Goal: Transaction & Acquisition: Purchase product/service

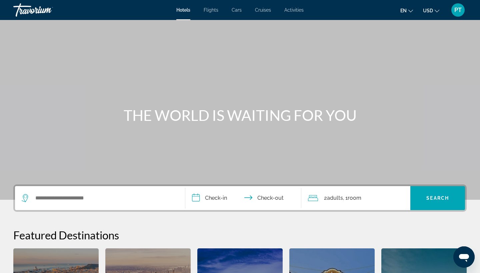
click at [408, 9] on button "en English Español Français Italiano Português русский" at bounding box center [407, 11] width 13 height 10
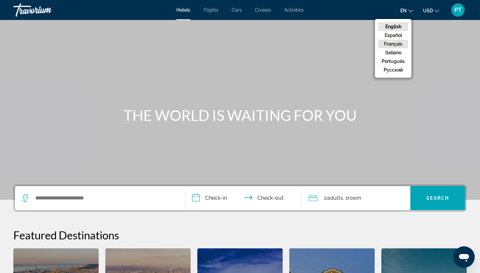
click at [400, 42] on button "Français" at bounding box center [393, 44] width 30 height 9
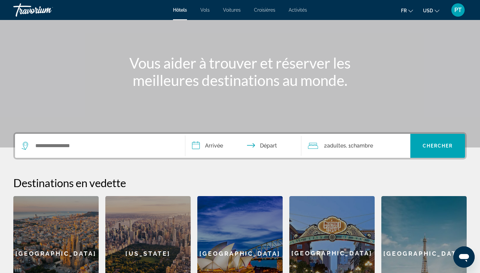
scroll to position [54, 0]
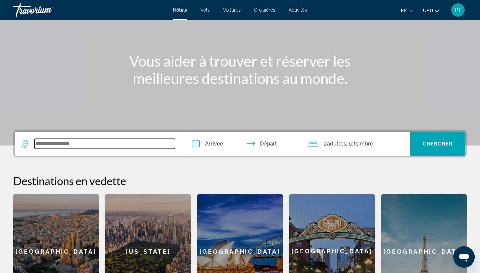
click at [49, 140] on input "Search widget" at bounding box center [105, 144] width 140 height 10
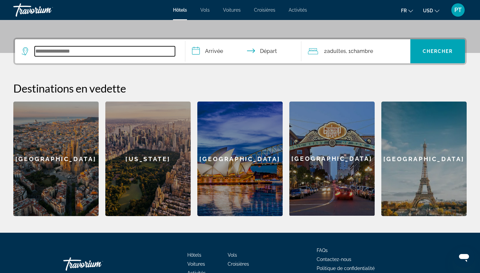
scroll to position [163, 0]
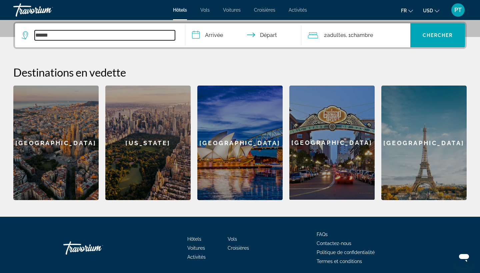
type input "*****"
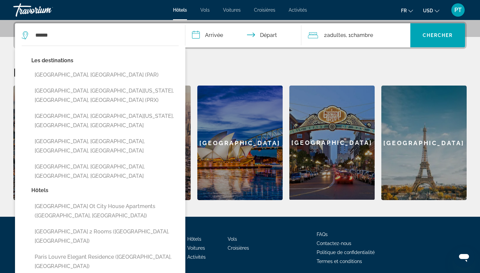
click at [215, 32] on input "**********" at bounding box center [244, 36] width 119 height 26
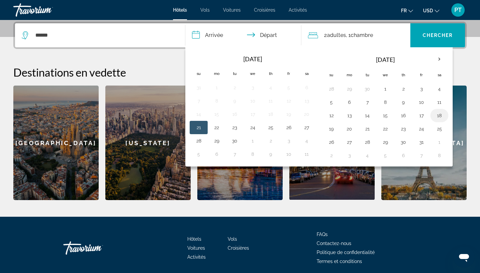
click at [434, 115] on td "18" at bounding box center [440, 115] width 18 height 13
click at [434, 118] on td "18" at bounding box center [440, 115] width 18 height 13
click at [441, 118] on button "18" at bounding box center [439, 115] width 11 height 9
click at [441, 117] on button "18" at bounding box center [439, 115] width 11 height 9
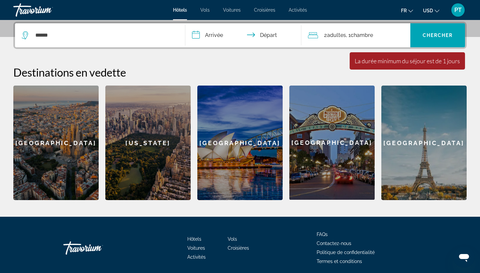
click at [254, 36] on input "**********" at bounding box center [244, 36] width 119 height 26
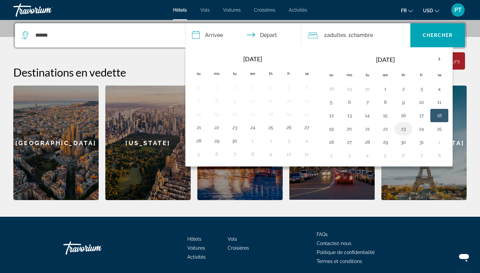
click at [404, 131] on button "23" at bounding box center [403, 128] width 11 height 9
click at [441, 116] on button "18" at bounding box center [439, 115] width 11 height 9
type input "**********"
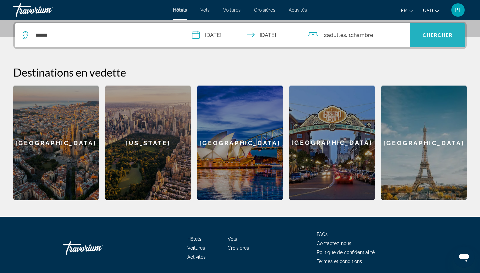
click at [427, 38] on span "Chercher" at bounding box center [438, 35] width 30 height 5
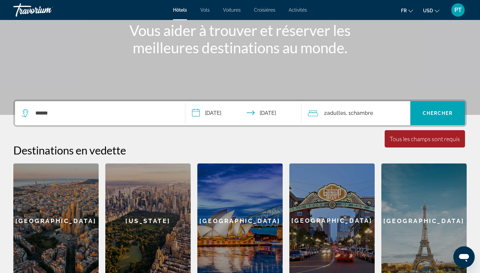
scroll to position [85, 0]
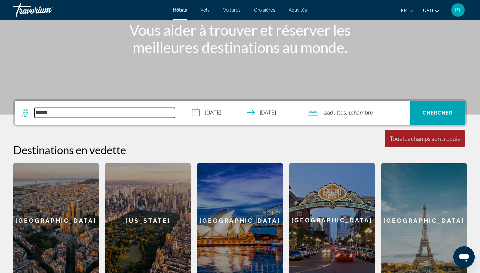
click at [78, 110] on input "*****" at bounding box center [105, 113] width 140 height 10
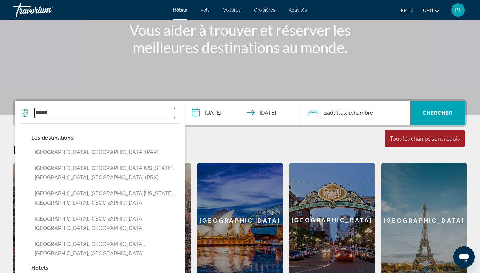
scroll to position [163, 0]
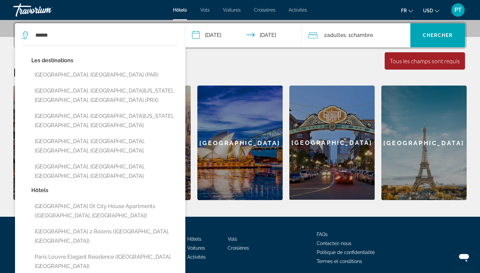
click at [76, 77] on button "Paris, France (PAR)" at bounding box center [104, 75] width 147 height 13
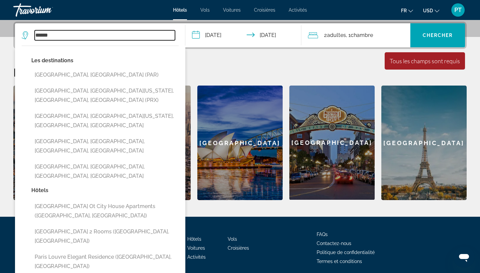
type input "**********"
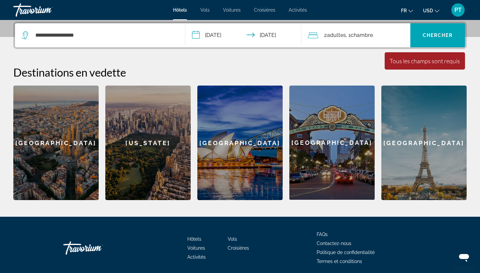
click at [425, 66] on div "La durée minimum du séjour est de 1 jours Tous les champs sont requis Children …" at bounding box center [425, 60] width 80 height 17
click at [443, 42] on span "Search widget" at bounding box center [438, 35] width 55 height 16
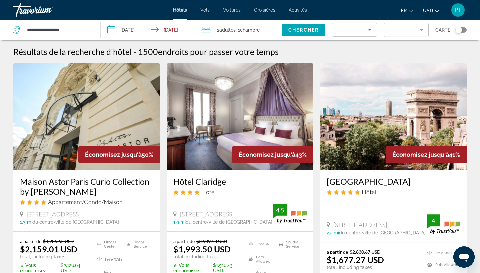
click at [369, 32] on icon "Sort by" at bounding box center [370, 30] width 8 height 8
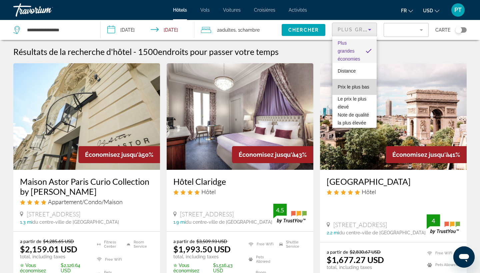
click at [367, 90] on span "Prix le plus bas" at bounding box center [354, 87] width 32 height 8
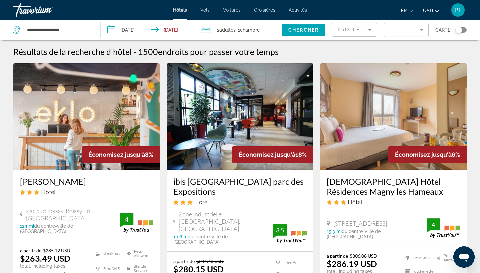
click at [406, 29] on mat-form-field "Filter" at bounding box center [406, 30] width 45 height 14
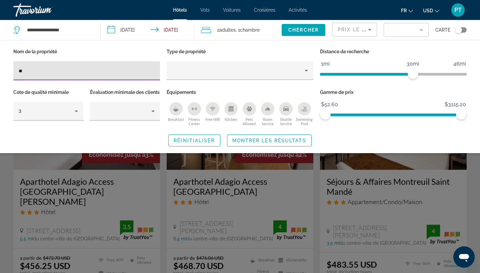
type input "*"
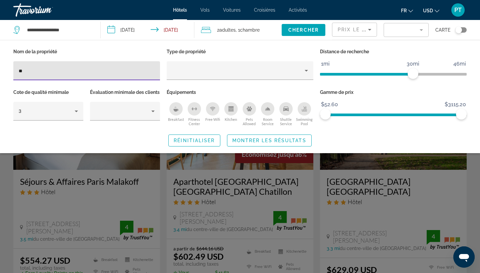
type input "*"
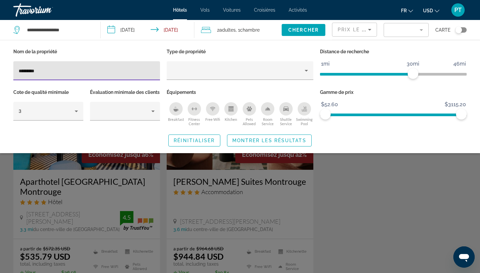
type input "*********"
click at [294, 143] on span "Montrer les résultats" at bounding box center [269, 140] width 74 height 5
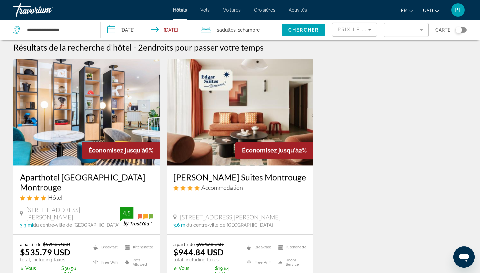
scroll to position [5, 0]
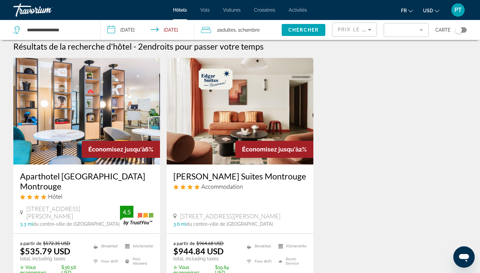
click at [120, 118] on img "Main content" at bounding box center [86, 111] width 147 height 107
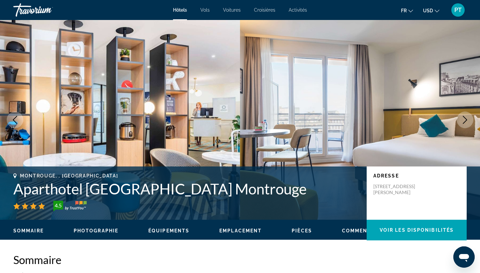
click at [469, 117] on icon "Next image" at bounding box center [465, 120] width 8 height 8
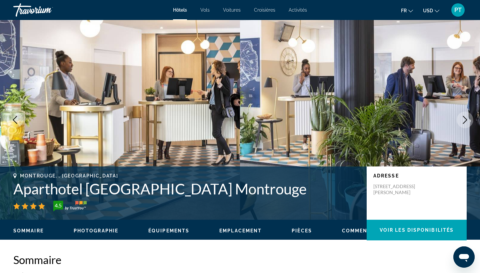
click at [469, 117] on button "Next image" at bounding box center [465, 120] width 17 height 17
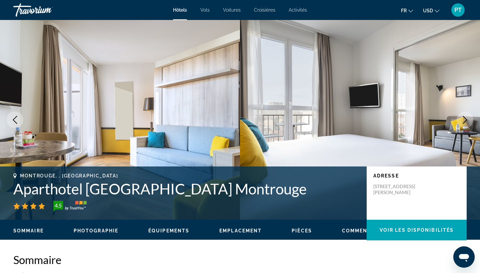
click at [469, 118] on button "Next image" at bounding box center [465, 120] width 17 height 17
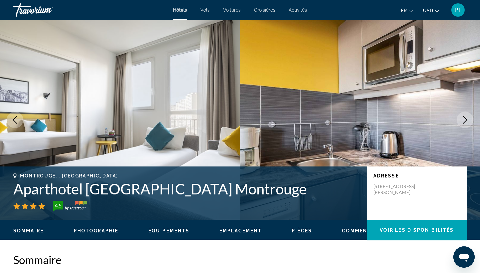
click at [469, 118] on button "Next image" at bounding box center [465, 120] width 17 height 17
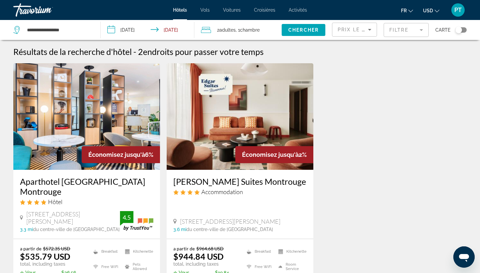
click at [411, 33] on mat-form-field "Filtre" at bounding box center [406, 30] width 45 height 14
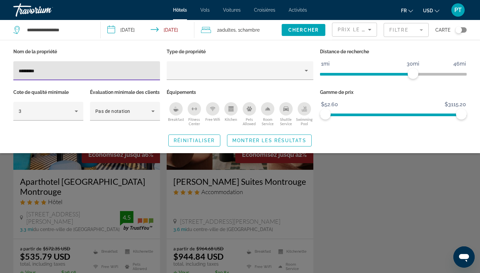
drag, startPoint x: 65, startPoint y: 70, endPoint x: 2, endPoint y: 72, distance: 62.7
click at [2, 72] on div "Nom de la propriété ********* Type de propriété Distance de recherche 1mi 46mi …" at bounding box center [240, 97] width 480 height 100
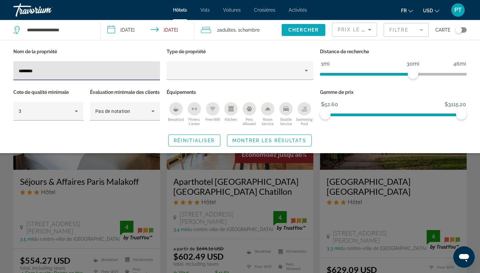
type input "********"
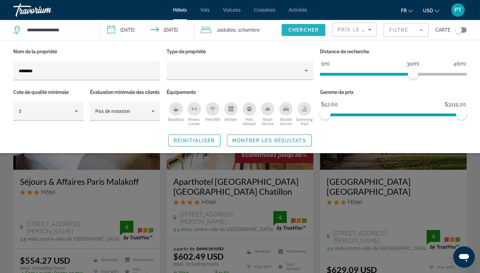
click at [307, 30] on span "Chercher" at bounding box center [303, 29] width 30 height 5
click at [282, 145] on span "Search widget" at bounding box center [269, 141] width 84 height 16
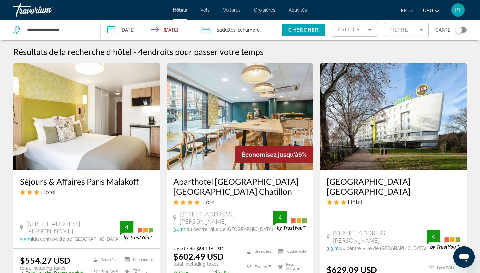
click at [398, 28] on mat-form-field "Filtre" at bounding box center [406, 30] width 45 height 14
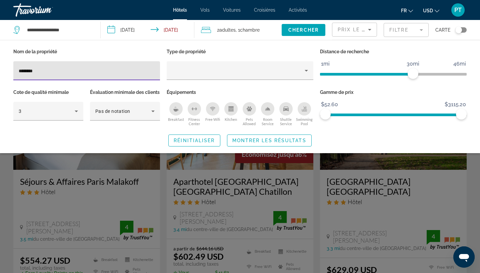
drag, startPoint x: 61, startPoint y: 72, endPoint x: 8, endPoint y: 65, distance: 53.2
click at [8, 65] on div "Nom de la propriété ******** Type de propriété Distance de recherche 1mi 46mi 3…" at bounding box center [240, 97] width 480 height 100
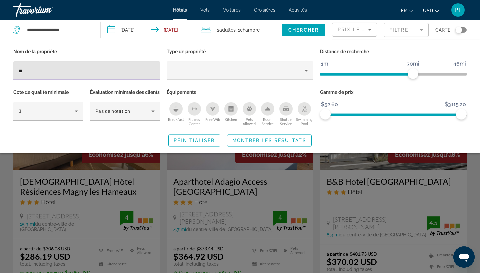
type input "*"
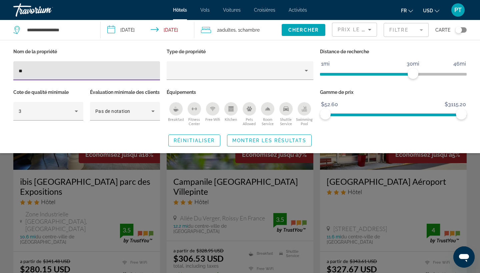
type input "*"
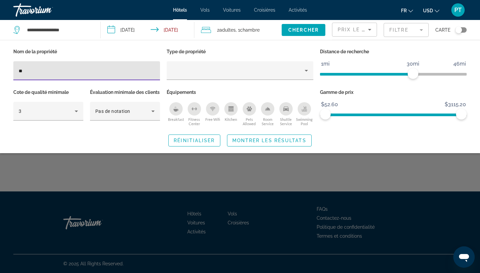
type input "*"
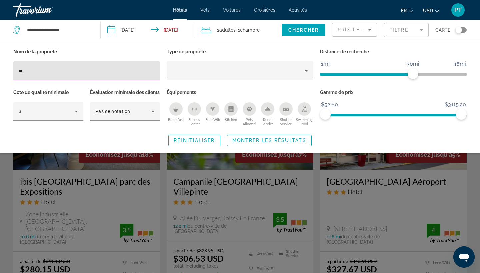
type input "*"
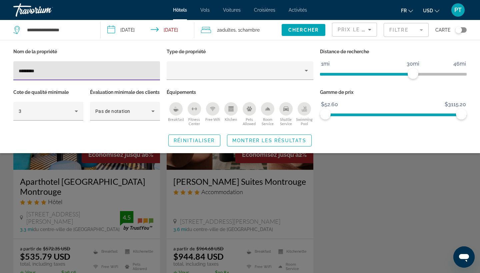
type input "*********"
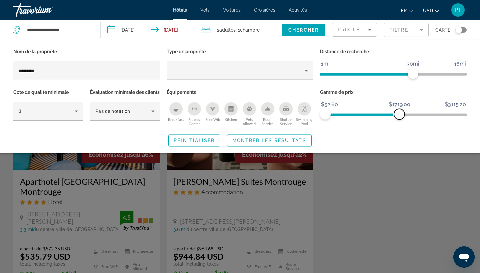
drag, startPoint x: 466, startPoint y: 116, endPoint x: 400, endPoint y: 114, distance: 66.0
click at [400, 115] on span "ngx-slider-max" at bounding box center [399, 114] width 11 height 11
drag, startPoint x: 400, startPoint y: 114, endPoint x: 343, endPoint y: 115, distance: 56.4
click at [343, 115] on span "ngx-slider-max" at bounding box center [343, 114] width 11 height 11
click at [340, 115] on span "ngx-slider-max" at bounding box center [340, 114] width 11 height 11
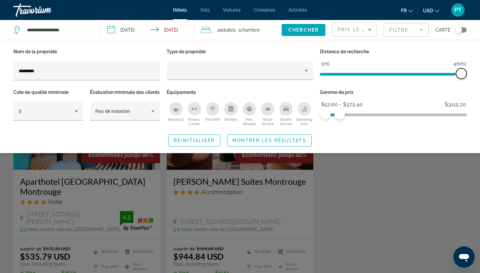
drag, startPoint x: 415, startPoint y: 74, endPoint x: 480, endPoint y: 74, distance: 64.7
click at [480, 74] on div "Nom de la propriété ********* Type de propriété Distance de recherche 1mi 46mi …" at bounding box center [240, 97] width 480 height 100
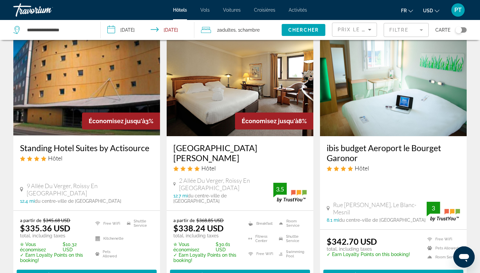
scroll to position [579, 0]
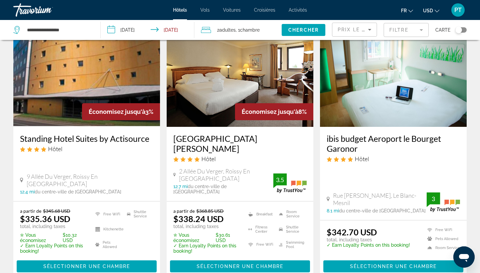
click at [419, 32] on mat-form-field "Filtre" at bounding box center [406, 30] width 45 height 14
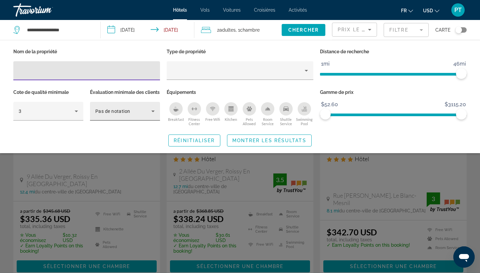
click at [149, 115] on icon "Hotel Filters" at bounding box center [153, 111] width 8 height 8
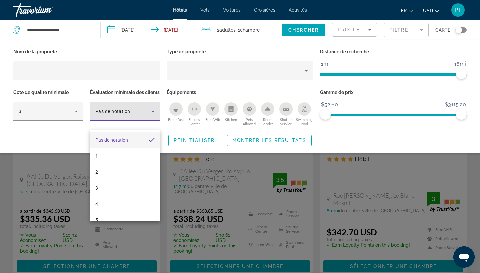
click at [149, 124] on div at bounding box center [240, 136] width 480 height 273
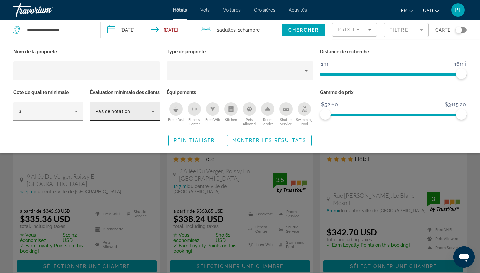
click at [154, 116] on div "Pas de notation" at bounding box center [124, 111] width 59 height 19
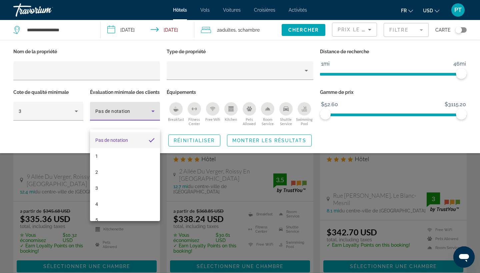
click at [474, 191] on div at bounding box center [240, 136] width 480 height 273
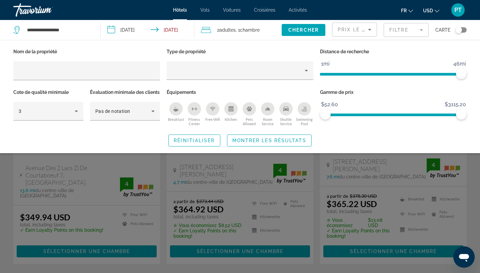
scroll to position [855, 0]
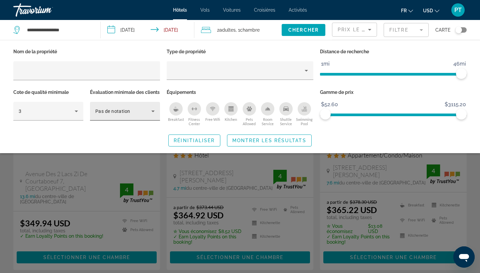
click at [156, 115] on icon "Hotel Filters" at bounding box center [153, 111] width 8 height 8
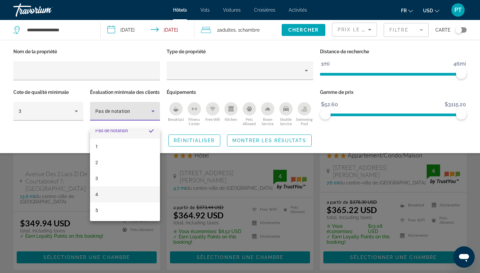
scroll to position [10, 0]
click at [135, 196] on mat-option "4" at bounding box center [125, 195] width 70 height 16
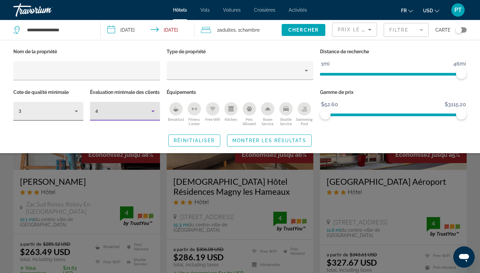
click at [52, 110] on div "3" at bounding box center [47, 111] width 56 height 8
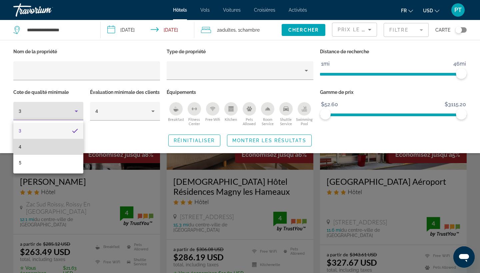
click at [59, 145] on mat-option "4" at bounding box center [48, 147] width 70 height 16
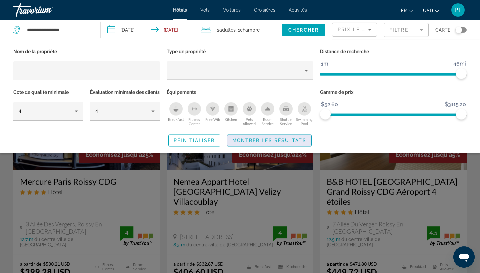
click at [263, 146] on span "Search widget" at bounding box center [269, 141] width 84 height 16
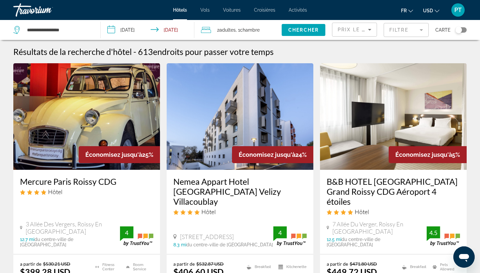
click at [400, 34] on mat-form-field "Filtre" at bounding box center [406, 30] width 45 height 14
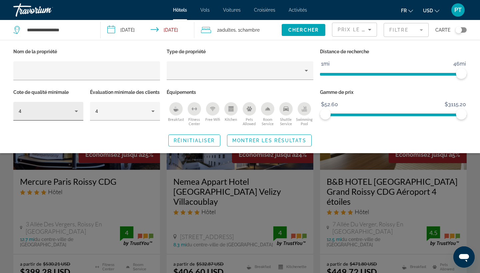
click at [75, 115] on div "4" at bounding box center [48, 111] width 59 height 19
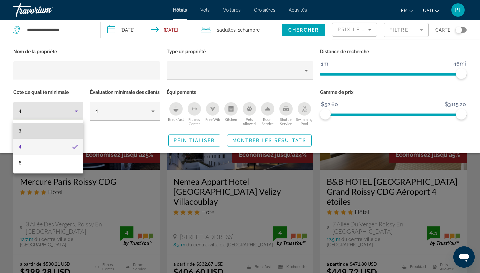
click at [70, 133] on mat-option "3" at bounding box center [48, 131] width 70 height 16
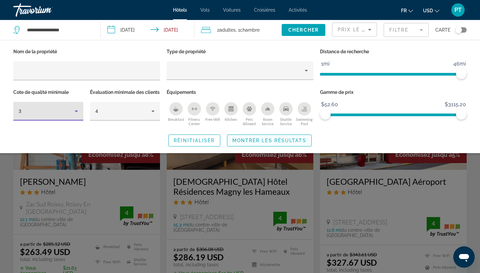
click at [261, 147] on button "Montrer les résultats" at bounding box center [269, 141] width 85 height 12
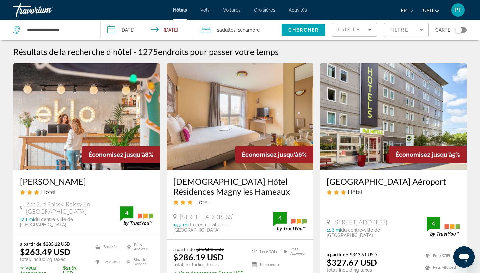
click at [259, 130] on img "Main content" at bounding box center [240, 116] width 147 height 107
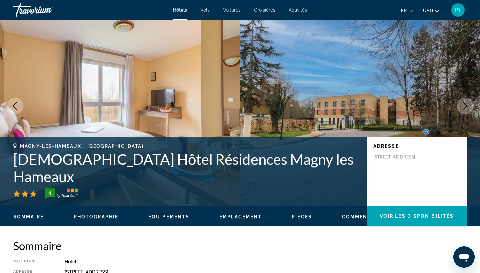
scroll to position [14, 0]
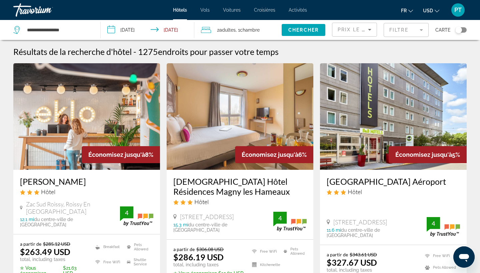
click at [397, 30] on mat-form-field "Filtre" at bounding box center [406, 30] width 45 height 14
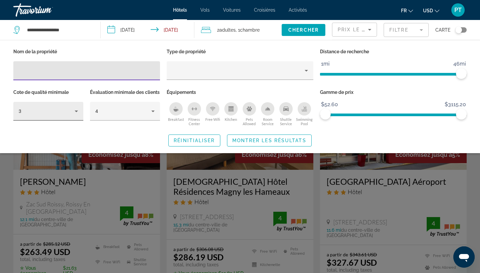
click at [71, 112] on div "3" at bounding box center [47, 111] width 56 height 8
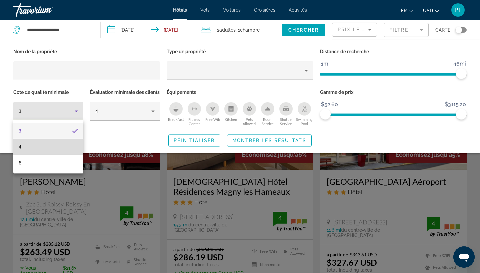
click at [62, 143] on mat-option "4" at bounding box center [48, 147] width 70 height 16
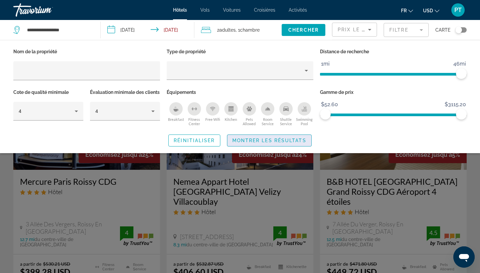
click at [267, 143] on span "Montrer les résultats" at bounding box center [269, 140] width 74 height 5
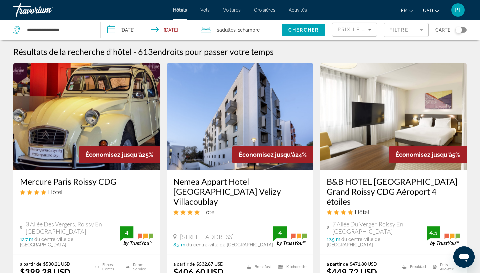
click at [95, 119] on img "Main content" at bounding box center [86, 116] width 147 height 107
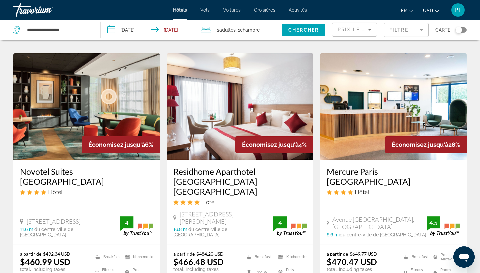
scroll to position [291, 0]
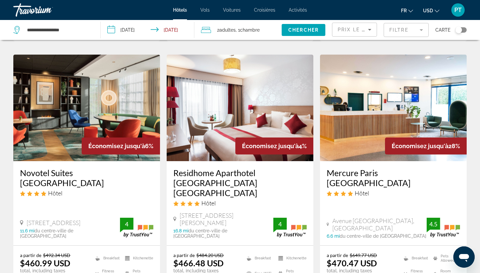
click at [374, 102] on img "Main content" at bounding box center [393, 108] width 147 height 107
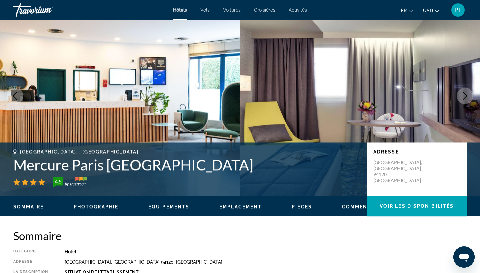
scroll to position [25, 0]
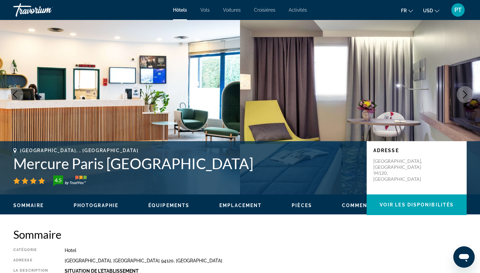
click at [467, 95] on icon "Next image" at bounding box center [465, 95] width 4 height 8
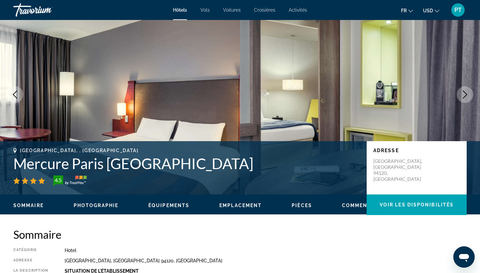
click at [467, 95] on icon "Next image" at bounding box center [465, 95] width 4 height 8
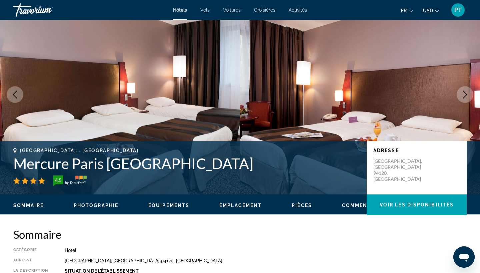
click at [467, 95] on icon "Next image" at bounding box center [465, 95] width 4 height 8
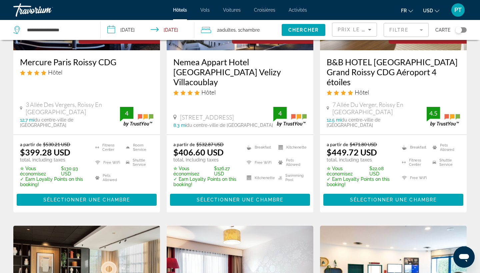
scroll to position [70, 0]
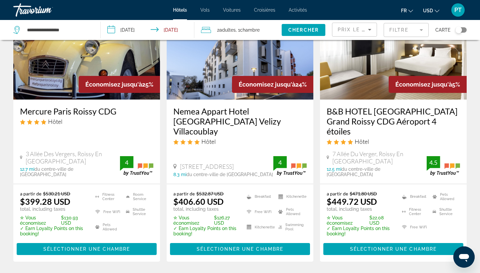
click at [413, 33] on mat-form-field "Filtre" at bounding box center [406, 30] width 45 height 14
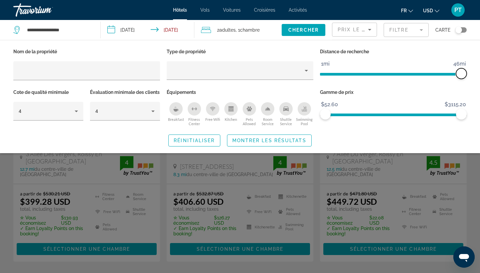
drag, startPoint x: 463, startPoint y: 71, endPoint x: 480, endPoint y: 72, distance: 16.7
click at [480, 72] on div "Nom de la propriété Type de propriété Distance de recherche 1mi 46mi 46mi Cote …" at bounding box center [240, 97] width 480 height 100
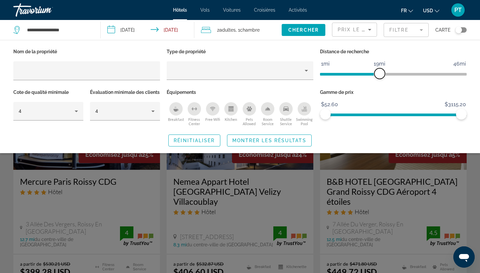
drag, startPoint x: 463, startPoint y: 75, endPoint x: 380, endPoint y: 83, distance: 83.4
click at [380, 83] on div "Distance de recherche 1mi 46mi 19mi" at bounding box center [393, 67] width 153 height 41
click at [297, 30] on span "Chercher" at bounding box center [303, 29] width 30 height 5
click at [303, 34] on span "Search widget" at bounding box center [304, 30] width 44 height 16
click at [319, 187] on div "Search widget" at bounding box center [240, 186] width 480 height 173
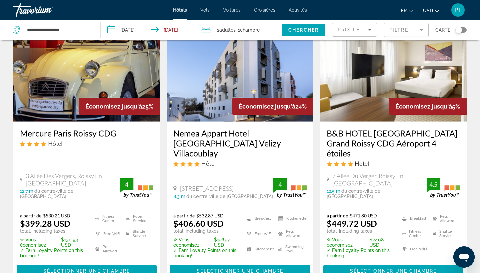
scroll to position [56, 0]
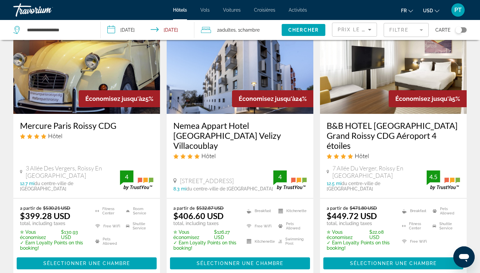
click at [259, 88] on img "Main content" at bounding box center [240, 60] width 147 height 107
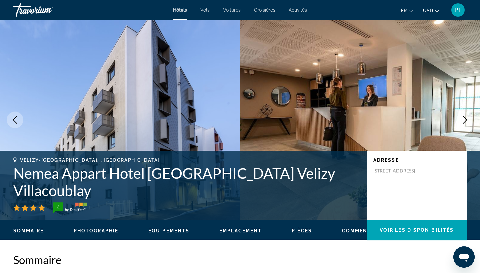
click at [467, 120] on icon "Next image" at bounding box center [465, 120] width 4 height 8
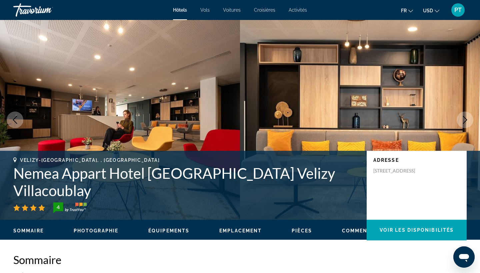
click at [467, 120] on icon "Next image" at bounding box center [465, 120] width 4 height 8
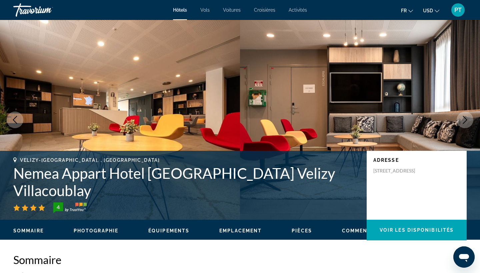
click at [467, 120] on icon "Next image" at bounding box center [465, 120] width 4 height 8
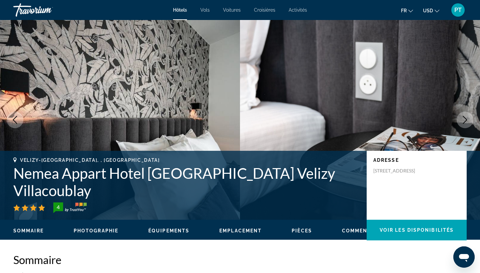
click at [467, 120] on icon "Next image" at bounding box center [465, 120] width 4 height 8
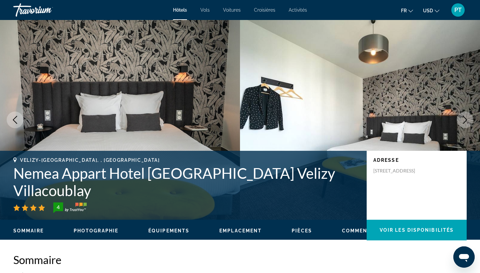
click at [467, 120] on icon "Next image" at bounding box center [465, 120] width 4 height 8
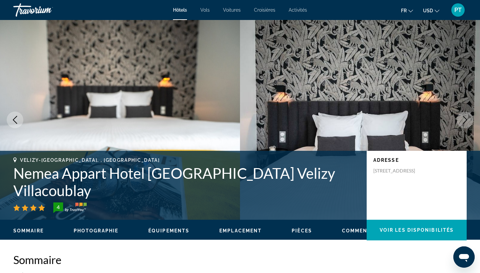
click at [467, 120] on icon "Next image" at bounding box center [465, 120] width 4 height 8
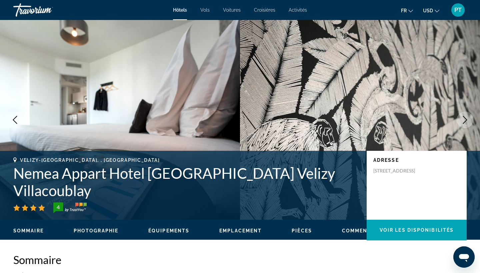
click at [467, 120] on icon "Next image" at bounding box center [465, 120] width 4 height 8
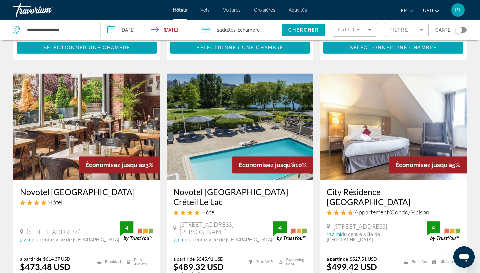
scroll to position [540, 0]
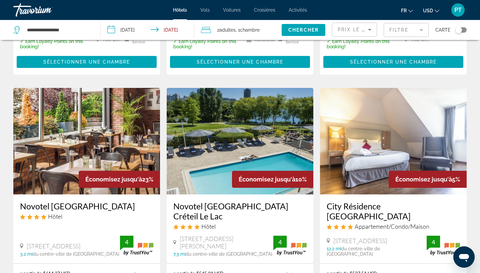
click at [109, 138] on img "Main content" at bounding box center [86, 141] width 147 height 107
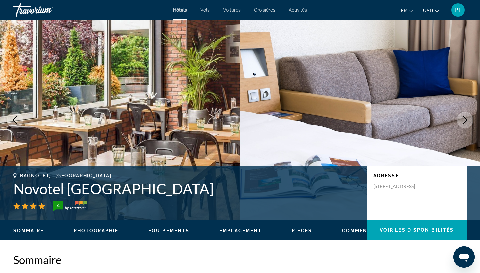
click at [470, 122] on button "Next image" at bounding box center [465, 120] width 17 height 17
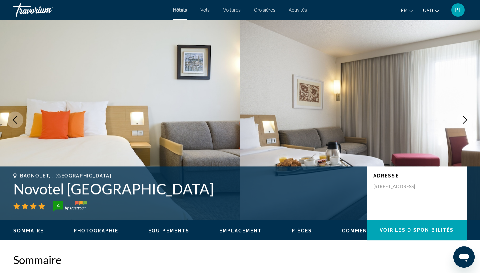
click at [470, 122] on button "Next image" at bounding box center [465, 120] width 17 height 17
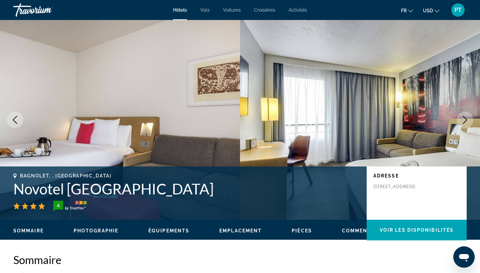
click at [470, 122] on button "Next image" at bounding box center [465, 120] width 17 height 17
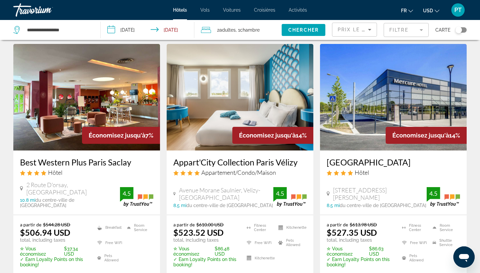
scroll to position [889, 0]
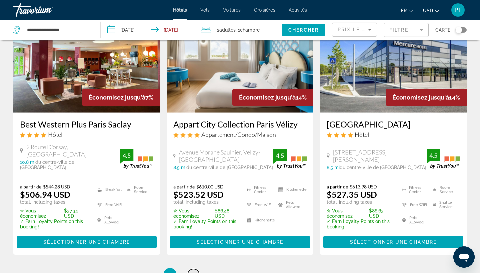
click at [191, 269] on link "page 2" at bounding box center [194, 275] width 12 height 12
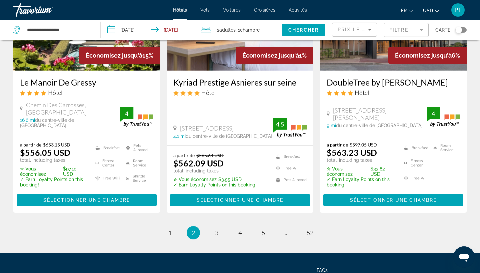
scroll to position [916, 0]
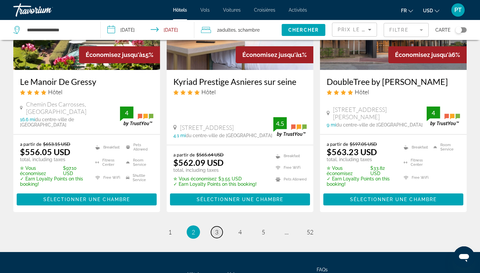
click at [218, 229] on span "3" at bounding box center [216, 232] width 3 height 7
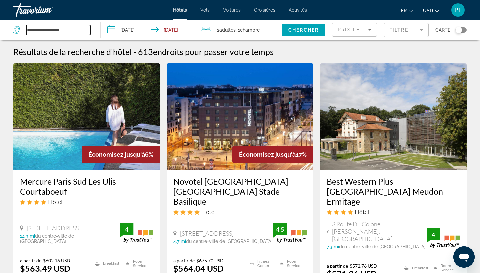
click at [79, 28] on input "**********" at bounding box center [58, 30] width 64 height 10
click at [38, 29] on input "**********" at bounding box center [58, 30] width 64 height 10
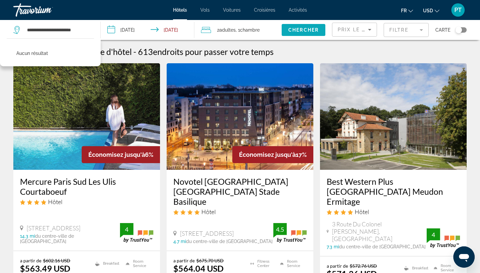
click at [296, 33] on span "Search widget" at bounding box center [304, 30] width 44 height 16
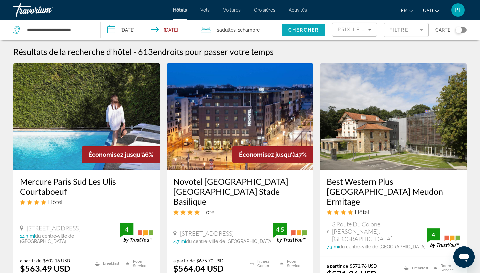
click at [296, 33] on span "Search widget" at bounding box center [304, 30] width 44 height 16
click at [174, 32] on input "**********" at bounding box center [149, 31] width 97 height 22
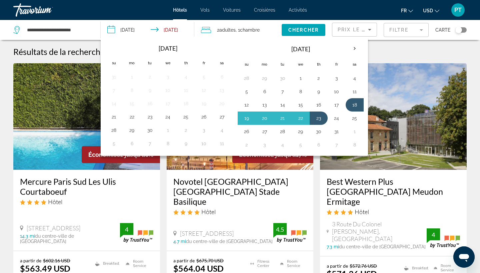
click at [174, 32] on input "**********" at bounding box center [149, 31] width 97 height 22
click at [91, 29] on div "**********" at bounding box center [53, 30] width 80 height 20
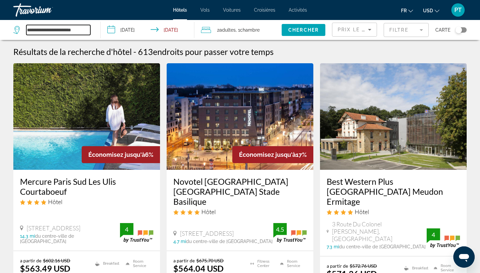
click at [84, 33] on input "**********" at bounding box center [58, 30] width 64 height 10
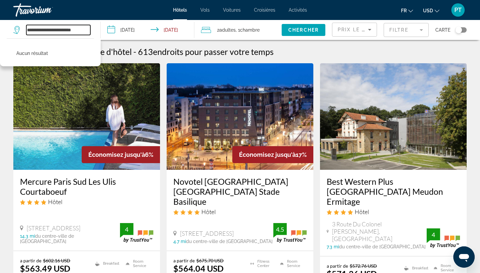
click at [52, 28] on input "**********" at bounding box center [58, 30] width 64 height 10
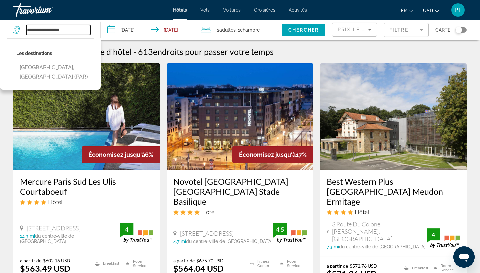
type input "**********"
click at [462, 30] on div "Toggle map" at bounding box center [461, 29] width 11 height 5
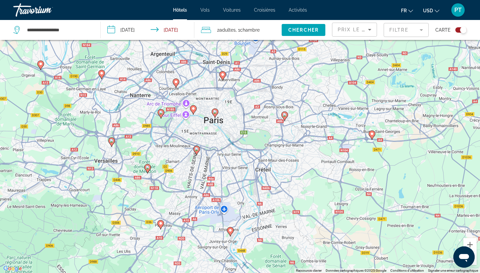
click at [362, 35] on div "Prix le plus bas" at bounding box center [355, 32] width 34 height 19
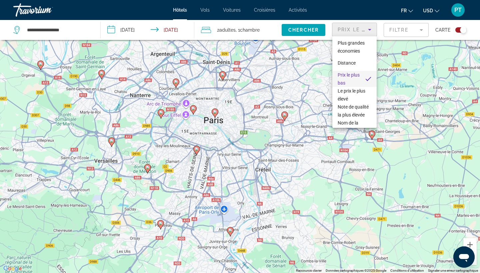
click at [360, 80] on mat-option "Prix le plus bas" at bounding box center [354, 79] width 44 height 16
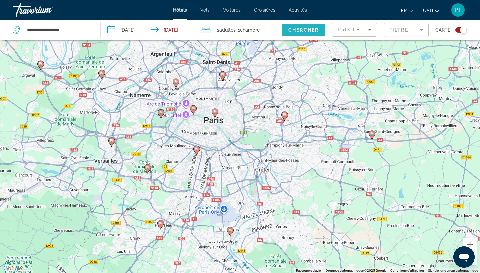
click at [312, 34] on span "Search widget" at bounding box center [304, 30] width 44 height 16
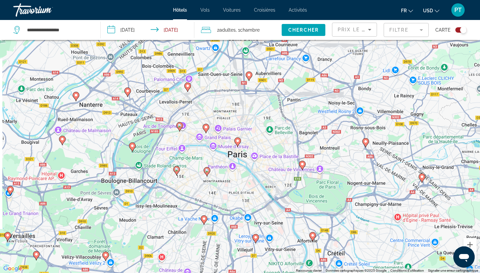
drag, startPoint x: 207, startPoint y: 123, endPoint x: 259, endPoint y: 168, distance: 68.8
click at [259, 168] on div "Pour activer le glissement avec le clavier, appuyez sur Alt+Entrée. Une fois ce…" at bounding box center [240, 136] width 480 height 273
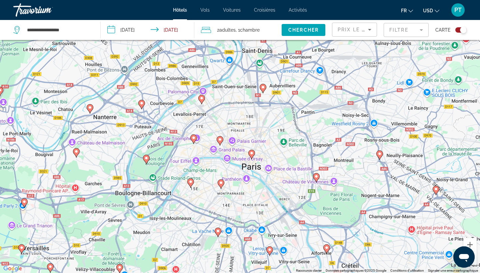
drag, startPoint x: 236, startPoint y: 185, endPoint x: 248, endPoint y: 198, distance: 17.9
click at [248, 198] on div "Pour activer le glissement avec le clavier, appuyez sur Alt+Entrée. Une fois ce…" at bounding box center [240, 136] width 480 height 273
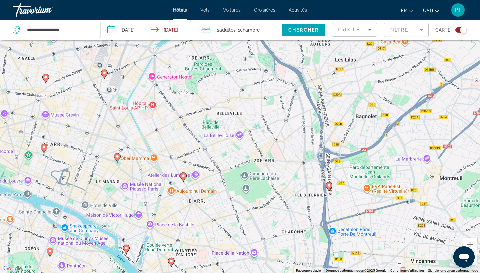
click at [328, 189] on icon "Main content" at bounding box center [329, 187] width 6 height 9
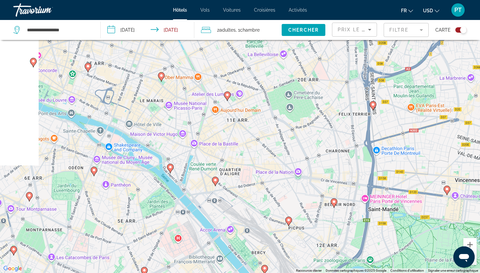
drag, startPoint x: 214, startPoint y: 122, endPoint x: 348, endPoint y: 101, distance: 135.7
click at [350, 101] on div "Pour naviguer, appuyez sur les touches fléchées. Pour activer le glissement ave…" at bounding box center [240, 136] width 480 height 273
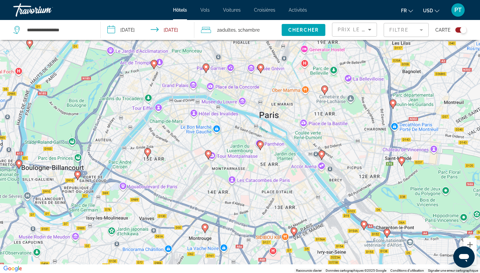
drag, startPoint x: 315, startPoint y: 184, endPoint x: 357, endPoint y: 122, distance: 75.6
click at [357, 122] on div "Pour naviguer, appuyez sur les touches fléchées. Pour activer le glissement ave…" at bounding box center [240, 136] width 480 height 273
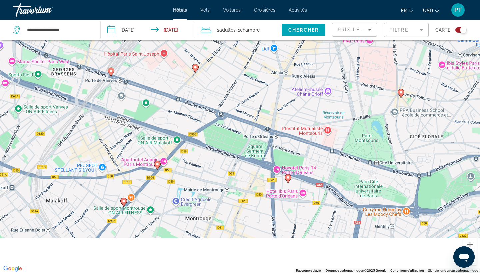
drag, startPoint x: 224, startPoint y: 221, endPoint x: 248, endPoint y: 173, distance: 54.0
click at [248, 173] on div "Pour naviguer, appuyez sur les touches fléchées. Pour activer le glissement ave…" at bounding box center [240, 136] width 480 height 273
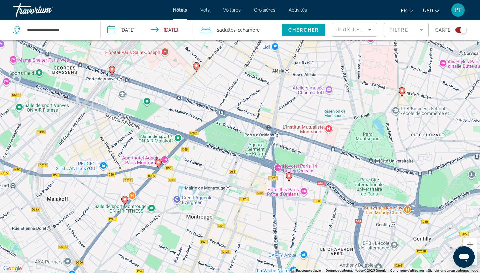
click at [125, 200] on image "Main content" at bounding box center [125, 200] width 4 height 4
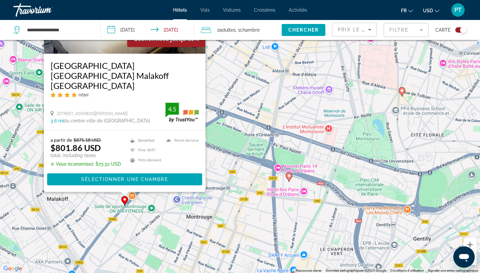
scroll to position [0, 0]
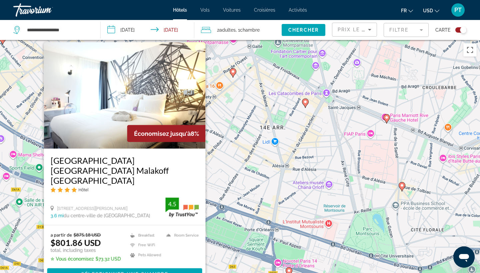
click at [237, 107] on div "Pour activer le glissement avec le clavier, appuyez sur Alt+Entrée. Une fois ce…" at bounding box center [240, 176] width 480 height 273
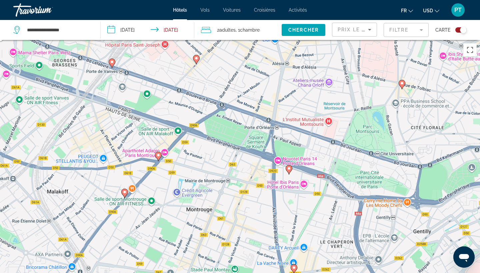
drag, startPoint x: 240, startPoint y: 236, endPoint x: 240, endPoint y: 132, distance: 104.0
click at [240, 132] on div "Pour activer le glissement avec le clavier, appuyez sur Alt+Entrée. Une fois ce…" at bounding box center [240, 176] width 480 height 273
click at [364, 25] on div "Prix le plus bas" at bounding box center [355, 32] width 34 height 19
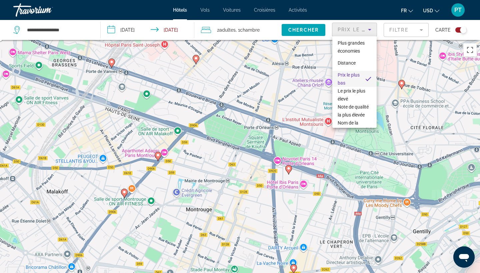
click at [324, 61] on div at bounding box center [240, 136] width 480 height 273
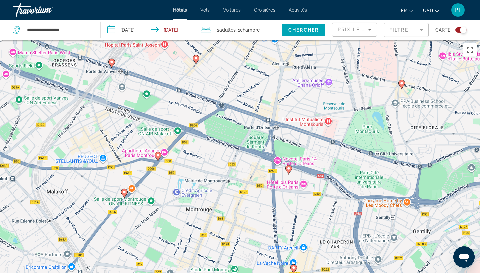
click at [158, 156] on image "Main content" at bounding box center [158, 155] width 4 height 4
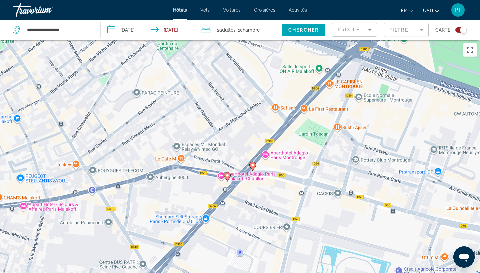
click at [228, 177] on image "Main content" at bounding box center [227, 176] width 4 height 4
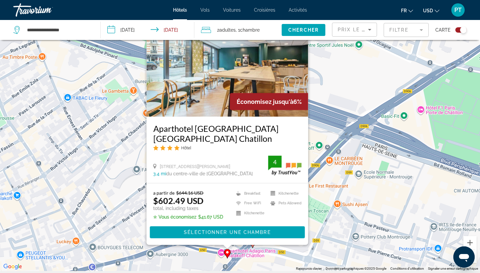
scroll to position [42, 0]
click at [328, 119] on div "Pour activer le glissement avec le clavier, appuyez sur Alt+Entrée. Une fois ce…" at bounding box center [240, 134] width 480 height 273
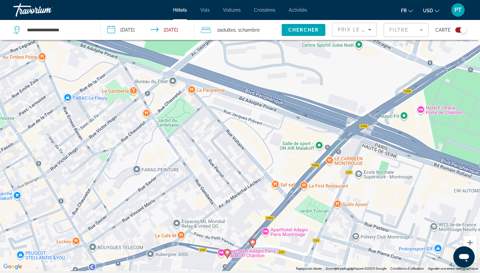
click at [254, 244] on icon "Main content" at bounding box center [253, 243] width 6 height 9
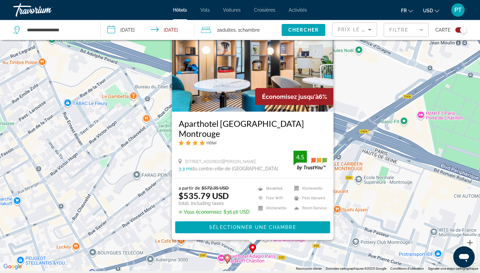
click at [345, 202] on div "Pour activer le glissement avec le clavier, appuyez sur Alt+Entrée. Une fois ce…" at bounding box center [240, 134] width 480 height 273
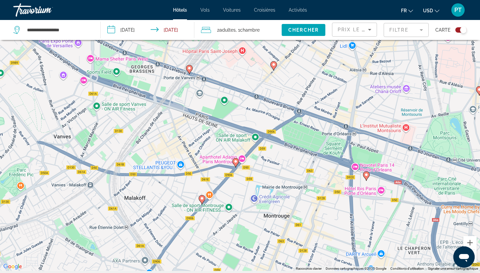
drag, startPoint x: 294, startPoint y: 230, endPoint x: 276, endPoint y: 168, distance: 64.7
click at [276, 168] on div "Pour activer le glissement avec le clavier, appuyez sur Alt+Entrée. Une fois ce…" at bounding box center [240, 134] width 480 height 273
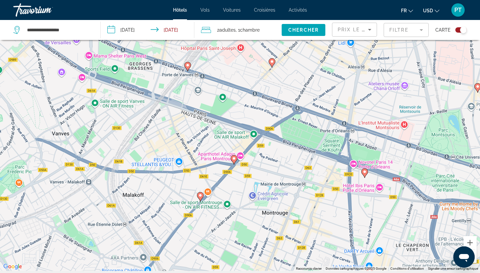
click at [200, 199] on icon "Main content" at bounding box center [200, 197] width 6 height 9
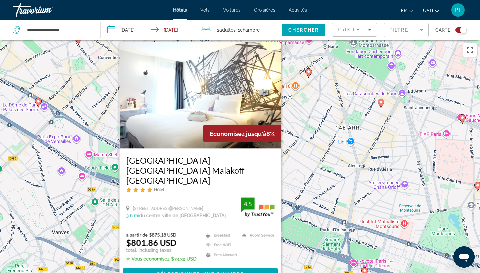
click at [301, 109] on div "Pour activer le glissement avec le clavier, appuyez sur Alt+Entrée. Une fois ce…" at bounding box center [240, 176] width 480 height 273
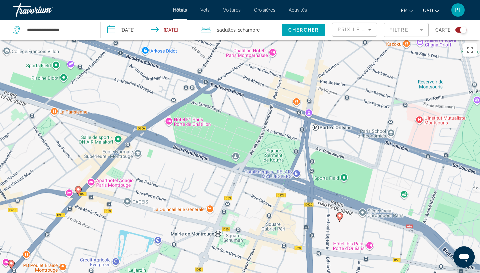
click at [339, 217] on image "Main content" at bounding box center [340, 216] width 4 height 4
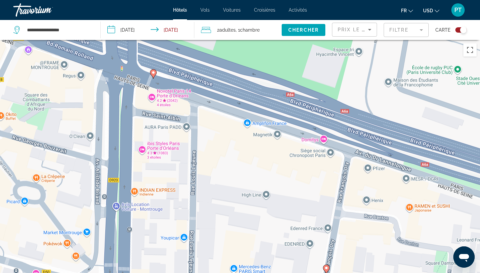
click at [154, 75] on icon "Main content" at bounding box center [153, 74] width 6 height 9
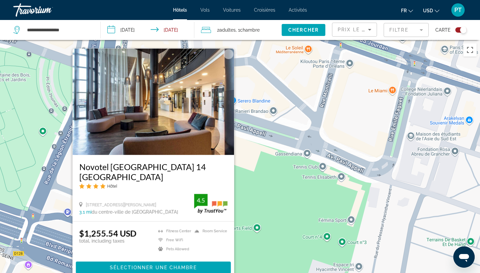
click at [230, 59] on button "Fermer" at bounding box center [229, 54] width 10 height 10
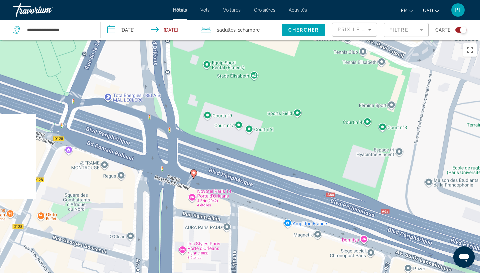
drag, startPoint x: 237, startPoint y: 211, endPoint x: 280, endPoint y: 73, distance: 144.5
click at [280, 73] on div "Pour activer le glissement avec le clavier, appuyez sur Alt+Entrée. Une fois ce…" at bounding box center [240, 176] width 480 height 273
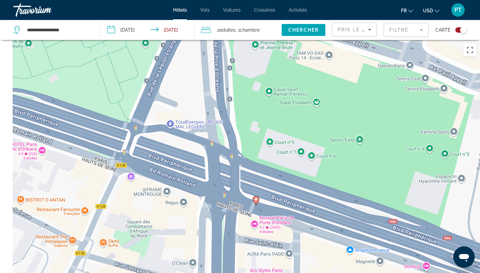
drag, startPoint x: 302, startPoint y: 135, endPoint x: 359, endPoint y: 190, distance: 79.2
click at [361, 190] on div "Pour activer le glissement avec le clavier, appuyez sur Alt+Entrée. Une fois ce…" at bounding box center [240, 176] width 480 height 273
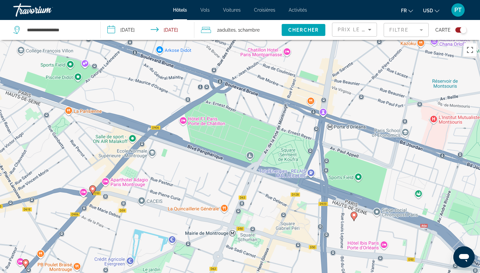
click at [354, 216] on image "Main content" at bounding box center [354, 215] width 4 height 4
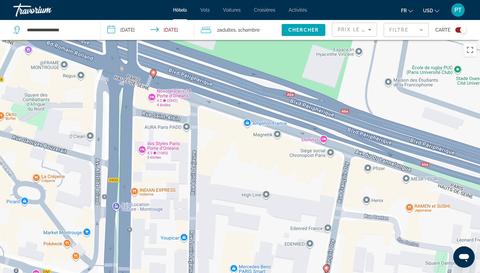
click at [415, 36] on mat-form-field "Filtre" at bounding box center [406, 30] width 45 height 14
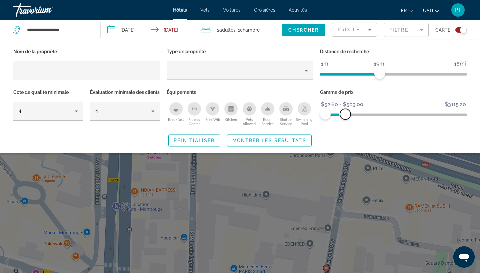
drag, startPoint x: 462, startPoint y: 111, endPoint x: 345, endPoint y: 116, distance: 116.1
click at [345, 116] on span "ngx-slider-max" at bounding box center [345, 114] width 11 height 11
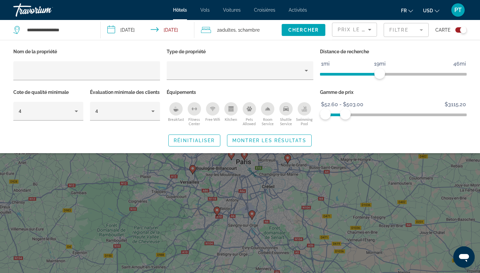
click at [347, 217] on div "Search widget" at bounding box center [240, 186] width 480 height 173
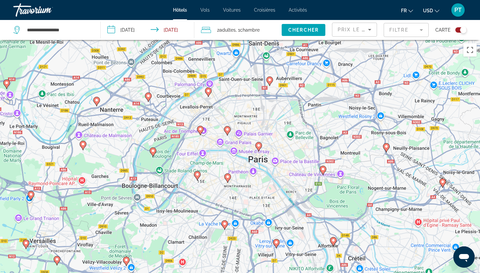
click at [415, 36] on mat-form-field "Filtre" at bounding box center [406, 30] width 45 height 14
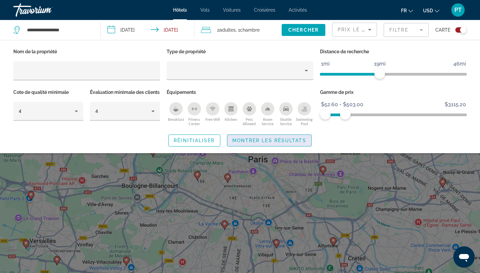
click at [266, 143] on span "Montrer les résultats" at bounding box center [269, 140] width 74 height 5
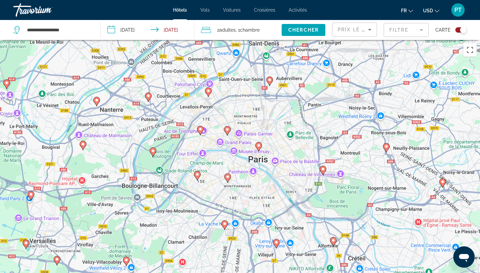
click at [225, 226] on icon "Main content" at bounding box center [225, 225] width 6 height 9
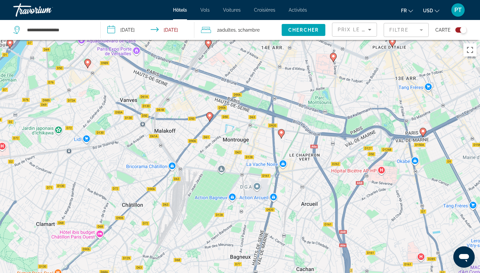
click at [282, 134] on image "Main content" at bounding box center [281, 133] width 4 height 4
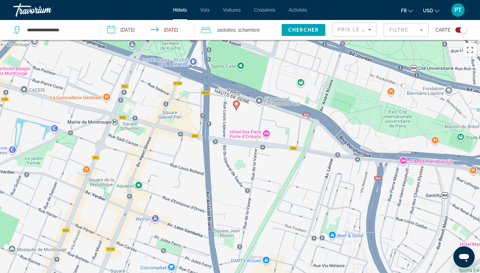
click at [237, 106] on icon "Main content" at bounding box center [236, 105] width 6 height 9
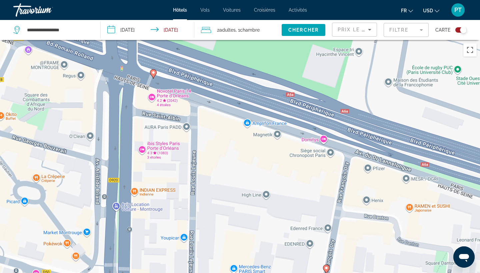
click at [154, 75] on icon "Main content" at bounding box center [153, 74] width 6 height 9
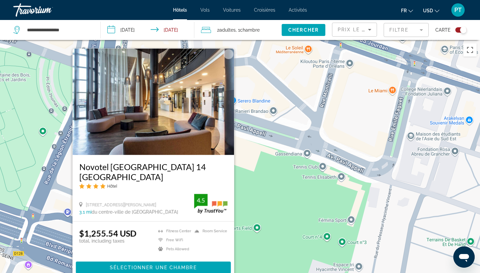
click at [394, 34] on mat-form-field "Filtre" at bounding box center [406, 30] width 45 height 14
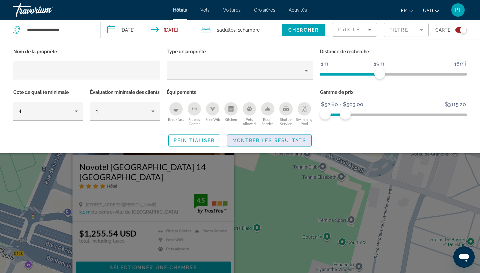
click at [262, 146] on span "Search widget" at bounding box center [269, 141] width 84 height 16
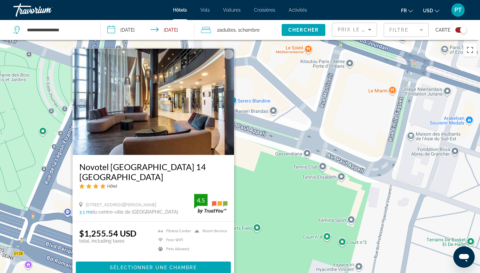
click at [229, 59] on button "Fermer" at bounding box center [229, 54] width 10 height 10
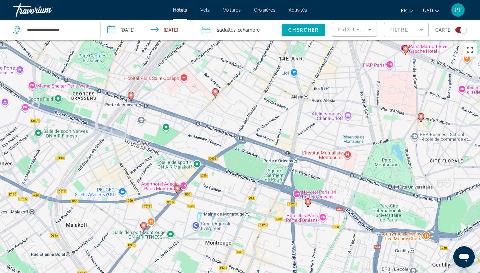
click at [216, 93] on image "Main content" at bounding box center [215, 92] width 4 height 4
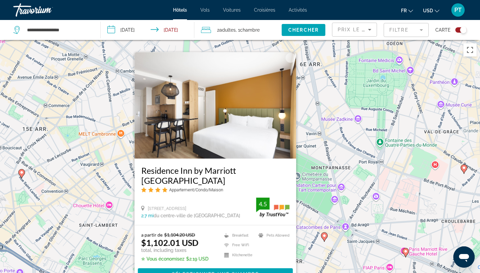
click at [324, 95] on div "Pour naviguer, appuyez sur les touches fléchées. Pour activer le glissement ave…" at bounding box center [240, 176] width 480 height 273
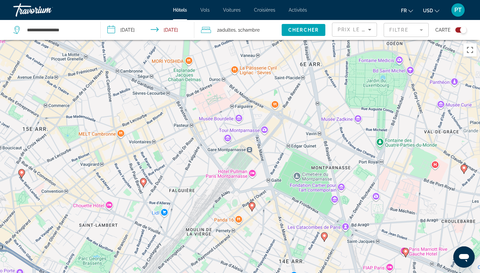
click at [144, 183] on image "Main content" at bounding box center [143, 182] width 4 height 4
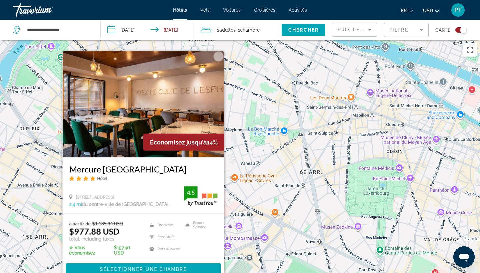
click at [221, 62] on button "Fermer" at bounding box center [219, 57] width 10 height 10
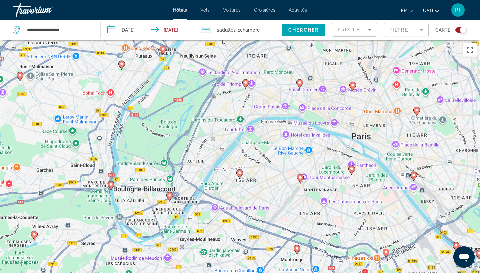
click at [354, 171] on gmp-advanced-marker "Main content" at bounding box center [351, 170] width 7 height 10
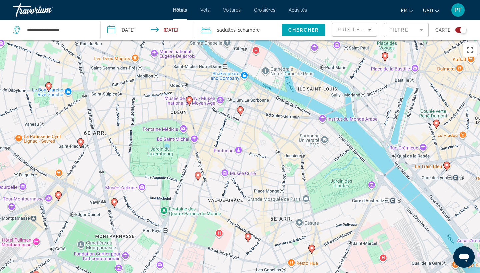
click at [247, 239] on icon "Main content" at bounding box center [248, 238] width 6 height 9
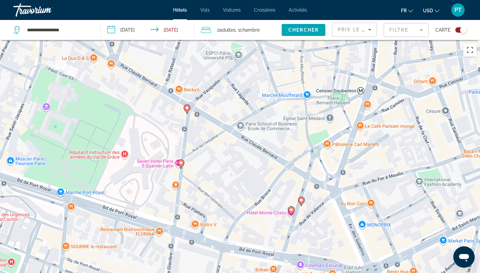
click at [180, 165] on icon "Main content" at bounding box center [181, 164] width 6 height 9
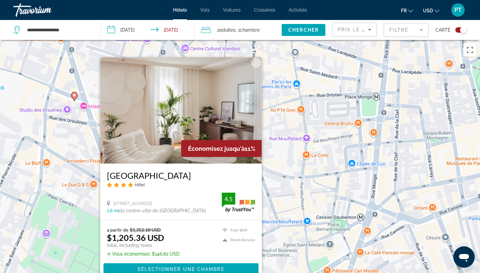
click at [258, 62] on button "Fermer" at bounding box center [256, 63] width 10 height 10
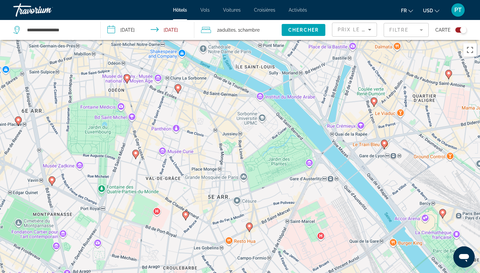
click at [138, 153] on icon "Main content" at bounding box center [136, 154] width 6 height 9
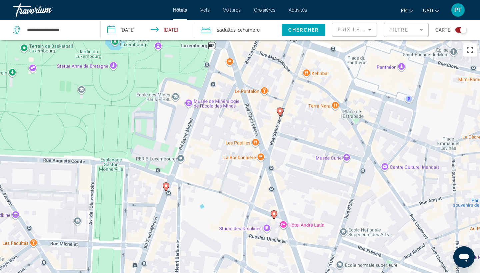
click at [280, 112] on image "Main content" at bounding box center [280, 111] width 4 height 4
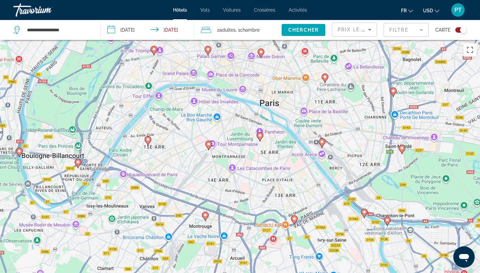
drag, startPoint x: 292, startPoint y: 204, endPoint x: 325, endPoint y: 117, distance: 93.2
click at [325, 117] on div "Pour activer le glissement avec le clavier, appuyez sur Alt+Entrée. Une fois ce…" at bounding box center [240, 176] width 480 height 273
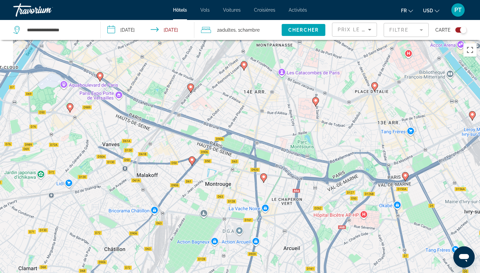
drag, startPoint x: 241, startPoint y: 208, endPoint x: 333, endPoint y: 101, distance: 141.0
click at [337, 101] on div "Pour activer le glissement avec le clavier, appuyez sur Alt+Entrée. Une fois ce…" at bounding box center [240, 176] width 480 height 273
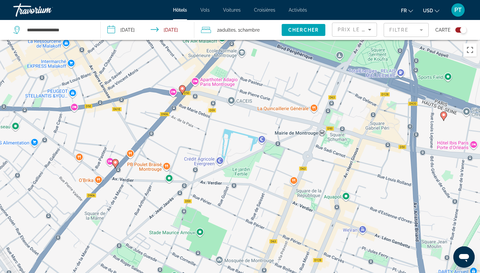
drag, startPoint x: 337, startPoint y: 207, endPoint x: 262, endPoint y: 150, distance: 94.2
click at [262, 150] on div "Pour activer le glissement avec le clavier, appuyez sur Alt+Entrée. Une fois ce…" at bounding box center [240, 176] width 480 height 273
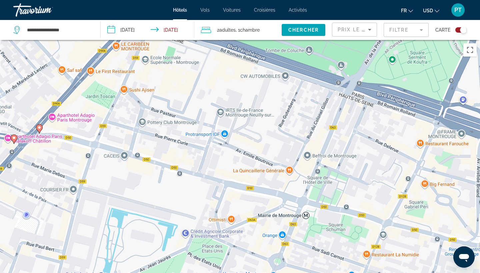
drag, startPoint x: 278, startPoint y: 167, endPoint x: 208, endPoint y: 272, distance: 126.9
click at [207, 272] on div "Pour activer le glissement avec le clavier, appuyez sur Alt+Entrée. Une fois ce…" at bounding box center [240, 176] width 480 height 273
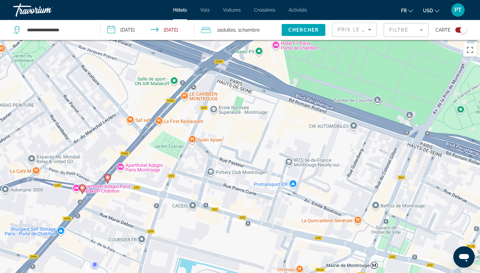
drag, startPoint x: 185, startPoint y: 160, endPoint x: 258, endPoint y: 214, distance: 90.6
click at [258, 213] on div "Pour activer le glissement avec le clavier, appuyez sur Alt+Entrée. Une fois ce…" at bounding box center [240, 176] width 480 height 273
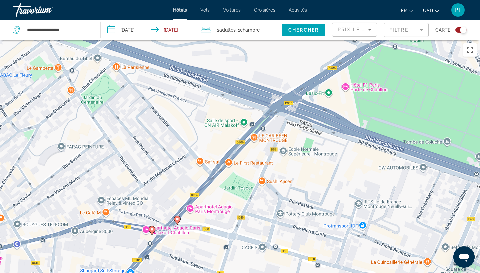
drag, startPoint x: 158, startPoint y: 178, endPoint x: 259, endPoint y: 230, distance: 113.2
click at [258, 228] on div "Pour activer le glissement avec le clavier, appuyez sur Alt+Entrée. Une fois ce…" at bounding box center [240, 176] width 480 height 273
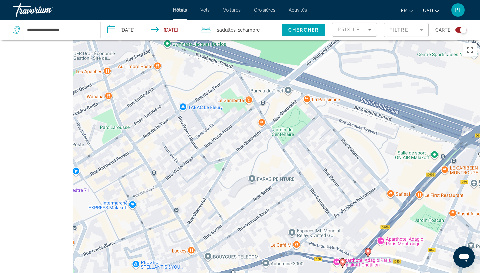
drag, startPoint x: 178, startPoint y: 178, endPoint x: 338, endPoint y: 200, distance: 161.2
click at [338, 199] on div "Pour activer le glissement avec le clavier, appuyez sur Alt+Entrée. Une fois ce…" at bounding box center [240, 176] width 480 height 273
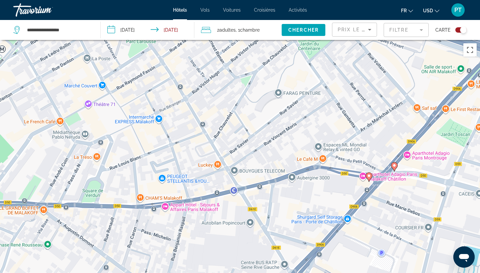
drag, startPoint x: 304, startPoint y: 198, endPoint x: 311, endPoint y: 94, distance: 105.0
click at [311, 94] on div "Pour activer le glissement avec le clavier, appuyez sur Alt+Entrée. Une fois ce…" at bounding box center [240, 176] width 480 height 273
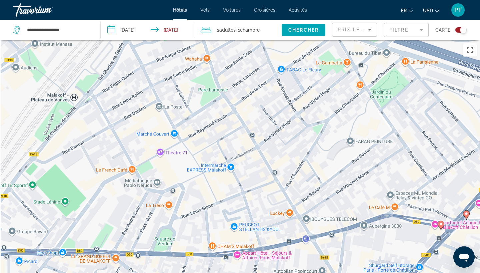
drag, startPoint x: 235, startPoint y: 138, endPoint x: 307, endPoint y: 193, distance: 90.6
click at [307, 193] on div "Pour activer le glissement avec le clavier, appuyez sur Alt+Entrée. Une fois ce…" at bounding box center [240, 176] width 480 height 273
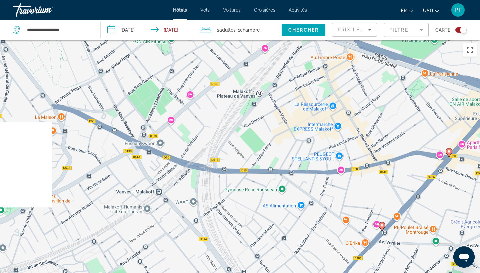
drag, startPoint x: 260, startPoint y: 160, endPoint x: 332, endPoint y: 105, distance: 90.8
click at [332, 105] on div "Pour activer le glissement avec le clavier, appuyez sur Alt+Entrée. Une fois ce…" at bounding box center [240, 176] width 480 height 273
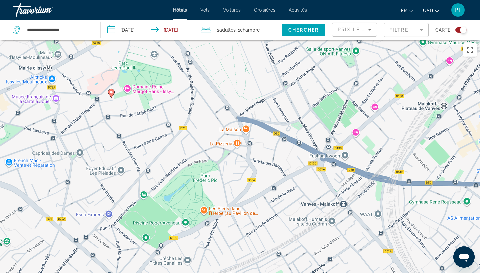
click at [112, 91] on image "Main content" at bounding box center [111, 92] width 4 height 4
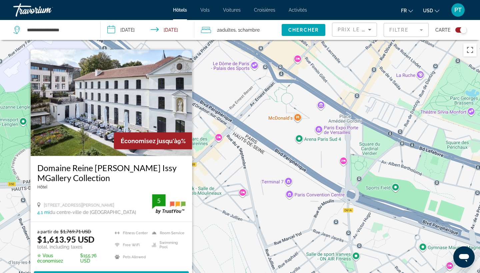
click at [210, 88] on div "Pour activer le glissement avec le clavier, appuyez sur Alt+Entrée. Une fois ce…" at bounding box center [240, 176] width 480 height 273
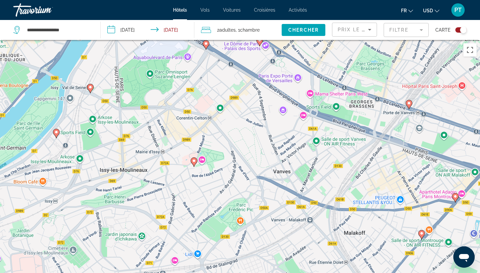
drag, startPoint x: 271, startPoint y: 215, endPoint x: 294, endPoint y: 141, distance: 76.8
click at [294, 141] on div "Pour activer le glissement avec le clavier, appuyez sur Alt+Entrée. Une fois ce…" at bounding box center [240, 176] width 480 height 273
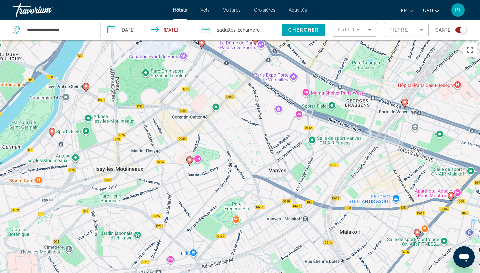
click at [406, 100] on icon "Main content" at bounding box center [405, 103] width 6 height 9
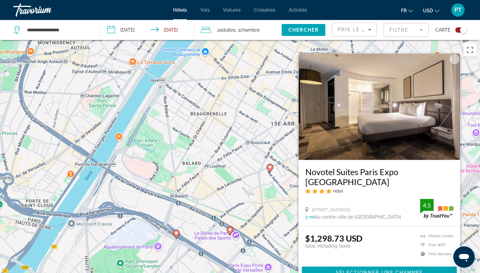
click at [248, 185] on div "Pour activer le glissement avec le clavier, appuyez sur Alt+Entrée. Une fois ce…" at bounding box center [240, 176] width 480 height 273
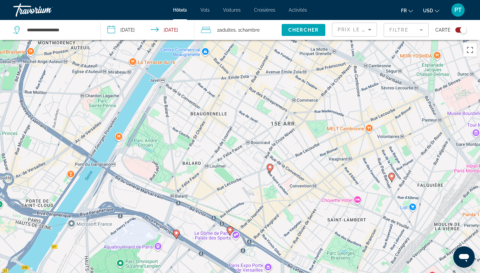
click at [394, 179] on gmp-advanced-marker "Main content" at bounding box center [392, 178] width 7 height 10
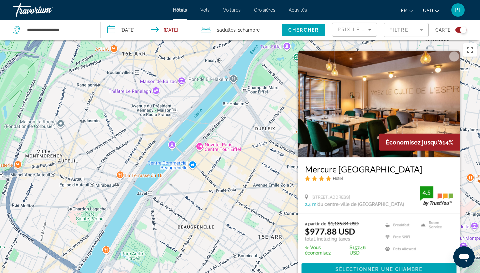
click at [257, 254] on div "Pour activer le glissement avec le clavier, appuyez sur Alt+Entrée. Une fois ce…" at bounding box center [240, 176] width 480 height 273
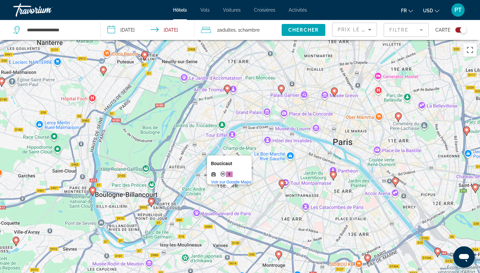
drag, startPoint x: 404, startPoint y: 194, endPoint x: 317, endPoint y: 168, distance: 90.3
click at [317, 168] on div "Pour activer le glissement avec le clavier, appuyez sur Alt+Entrée. Une fois ce…" at bounding box center [240, 176] width 480 height 273
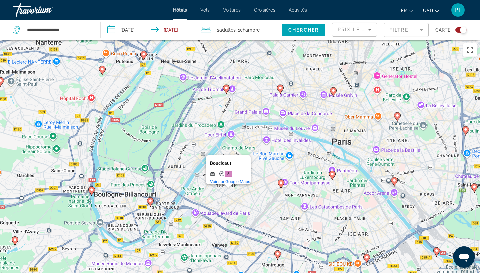
click at [332, 173] on image "Main content" at bounding box center [332, 174] width 4 height 4
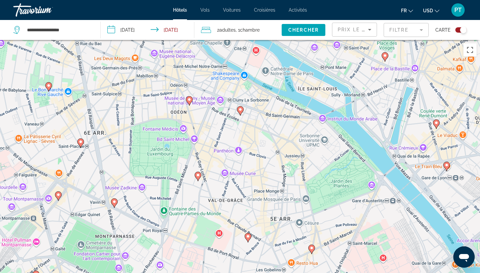
click at [248, 240] on icon "Main content" at bounding box center [248, 238] width 6 height 9
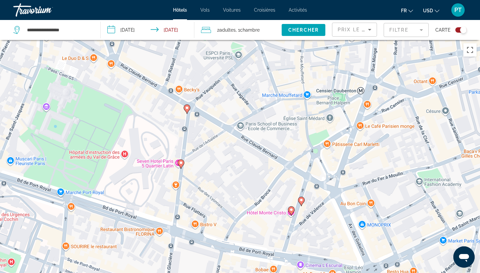
click at [182, 165] on icon "Main content" at bounding box center [181, 164] width 6 height 9
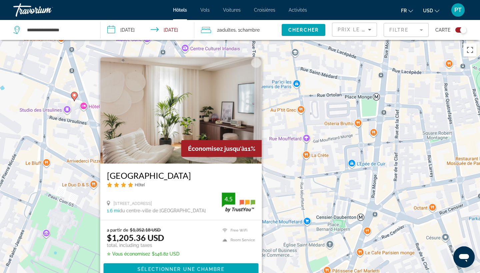
click at [275, 208] on div "Pour activer le glissement avec le clavier, appuyez sur Alt+Entrée. Une fois ce…" at bounding box center [240, 176] width 480 height 273
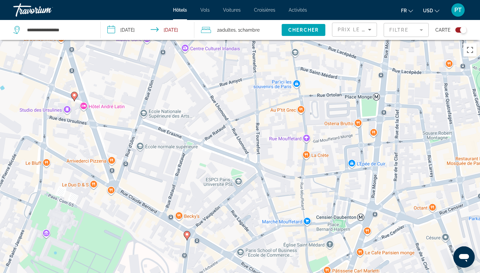
click at [187, 236] on image "Main content" at bounding box center [187, 235] width 4 height 4
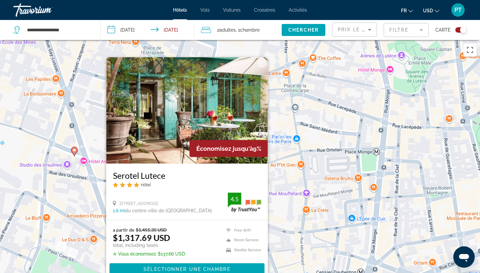
click at [283, 224] on div "Pour activer le glissement avec le clavier, appuyez sur Alt+Entrée. Une fois ce…" at bounding box center [240, 176] width 480 height 273
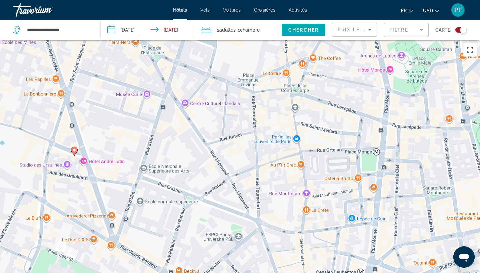
click at [74, 153] on icon "Main content" at bounding box center [74, 151] width 6 height 9
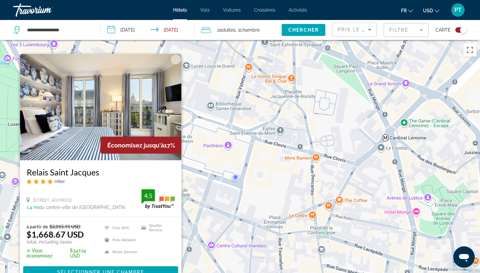
click at [226, 221] on div "Pour activer le glissement avec le clavier, appuyez sur Alt+Entrée. Une fois ce…" at bounding box center [240, 176] width 480 height 273
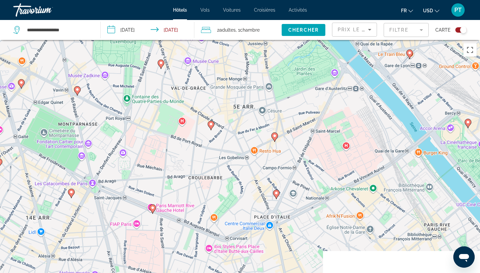
drag, startPoint x: 290, startPoint y: 192, endPoint x: 280, endPoint y: 56, distance: 135.8
click at [280, 56] on div "Pour activer le glissement avec le clavier, appuyez sur Alt+Entrée. Une fois ce…" at bounding box center [240, 176] width 480 height 273
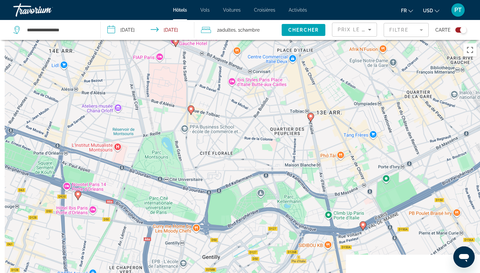
drag, startPoint x: 241, startPoint y: 143, endPoint x: 287, endPoint y: 39, distance: 113.3
click at [287, 40] on div "**********" at bounding box center [240, 196] width 480 height 313
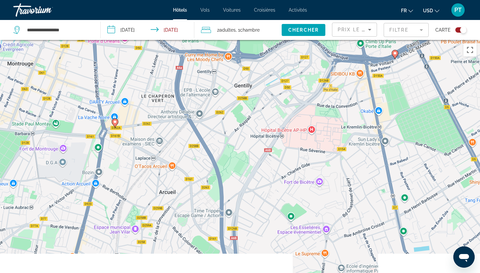
drag, startPoint x: 263, startPoint y: 132, endPoint x: 268, endPoint y: 16, distance: 116.1
click at [267, 17] on div "**********" at bounding box center [240, 136] width 480 height 273
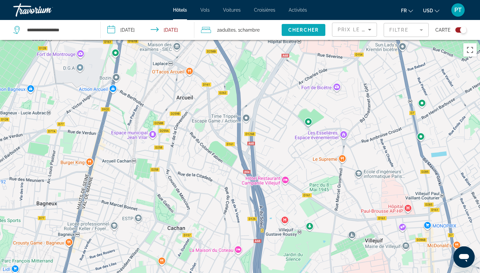
drag, startPoint x: 272, startPoint y: 105, endPoint x: 284, endPoint y: 32, distance: 73.6
click at [284, 40] on div "**********" at bounding box center [240, 196] width 480 height 313
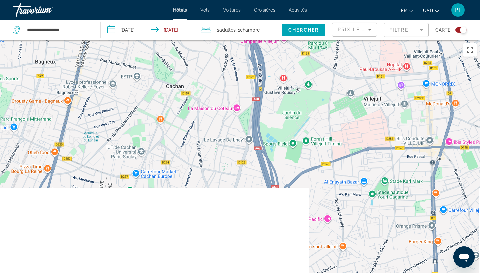
drag, startPoint x: 287, startPoint y: 150, endPoint x: 289, endPoint y: 9, distance: 140.7
click at [287, 8] on div "**********" at bounding box center [240, 136] width 480 height 273
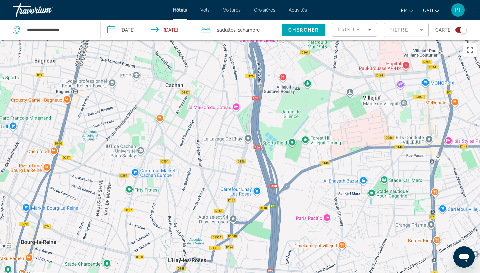
click at [458, 30] on div "Toggle map" at bounding box center [461, 29] width 11 height 5
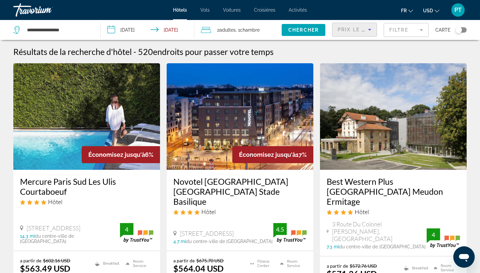
click at [363, 29] on span "Prix le plus bas" at bounding box center [364, 29] width 52 height 5
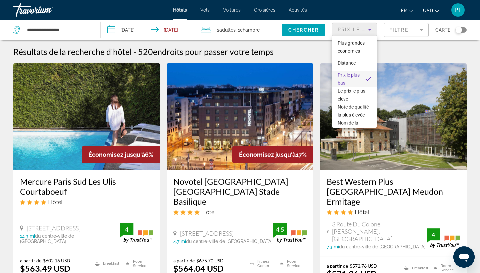
click at [360, 83] on mat-option "Prix le plus bas" at bounding box center [354, 79] width 44 height 16
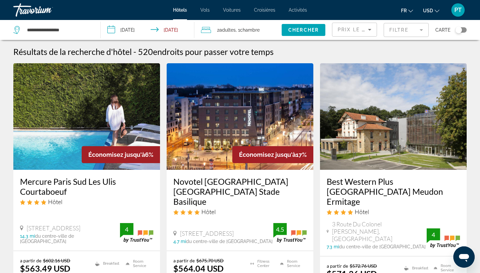
click at [403, 31] on mat-form-field "Filtre" at bounding box center [406, 30] width 45 height 14
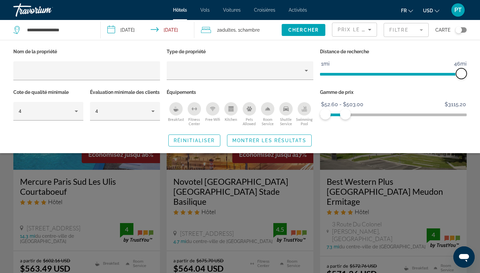
drag, startPoint x: 378, startPoint y: 73, endPoint x: 480, endPoint y: 72, distance: 101.7
click at [480, 72] on div "Nom de la propriété Type de propriété Distance de recherche 1mi 46mi 46mi Cote …" at bounding box center [240, 97] width 480 height 100
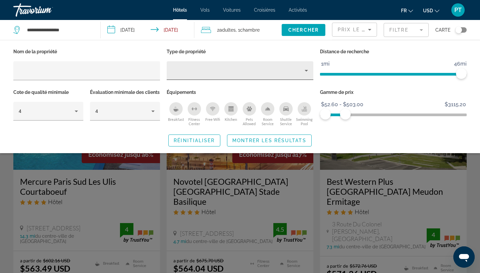
click at [185, 68] on div "Property type" at bounding box center [238, 71] width 133 height 8
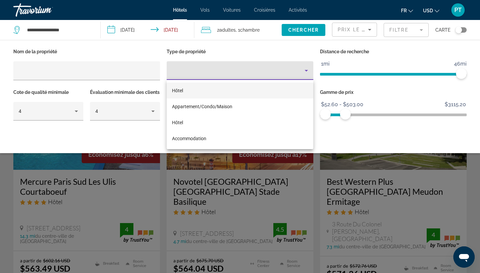
click at [185, 68] on div at bounding box center [240, 136] width 480 height 273
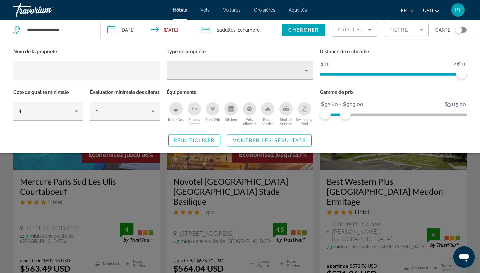
scroll to position [0, 0]
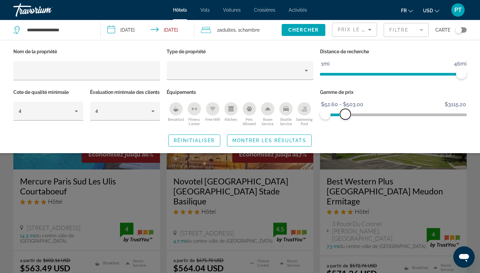
click at [345, 115] on span "ngx-slider-max" at bounding box center [345, 114] width 11 height 11
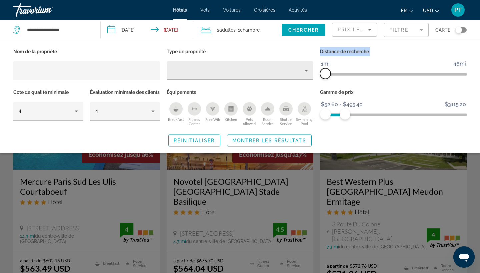
drag, startPoint x: 463, startPoint y: 73, endPoint x: 284, endPoint y: 78, distance: 178.5
click at [284, 78] on div "Nom de la propriété Type de propriété Distance de recherche 1mi 46mi 1mi Cote d…" at bounding box center [240, 87] width 460 height 81
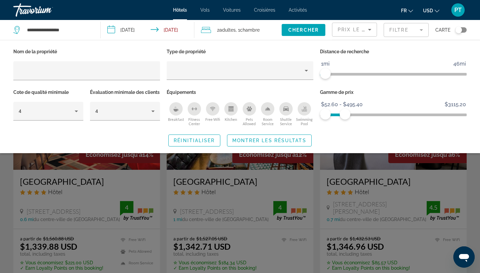
click at [381, 82] on div "Distance de recherche 1mi 46mi 1mi" at bounding box center [393, 67] width 153 height 41
click at [389, 181] on div "Search widget" at bounding box center [240, 186] width 480 height 173
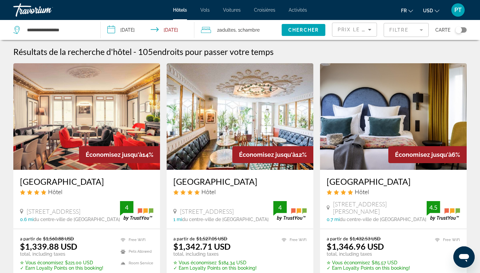
click at [405, 30] on mat-form-field "Filtre" at bounding box center [406, 30] width 45 height 14
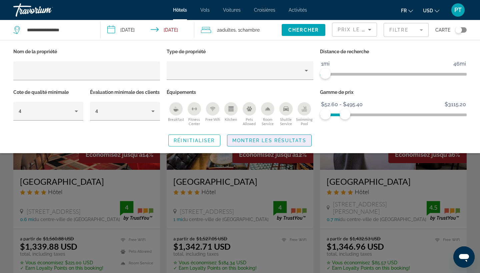
click at [273, 143] on span "Montrer les résultats" at bounding box center [269, 140] width 74 height 5
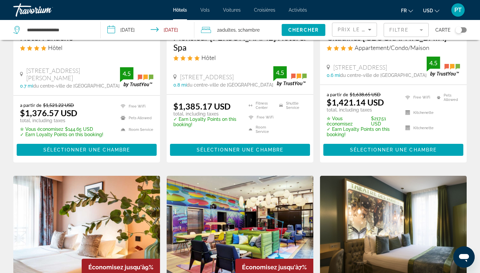
scroll to position [649, 0]
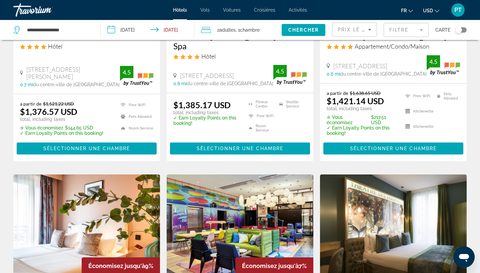
click at [421, 28] on mat-form-field "Filtre" at bounding box center [406, 30] width 45 height 14
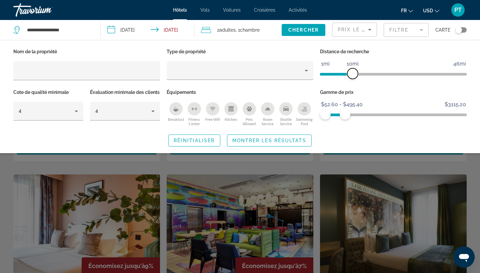
drag, startPoint x: 327, startPoint y: 76, endPoint x: 353, endPoint y: 74, distance: 25.4
click at [353, 74] on span "ngx-slider" at bounding box center [352, 73] width 11 height 11
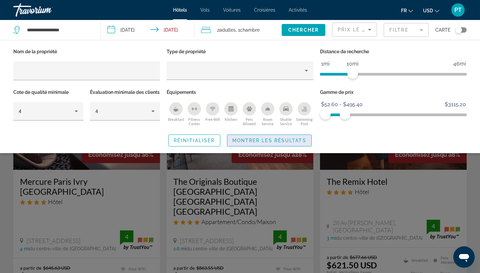
click at [284, 143] on span "Montrer les résultats" at bounding box center [269, 140] width 74 height 5
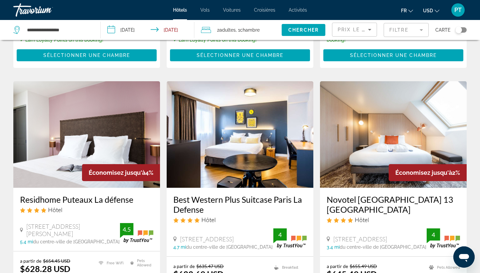
scroll to position [257, 0]
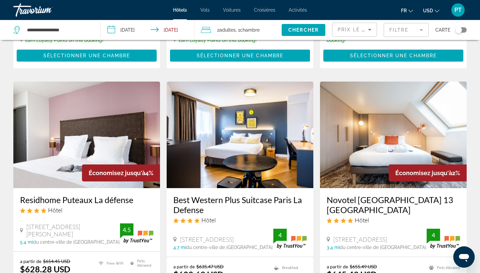
click at [399, 32] on mat-form-field "Filtre" at bounding box center [406, 30] width 45 height 14
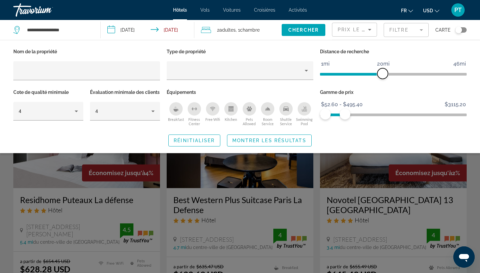
drag, startPoint x: 354, startPoint y: 72, endPoint x: 382, endPoint y: 73, distance: 27.7
click at [382, 73] on span "ngx-slider" at bounding box center [382, 73] width 11 height 11
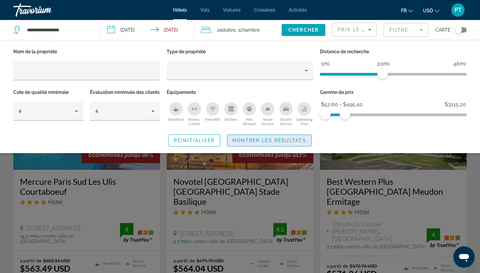
click at [282, 143] on span "Search widget" at bounding box center [269, 141] width 84 height 16
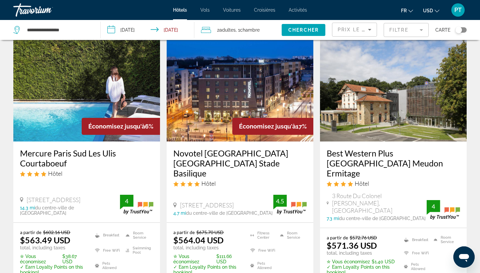
scroll to position [29, 0]
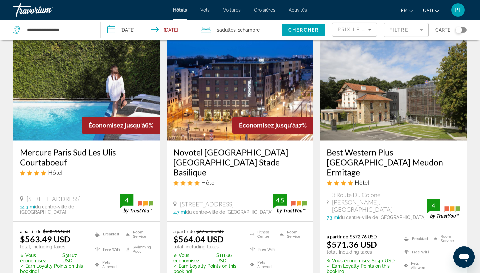
drag, startPoint x: 312, startPoint y: 155, endPoint x: 294, endPoint y: 147, distance: 19.7
click at [294, 147] on div "Novotel Paris Saint Denis Stade Basilique Hôtel 1 Place De La Porte De Paris, S…" at bounding box center [240, 181] width 147 height 81
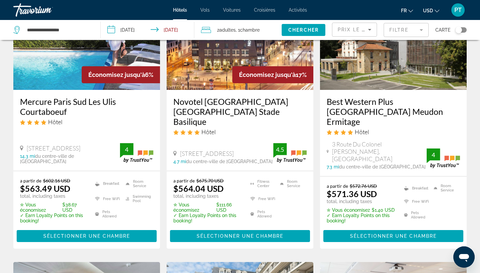
scroll to position [80, 0]
click at [400, 30] on mat-form-field "Filtre" at bounding box center [406, 30] width 45 height 14
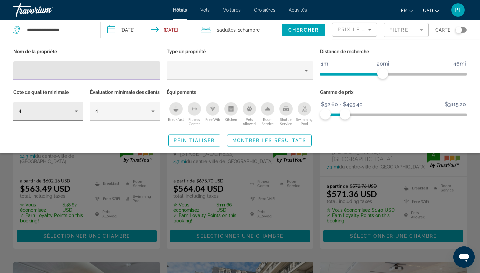
click at [70, 111] on div "4" at bounding box center [47, 111] width 56 height 8
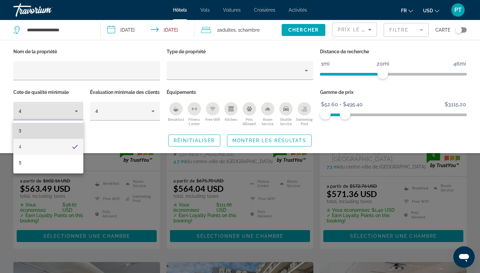
click at [64, 129] on mat-option "3" at bounding box center [48, 131] width 70 height 16
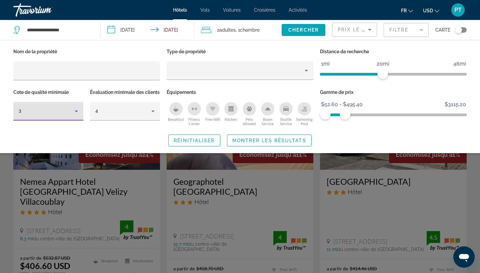
click at [245, 202] on div "Search widget" at bounding box center [240, 186] width 480 height 173
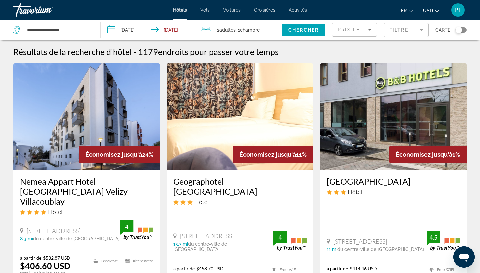
click at [421, 31] on mat-form-field "Filtre" at bounding box center [406, 30] width 45 height 14
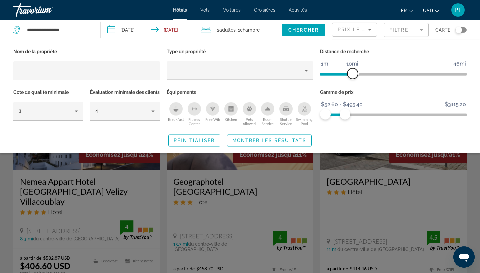
drag, startPoint x: 383, startPoint y: 75, endPoint x: 353, endPoint y: 75, distance: 30.0
click at [353, 75] on span "ngx-slider" at bounding box center [352, 73] width 11 height 11
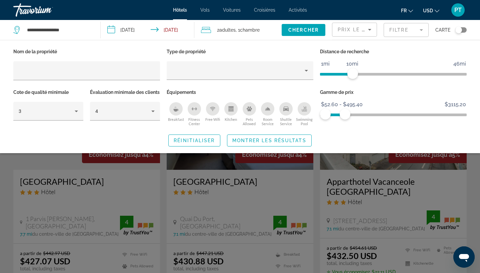
click at [476, 178] on div "Search widget" at bounding box center [240, 186] width 480 height 173
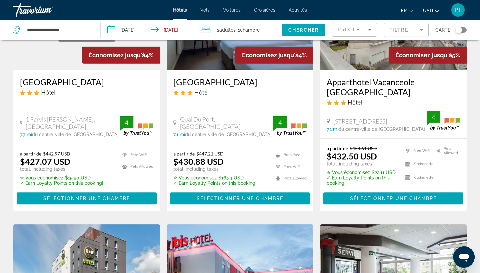
scroll to position [3, 0]
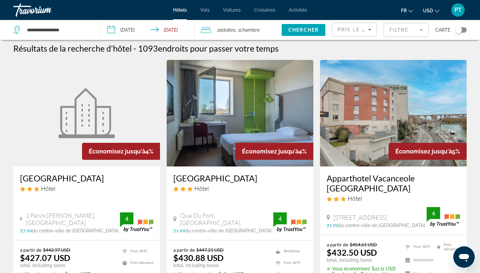
click at [411, 28] on mat-form-field "Filtre" at bounding box center [406, 30] width 45 height 14
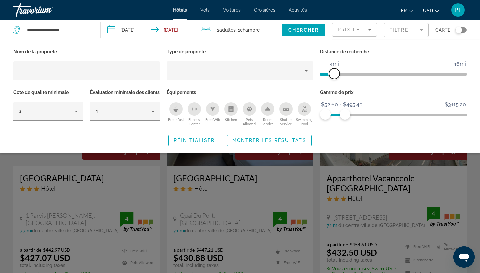
drag, startPoint x: 350, startPoint y: 76, endPoint x: 334, endPoint y: 76, distance: 16.0
click at [334, 76] on span "ngx-slider" at bounding box center [334, 73] width 11 height 11
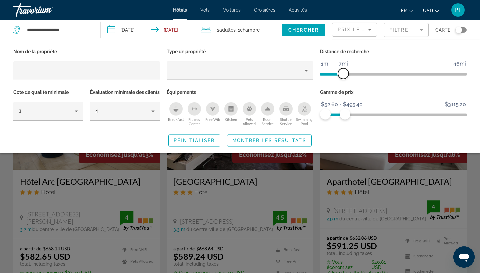
drag, startPoint x: 337, startPoint y: 72, endPoint x: 343, endPoint y: 72, distance: 6.0
click at [343, 72] on span "ngx-slider" at bounding box center [343, 73] width 11 height 11
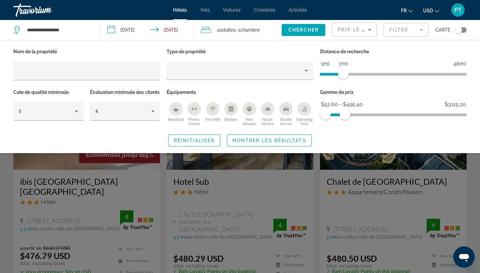
click at [124, 180] on div "Search widget" at bounding box center [240, 186] width 480 height 173
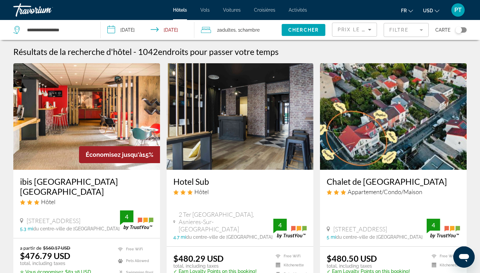
scroll to position [2, 0]
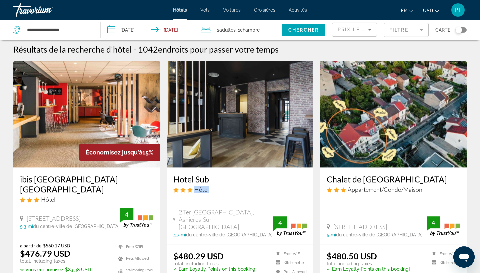
drag, startPoint x: 236, startPoint y: 198, endPoint x: 236, endPoint y: 185, distance: 13.3
click at [236, 185] on div "Hotel Sub Hôtel" at bounding box center [239, 186] width 133 height 24
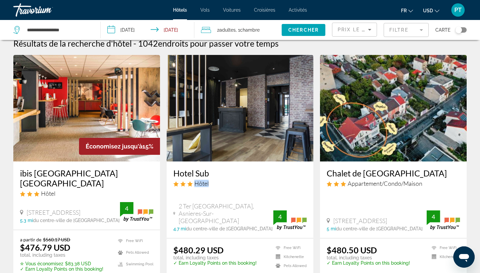
scroll to position [9, 0]
click at [418, 35] on mat-form-field "Filtre" at bounding box center [406, 30] width 45 height 14
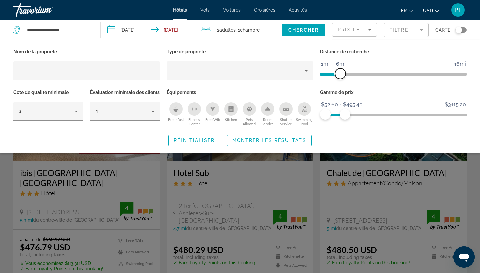
drag, startPoint x: 342, startPoint y: 76, endPoint x: 315, endPoint y: 76, distance: 26.7
click at [315, 76] on div "Nom de la propriété Type de propriété Distance de recherche 1mi 46mi 6mi Cote d…" at bounding box center [240, 87] width 460 height 81
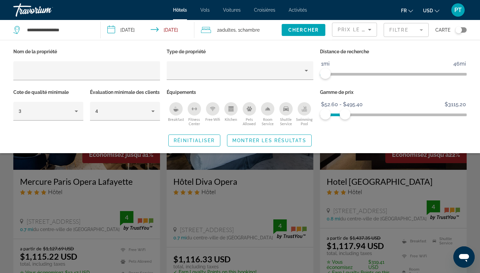
click at [302, 185] on div "Search widget" at bounding box center [240, 186] width 480 height 173
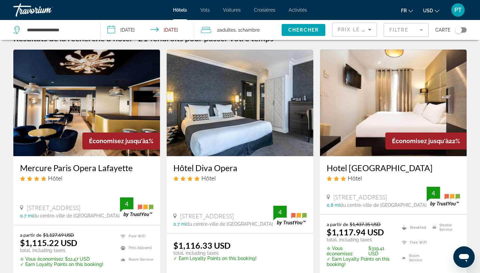
scroll to position [9, 0]
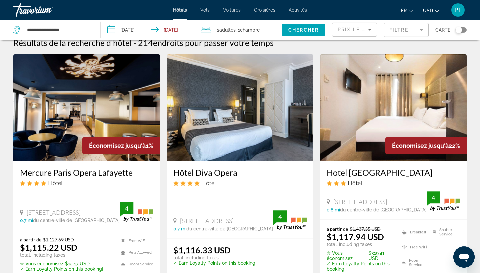
click at [414, 27] on mat-form-field "Filtre" at bounding box center [406, 30] width 45 height 14
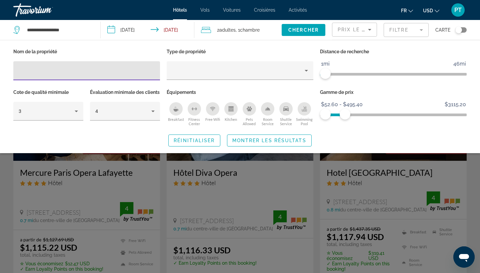
click at [354, 74] on span "ngx-slider" at bounding box center [393, 74] width 147 height 3
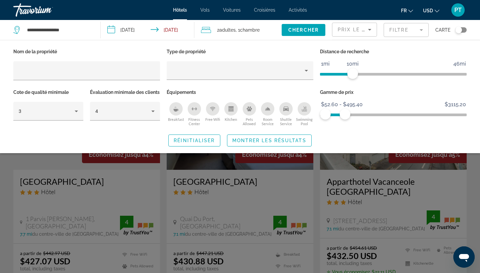
click at [458, 170] on div "Search widget" at bounding box center [240, 186] width 480 height 173
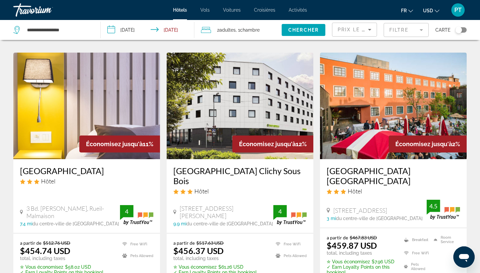
scroll to position [791, 0]
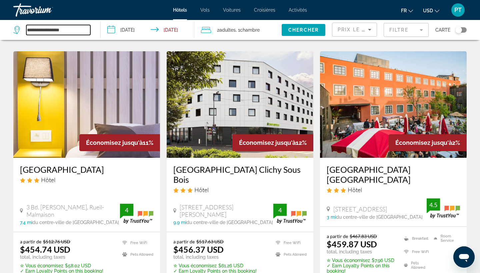
click at [42, 32] on input "**********" at bounding box center [58, 30] width 64 height 10
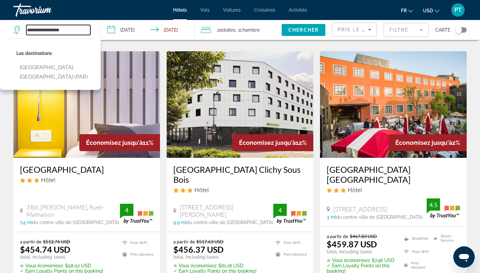
drag, startPoint x: 38, startPoint y: 30, endPoint x: 34, endPoint y: 28, distance: 4.9
click at [27, 29] on input "**********" at bounding box center [58, 30] width 64 height 10
drag, startPoint x: 72, startPoint y: 29, endPoint x: 19, endPoint y: 29, distance: 52.7
click at [19, 29] on div "**********" at bounding box center [51, 30] width 77 height 10
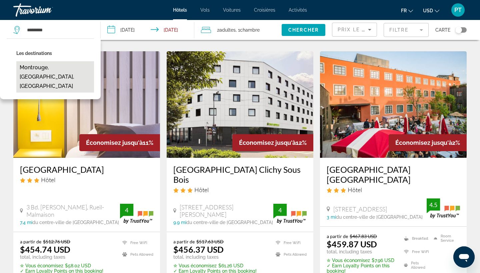
click at [60, 65] on button "Montrouge, Paris, France" at bounding box center [55, 76] width 78 height 31
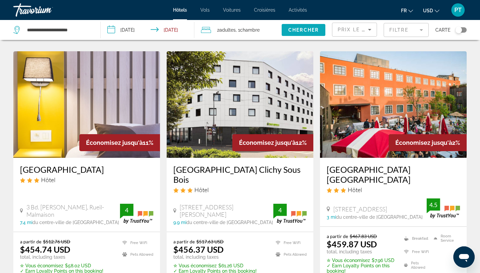
click at [319, 30] on span "Search widget" at bounding box center [304, 30] width 44 height 16
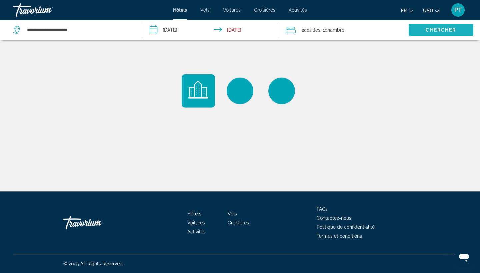
scroll to position [0, 0]
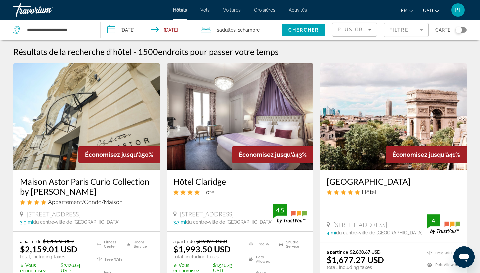
click at [371, 24] on div "Plus grandes économies" at bounding box center [355, 32] width 34 height 19
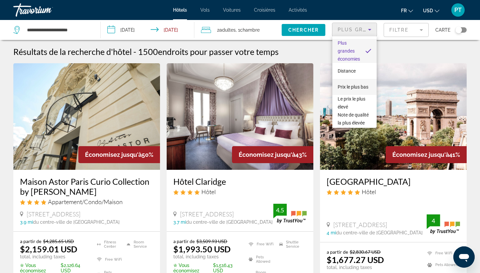
click at [362, 88] on span "Prix le plus bas" at bounding box center [353, 86] width 31 height 5
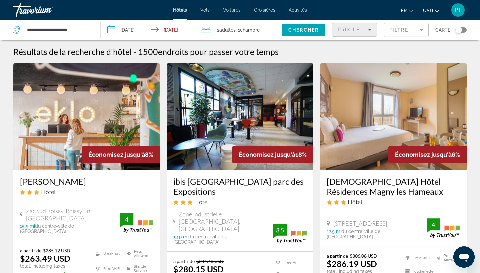
click at [406, 31] on mat-form-field "Filtre" at bounding box center [406, 30] width 45 height 14
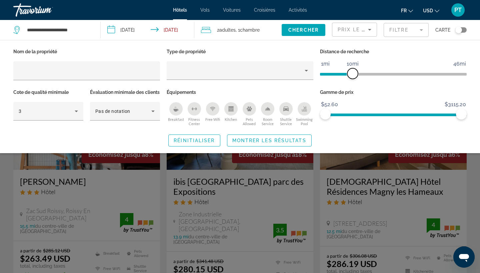
drag, startPoint x: 412, startPoint y: 71, endPoint x: 353, endPoint y: 72, distance: 58.4
click at [353, 72] on span "ngx-slider" at bounding box center [352, 73] width 11 height 11
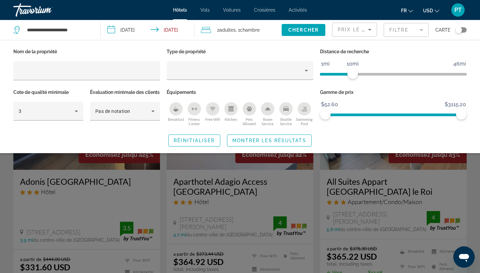
click at [304, 180] on div "Search widget" at bounding box center [240, 186] width 480 height 173
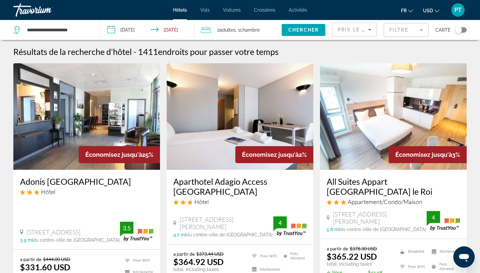
click at [423, 34] on mat-form-field "Filtre" at bounding box center [406, 30] width 45 height 14
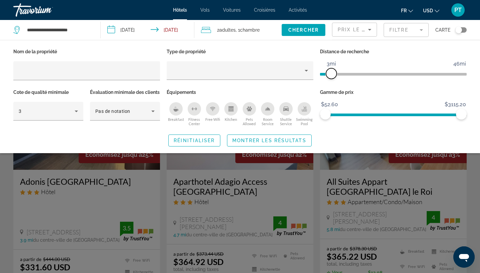
drag, startPoint x: 349, startPoint y: 74, endPoint x: 320, endPoint y: 74, distance: 29.0
click at [326, 74] on span "ngx-slider" at bounding box center [331, 73] width 11 height 11
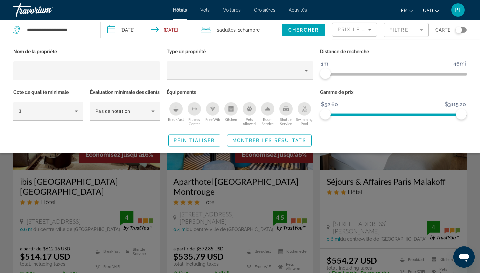
click at [313, 178] on div "Search widget" at bounding box center [240, 186] width 480 height 173
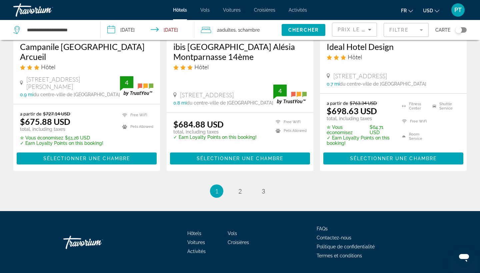
scroll to position [934, 0]
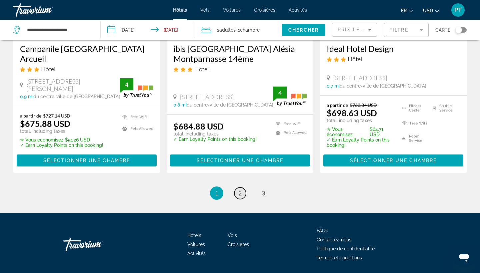
click at [238, 190] on span "2" at bounding box center [239, 193] width 3 height 7
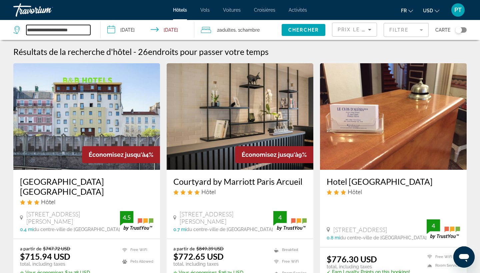
drag, startPoint x: 50, startPoint y: 31, endPoint x: 15, endPoint y: 34, distance: 35.1
click at [15, 35] on div "**********" at bounding box center [51, 30] width 77 height 10
click at [49, 30] on input "**********" at bounding box center [58, 30] width 64 height 10
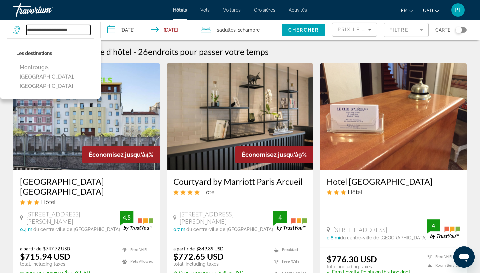
drag, startPoint x: 51, startPoint y: 30, endPoint x: 12, endPoint y: 29, distance: 38.7
click at [12, 29] on app-destination-search "**********" at bounding box center [50, 30] width 101 height 20
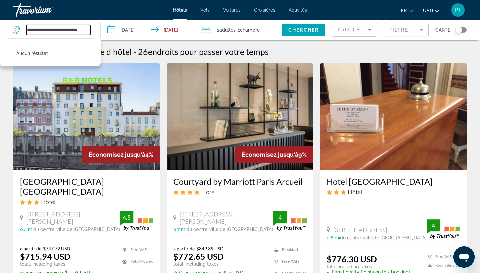
click at [42, 33] on input "**********" at bounding box center [58, 30] width 64 height 10
click at [60, 34] on input "**********" at bounding box center [58, 30] width 64 height 10
click at [69, 30] on input "**********" at bounding box center [58, 30] width 64 height 10
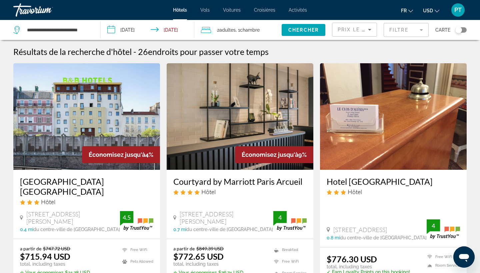
drag, startPoint x: 91, startPoint y: 30, endPoint x: 83, endPoint y: 30, distance: 7.7
click at [84, 30] on div "**********" at bounding box center [53, 30] width 80 height 20
click at [89, 31] on input "**********" at bounding box center [58, 30] width 64 height 10
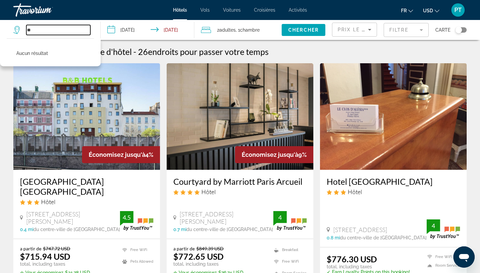
type input "*"
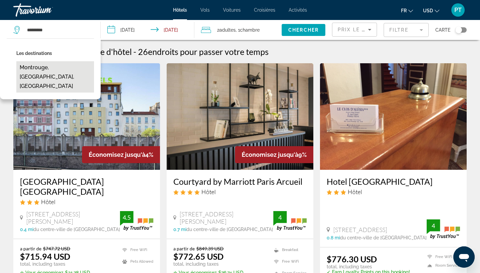
click at [62, 67] on button "Montrouge, Paris, France" at bounding box center [55, 76] width 78 height 31
type input "**********"
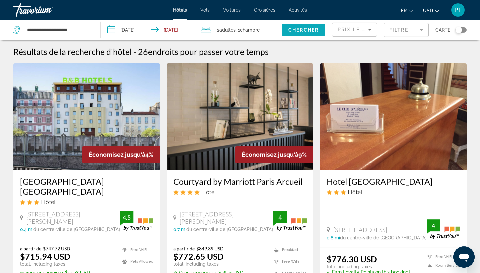
click at [316, 31] on span "Chercher" at bounding box center [303, 29] width 30 height 5
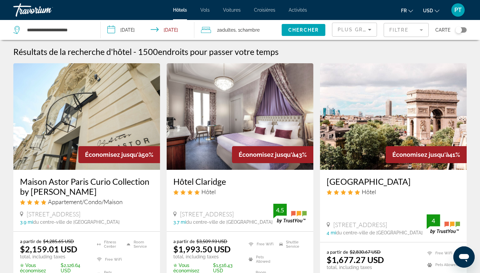
click at [398, 29] on mat-form-field "Filtre" at bounding box center [406, 30] width 45 height 14
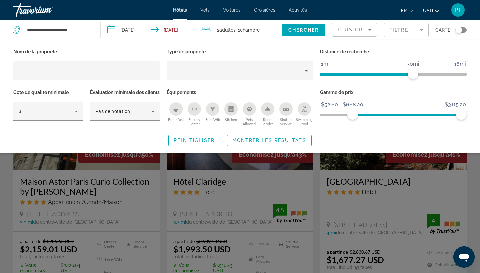
click at [353, 114] on ngx-slider "$52.60 $3115.20 $668.20 $3115.20" at bounding box center [393, 114] width 147 height 1
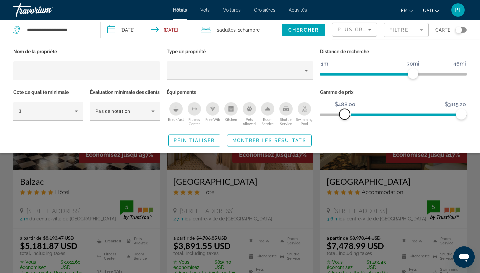
drag, startPoint x: 351, startPoint y: 113, endPoint x: 343, endPoint y: 113, distance: 8.3
click at [343, 113] on span "ngx-slider" at bounding box center [344, 114] width 11 height 11
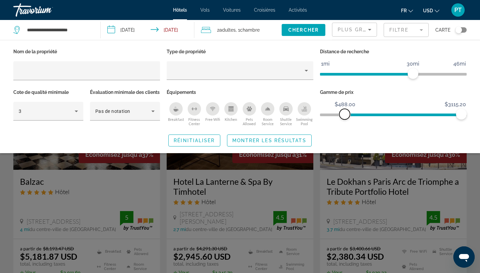
click at [345, 113] on span "ngx-slider" at bounding box center [344, 114] width 11 height 11
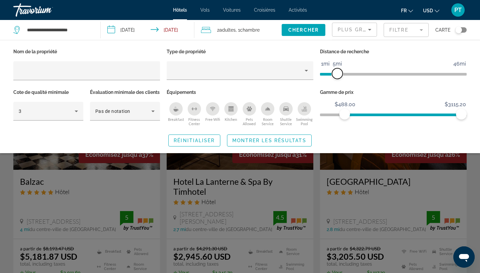
drag, startPoint x: 413, startPoint y: 71, endPoint x: 338, endPoint y: 72, distance: 74.7
click at [339, 72] on span "ngx-slider" at bounding box center [337, 73] width 11 height 11
click at [420, 189] on div "Search widget" at bounding box center [240, 186] width 480 height 173
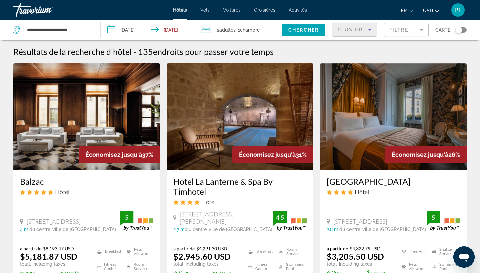
click at [358, 30] on span "Plus grandes économies" at bounding box center [378, 29] width 80 height 5
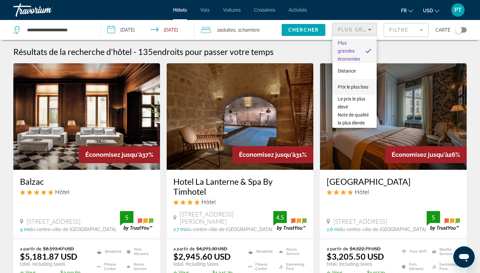
click at [365, 83] on mat-option "Prix le plus bas" at bounding box center [354, 87] width 44 height 16
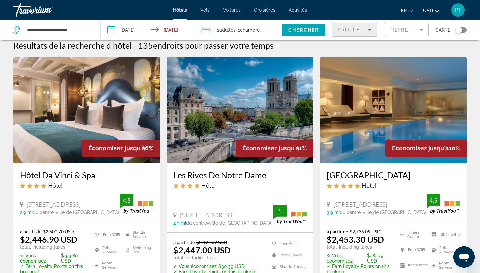
scroll to position [6, 0]
click at [355, 29] on span "Prix le plus bas" at bounding box center [364, 29] width 52 height 5
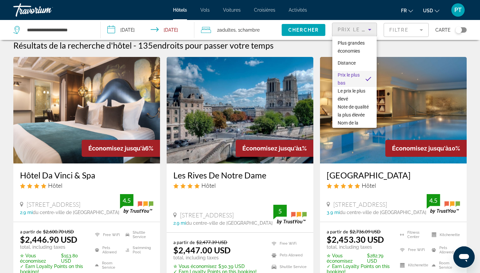
click at [349, 81] on span "Prix le plus bas" at bounding box center [349, 78] width 22 height 13
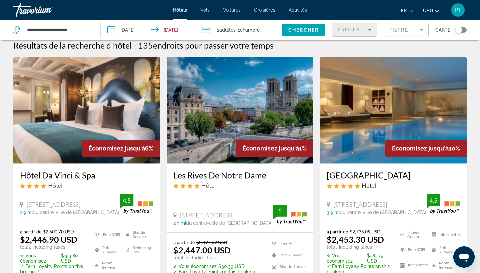
click at [395, 31] on mat-form-field "Filtre" at bounding box center [406, 30] width 45 height 14
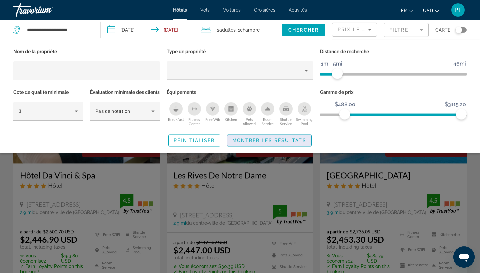
click at [280, 143] on span "Montrer les résultats" at bounding box center [269, 140] width 74 height 5
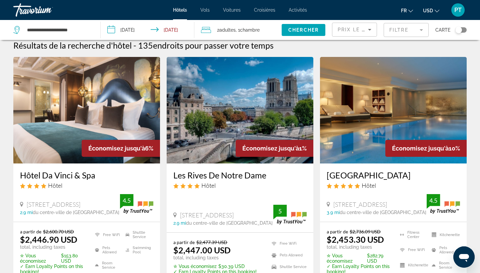
click at [416, 34] on mat-form-field "Filtre" at bounding box center [406, 30] width 45 height 14
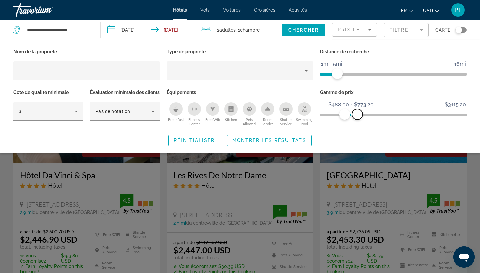
drag, startPoint x: 459, startPoint y: 114, endPoint x: 355, endPoint y: 113, distance: 103.4
click at [355, 113] on span "ngx-slider-max" at bounding box center [357, 114] width 11 height 11
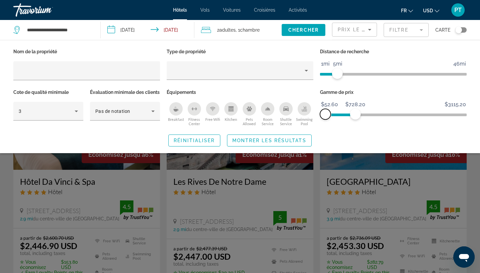
drag, startPoint x: 344, startPoint y: 113, endPoint x: 318, endPoint y: 112, distance: 26.7
click at [318, 112] on div "Gamme de prix $52.60 $3115.20 $52.60 $728.20 $120.20 - $728.20" at bounding box center [393, 108] width 153 height 40
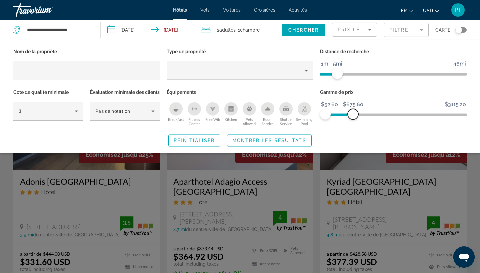
drag, startPoint x: 354, startPoint y: 115, endPoint x: 349, endPoint y: 115, distance: 4.3
click at [349, 115] on span "ngx-slider-max" at bounding box center [353, 114] width 11 height 11
drag, startPoint x: 348, startPoint y: 115, endPoint x: 344, endPoint y: 116, distance: 3.7
click at [344, 116] on span "ngx-slider-max" at bounding box center [344, 114] width 11 height 11
click at [306, 143] on span "Montrer les résultats" at bounding box center [269, 140] width 74 height 5
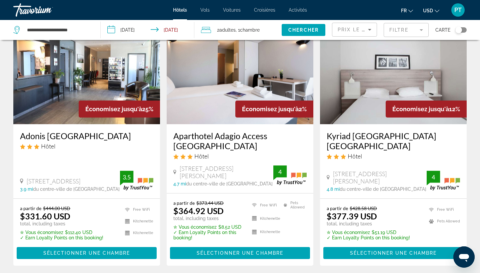
scroll to position [57, 0]
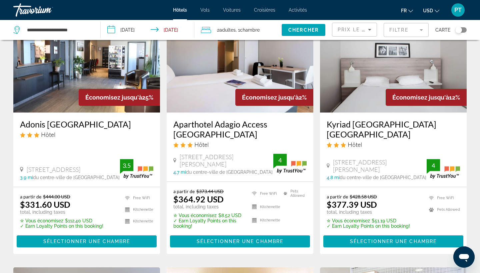
click at [356, 100] on img "Main content" at bounding box center [393, 59] width 147 height 107
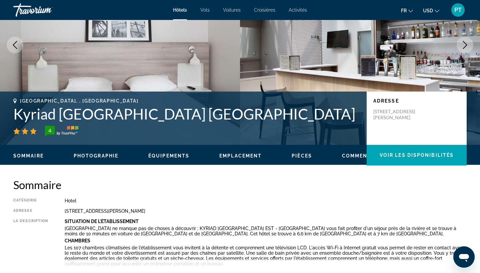
scroll to position [79, 0]
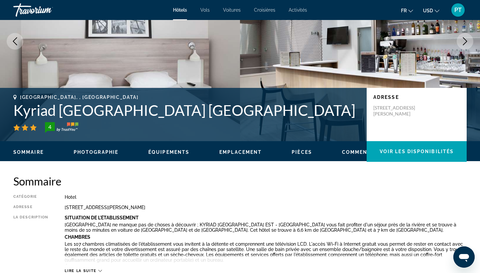
click at [243, 152] on span "Emplacement" at bounding box center [240, 152] width 42 height 5
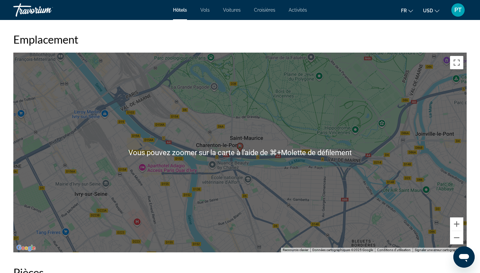
scroll to position [616, 0]
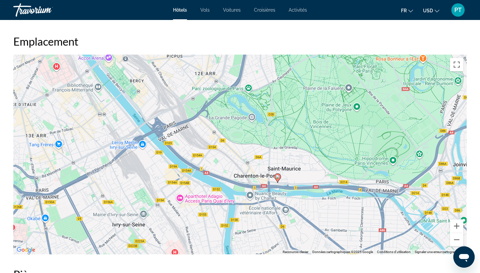
drag, startPoint x: 292, startPoint y: 201, endPoint x: 324, endPoint y: 256, distance: 63.7
click at [324, 256] on div "Sommaire Catégorie Hotel Adresse 12 Rue Du Marechal Leclerc, Saint-Maurice 9441…" at bounding box center [240, 269] width 460 height 1263
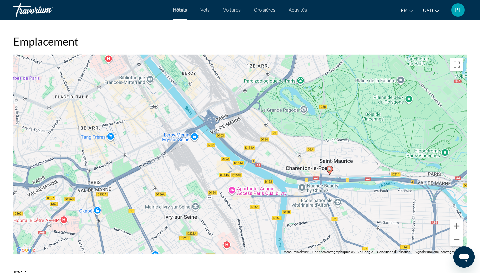
drag, startPoint x: 237, startPoint y: 198, endPoint x: 296, endPoint y: 161, distance: 68.8
click at [296, 162] on div "Pour activer le glissement avec le clavier, appuyez sur Alt+Entrée. Une fois ce…" at bounding box center [240, 155] width 454 height 200
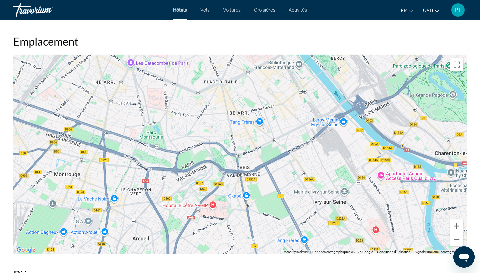
drag, startPoint x: 218, startPoint y: 169, endPoint x: 367, endPoint y: 152, distance: 150.3
click at [368, 153] on div "Pour activer le glissement avec le clavier, appuyez sur Alt+Entrée. Une fois ce…" at bounding box center [240, 155] width 454 height 200
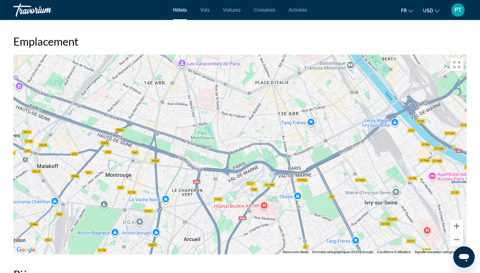
drag, startPoint x: 320, startPoint y: 185, endPoint x: 374, endPoint y: 188, distance: 53.8
click at [375, 188] on div "Pour activer le glissement avec le clavier, appuyez sur Alt+Entrée. Une fois ce…" at bounding box center [240, 155] width 454 height 200
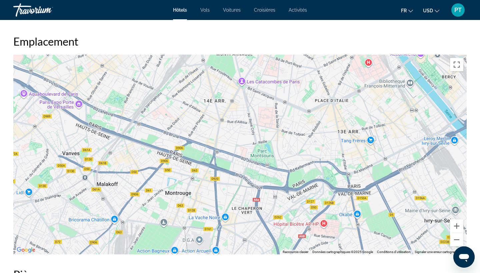
drag, startPoint x: 315, startPoint y: 94, endPoint x: 369, endPoint y: 109, distance: 56.2
click at [370, 109] on div "Pour activer le glissement avec le clavier, appuyez sur Alt+Entrée. Une fois ce…" at bounding box center [240, 155] width 454 height 200
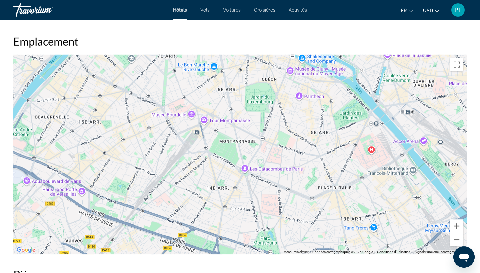
drag, startPoint x: 185, startPoint y: 55, endPoint x: 189, endPoint y: 145, distance: 89.8
click at [189, 145] on div "Pour activer le glissement avec le clavier, appuyez sur Alt+Entrée. Une fois ce…" at bounding box center [240, 155] width 454 height 200
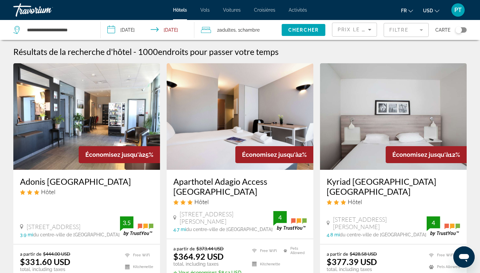
click at [258, 180] on h3 "Aparthotel Adagio Access Paris Maisons Alfort" at bounding box center [239, 187] width 133 height 20
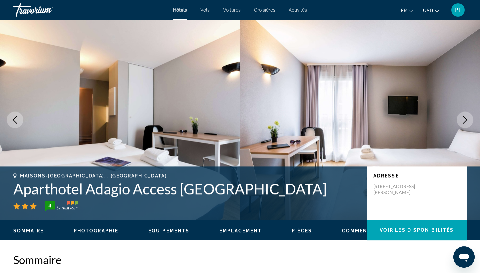
click at [235, 225] on div "Sommaire Photographie Équipements Emplacement Pièces Commentaires Voir les disp…" at bounding box center [240, 230] width 480 height 21
click at [238, 231] on span "Emplacement" at bounding box center [240, 230] width 42 height 5
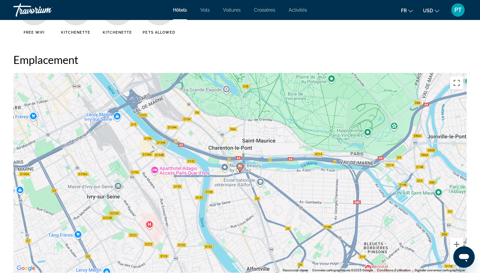
scroll to position [611, 0]
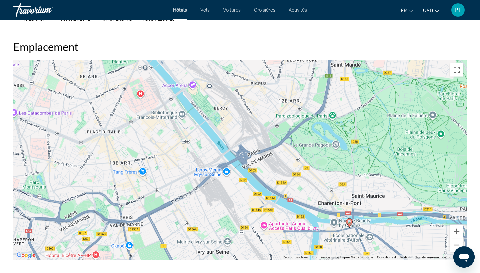
drag, startPoint x: 161, startPoint y: 170, endPoint x: 272, endPoint y: 239, distance: 130.1
click at [272, 239] on div "Pour activer le glissement avec le clavier, appuyez sur Alt+Entrée. Une fois ce…" at bounding box center [240, 160] width 454 height 200
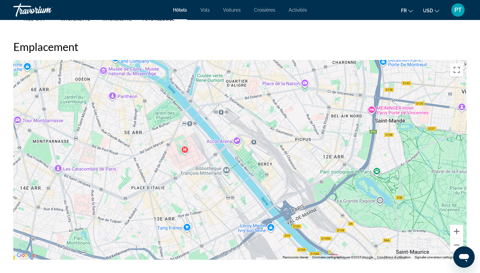
drag, startPoint x: 225, startPoint y: 180, endPoint x: 270, endPoint y: 237, distance: 72.4
click at [270, 237] on div "Pour activer le glissement avec le clavier, appuyez sur Alt+Entrée. Une fois ce…" at bounding box center [240, 160] width 454 height 200
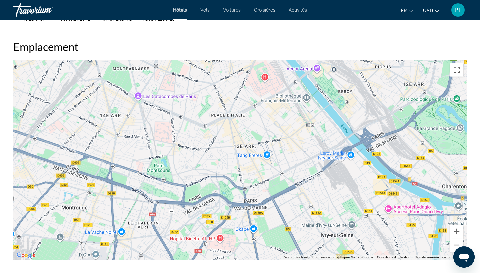
drag, startPoint x: 154, startPoint y: 137, endPoint x: 234, endPoint y: 63, distance: 109.0
click at [234, 63] on div "Pour activer le glissement avec le clavier, appuyez sur Alt+Entrée. Une fois ce…" at bounding box center [240, 160] width 454 height 200
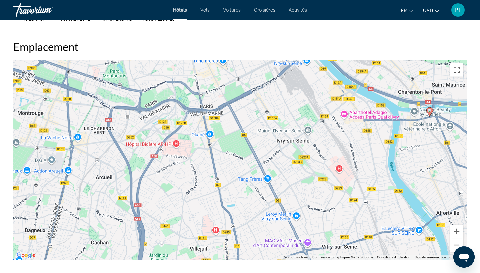
drag, startPoint x: 257, startPoint y: 230, endPoint x: 213, endPoint y: 138, distance: 101.6
click at [213, 138] on div "Pour activer le glissement avec le clavier, appuyez sur Alt+Entrée. Une fois ce…" at bounding box center [240, 160] width 454 height 200
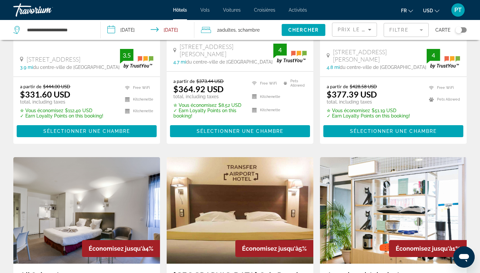
scroll to position [169, 0]
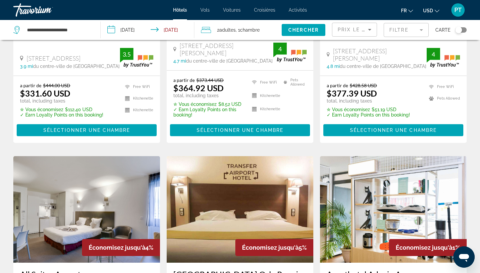
click at [398, 34] on mat-form-field "Filtre" at bounding box center [406, 30] width 45 height 14
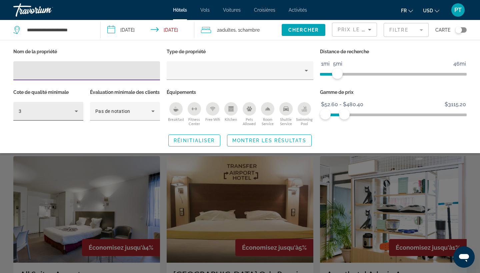
click at [75, 110] on icon "Hotel Filters" at bounding box center [76, 111] width 8 height 8
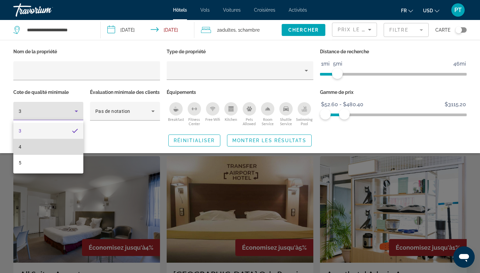
click at [57, 144] on mat-option "4" at bounding box center [48, 147] width 70 height 16
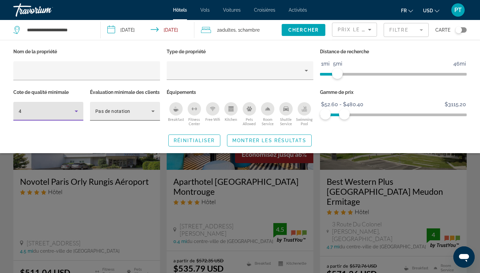
click at [109, 115] on div "Pas de notation" at bounding box center [123, 111] width 56 height 8
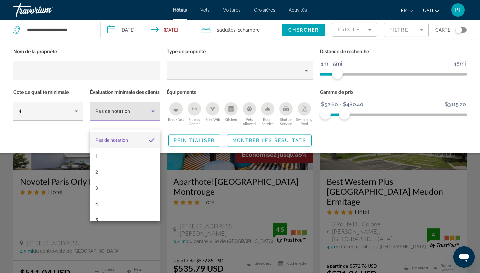
click at [75, 114] on div at bounding box center [240, 136] width 480 height 273
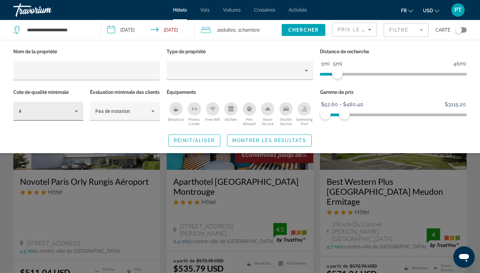
click at [74, 106] on div "4" at bounding box center [48, 111] width 59 height 19
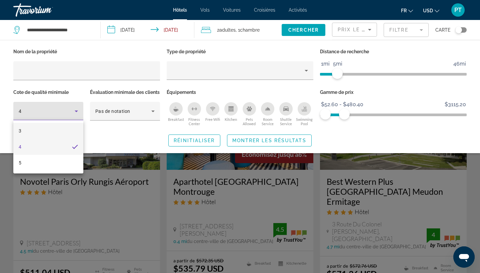
click at [51, 133] on mat-option "3" at bounding box center [48, 131] width 70 height 16
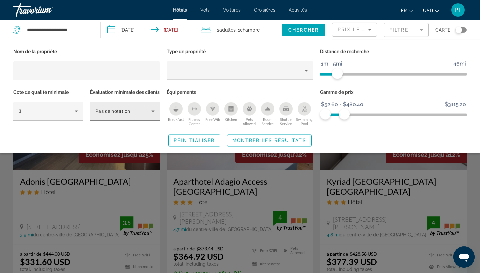
click at [115, 121] on div "Pas de notation" at bounding box center [124, 111] width 59 height 19
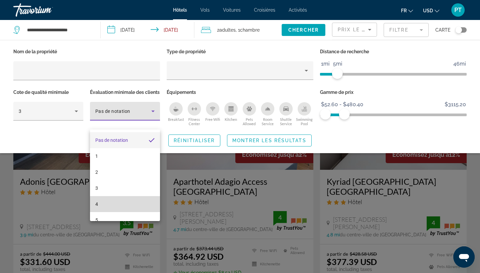
click at [119, 201] on mat-option "4" at bounding box center [125, 204] width 70 height 16
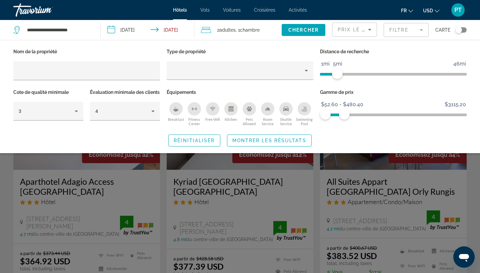
click at [191, 173] on div "Search widget" at bounding box center [240, 186] width 480 height 173
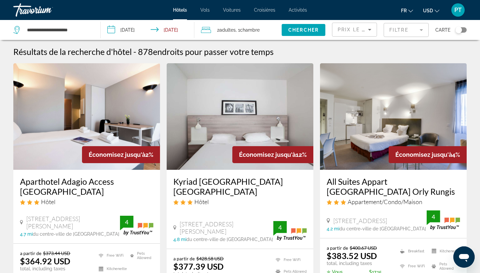
click at [395, 36] on mat-form-field "Filtre" at bounding box center [406, 30] width 45 height 14
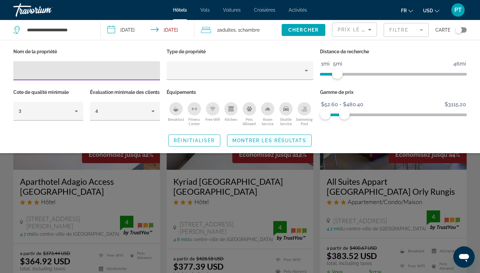
click at [264, 143] on span "Montrer les résultats" at bounding box center [269, 140] width 74 height 5
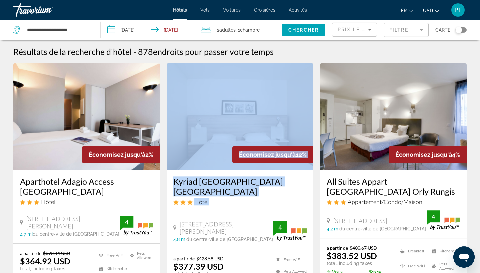
drag, startPoint x: 294, startPoint y: 191, endPoint x: 287, endPoint y: 98, distance: 92.6
click at [287, 96] on div "Économisez jusqu'à 12% Kyriad Paris Est Bois de Vincennes Hôtel 12 Rue Du Marec…" at bounding box center [240, 156] width 147 height 186
click at [287, 196] on div "Kyriad Paris Est Bois de Vincennes Hôtel" at bounding box center [239, 194] width 133 height 34
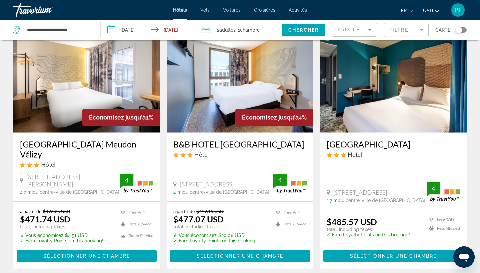
scroll to position [868, 0]
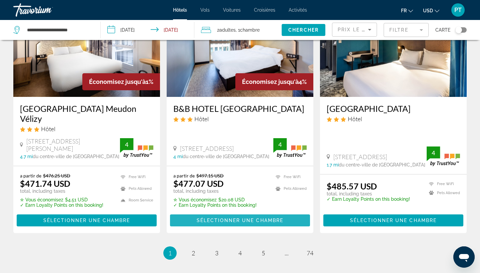
click at [246, 221] on span "Sélectionner une chambre" at bounding box center [240, 220] width 87 height 5
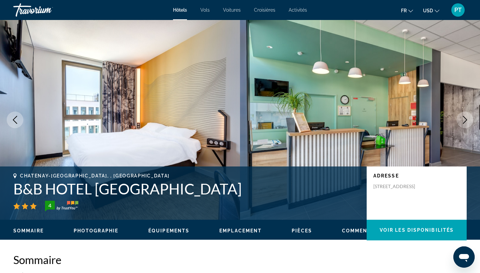
click at [239, 230] on span "Emplacement" at bounding box center [240, 230] width 42 height 5
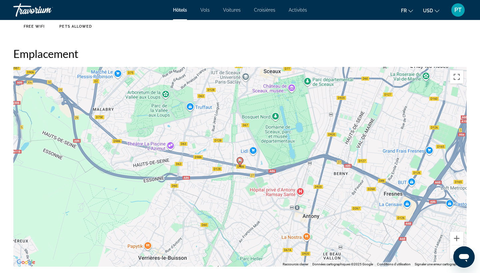
scroll to position [611, 0]
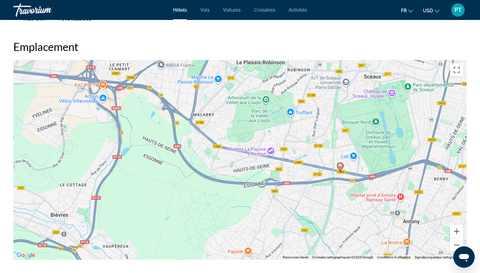
drag, startPoint x: 235, startPoint y: 205, endPoint x: 337, endPoint y: 217, distance: 102.0
click at [337, 217] on div "Pour activer le glissement avec le clavier, appuyez sur Alt+Entrée. Une fois ce…" at bounding box center [240, 160] width 454 height 200
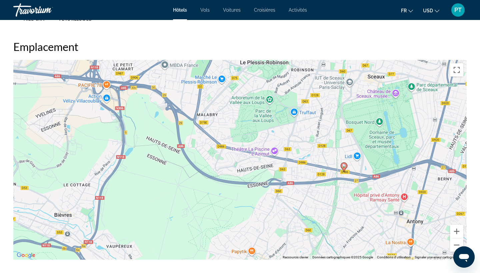
drag, startPoint x: 332, startPoint y: 212, endPoint x: 273, endPoint y: 180, distance: 67.6
click at [274, 183] on div "Pour activer le glissement avec le clavier, appuyez sur Alt+Entrée. Une fois ce…" at bounding box center [240, 160] width 454 height 200
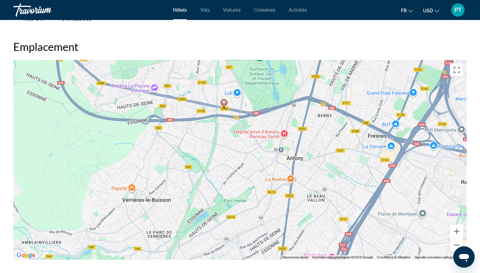
drag, startPoint x: 300, startPoint y: 195, endPoint x: 211, endPoint y: 155, distance: 98.1
click at [211, 155] on div "Pour activer le glissement avec le clavier, appuyez sur Alt+Entrée. Une fois ce…" at bounding box center [240, 160] width 454 height 200
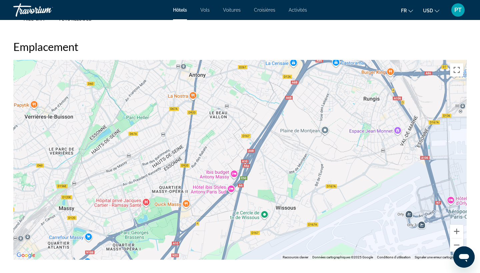
drag, startPoint x: 210, startPoint y: 154, endPoint x: 273, endPoint y: 141, distance: 64.9
click at [273, 141] on div "Pour activer le glissement avec le clavier, appuyez sur Alt+Entrée. Une fois ce…" at bounding box center [240, 160] width 454 height 200
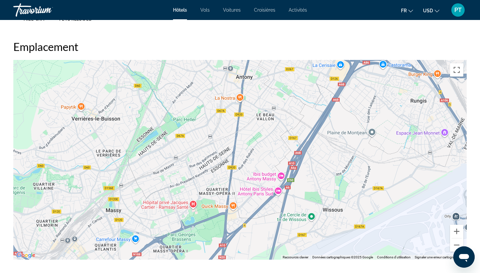
click at [458, 250] on div "Ouvrir la fenêtre de messagerie" at bounding box center [464, 257] width 20 height 20
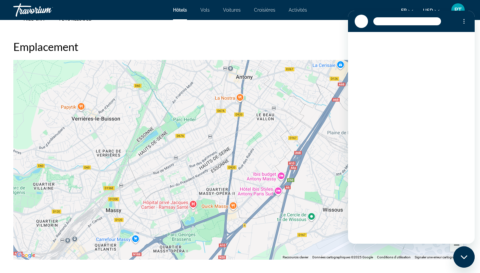
scroll to position [0, 0]
click at [318, 42] on h2 "Emplacement" at bounding box center [240, 46] width 454 height 13
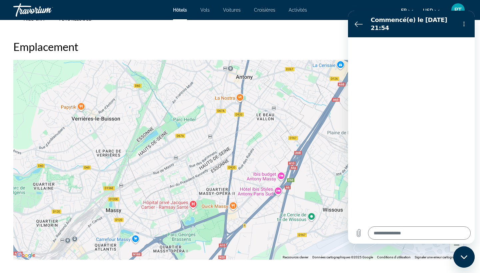
type textarea "*"
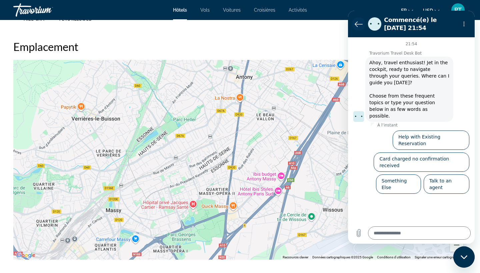
click at [358, 25] on icon "Retour à la liste des conversations" at bounding box center [359, 24] width 8 height 8
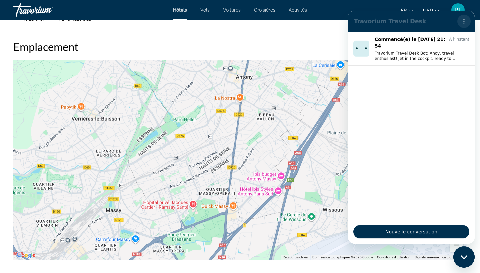
click at [463, 19] on icon "Menu d’options" at bounding box center [464, 21] width 5 height 5
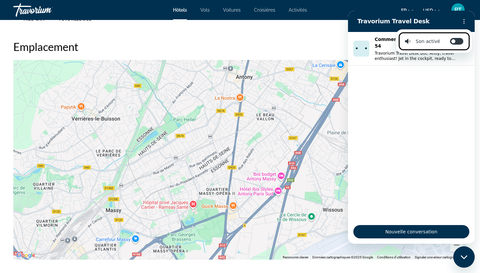
click at [354, 29] on section "Travorium Travel Desk Son activé Activer/désactiver les notifications sonores" at bounding box center [411, 21] width 127 height 21
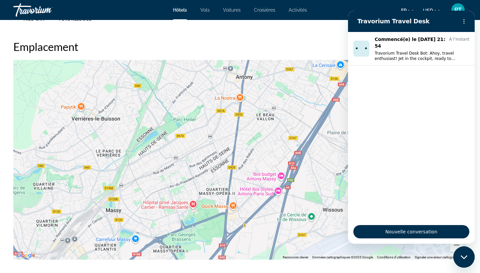
click at [339, 33] on div "Sommaire Catégorie Hotel Adresse 53 Avenue De La Division Leclerc, Chatenay-Mal…" at bounding box center [240, 277] width 460 height 1268
click at [467, 257] on icon "Fermer la fenêtre de messagerie" at bounding box center [464, 257] width 7 height 4
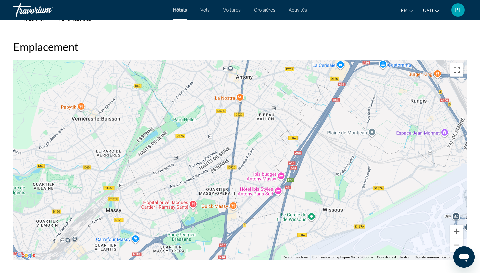
click at [454, 245] on button "Zoom arrière" at bounding box center [456, 245] width 13 height 13
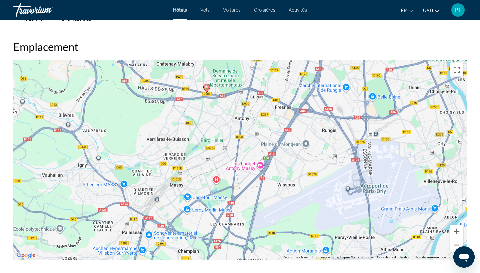
click at [454, 245] on button "Zoom arrière" at bounding box center [456, 245] width 13 height 13
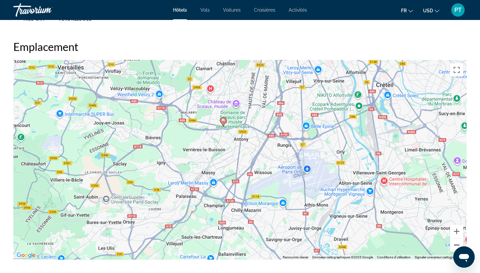
click at [454, 245] on button "Zoom arrière" at bounding box center [456, 245] width 13 height 13
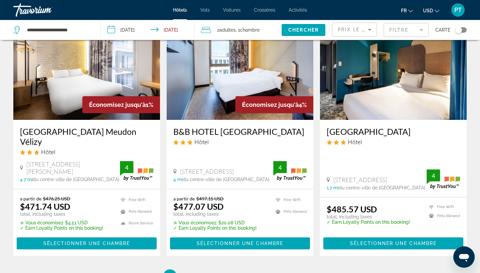
scroll to position [846, 0]
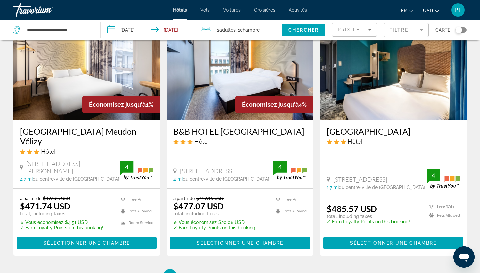
click at [408, 28] on mat-form-field "Filtre" at bounding box center [406, 30] width 45 height 14
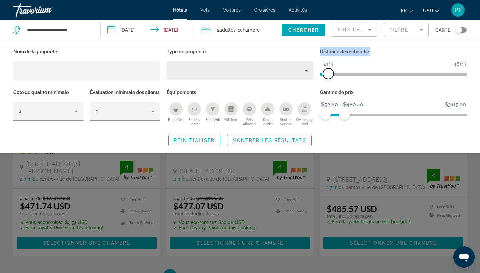
drag, startPoint x: 337, startPoint y: 72, endPoint x: 305, endPoint y: 72, distance: 32.0
click at [305, 72] on div "Nom de la propriété Type de propriété Distance de recherche 1mi 46mi 2mi Cote d…" at bounding box center [240, 87] width 460 height 81
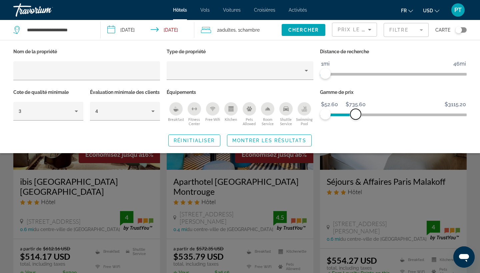
drag, startPoint x: 344, startPoint y: 113, endPoint x: 356, endPoint y: 113, distance: 11.3
click at [356, 113] on span "ngx-slider-max" at bounding box center [355, 114] width 11 height 11
click at [263, 143] on span "Montrer les résultats" at bounding box center [269, 140] width 74 height 5
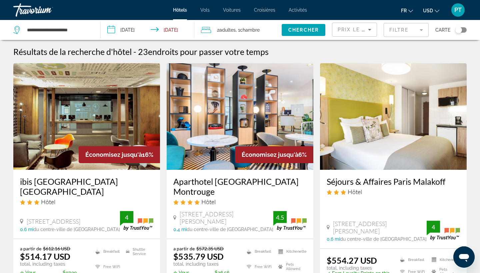
click at [261, 133] on img "Main content" at bounding box center [240, 116] width 147 height 107
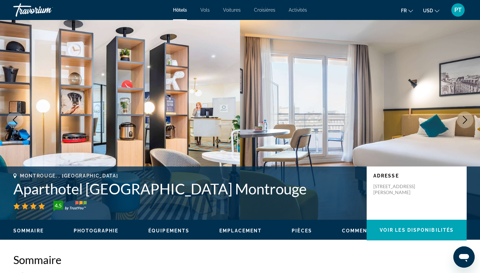
click at [243, 235] on div "Sommaire Photographie Équipements Emplacement Pièces Commentaires Voir les disp…" at bounding box center [240, 230] width 480 height 21
click at [244, 232] on span "Emplacement" at bounding box center [240, 230] width 42 height 5
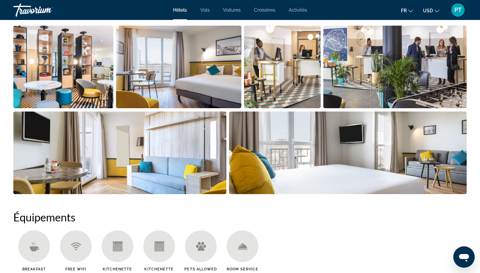
scroll to position [331, 0]
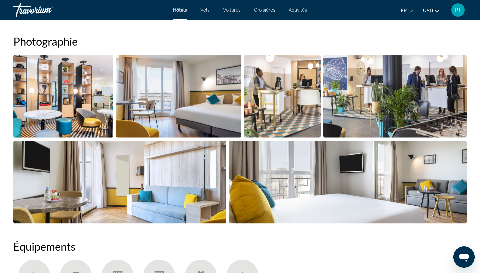
click at [217, 125] on img "Open full-screen image slider" at bounding box center [178, 96] width 125 height 83
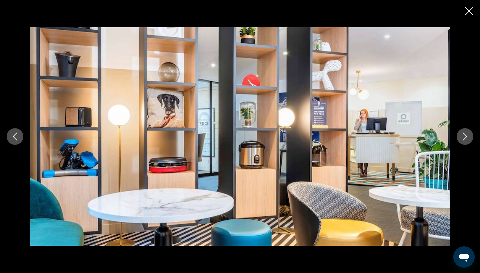
click at [465, 142] on button "Next image" at bounding box center [465, 136] width 17 height 17
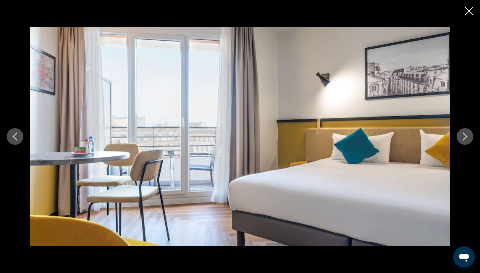
click at [465, 142] on button "Next image" at bounding box center [465, 136] width 17 height 17
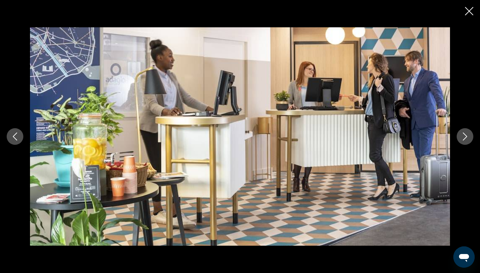
click at [465, 142] on button "Next image" at bounding box center [465, 136] width 17 height 17
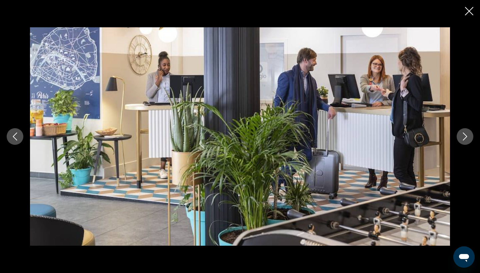
click at [465, 142] on button "Next image" at bounding box center [465, 136] width 17 height 17
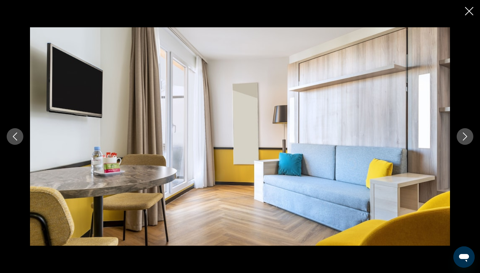
click at [465, 142] on button "Next image" at bounding box center [465, 136] width 17 height 17
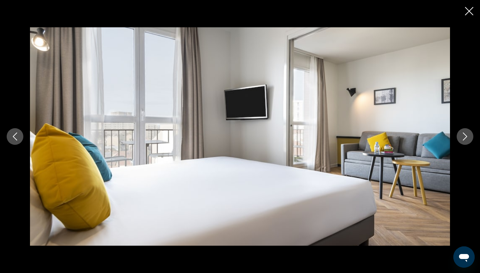
click at [465, 142] on button "Next image" at bounding box center [465, 136] width 17 height 17
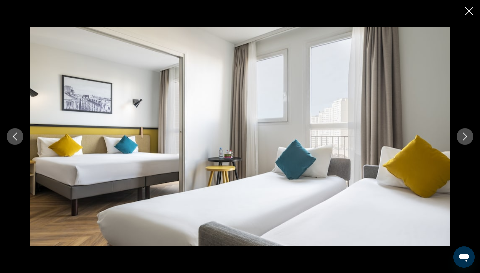
click at [465, 142] on button "Next image" at bounding box center [465, 136] width 17 height 17
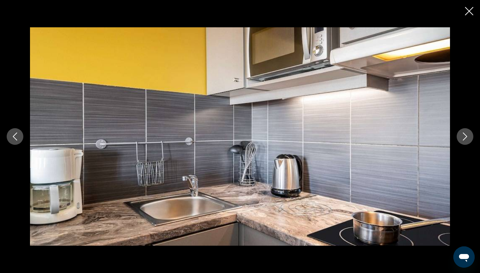
click at [465, 142] on button "Next image" at bounding box center [465, 136] width 17 height 17
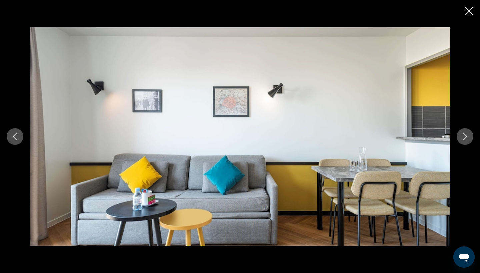
click at [466, 142] on button "Next image" at bounding box center [465, 136] width 17 height 17
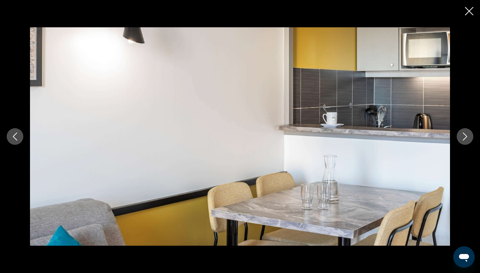
click at [469, 15] on icon "Close slideshow" at bounding box center [469, 11] width 8 height 8
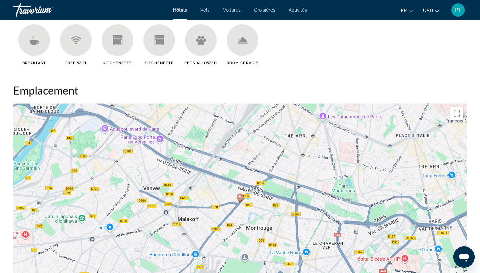
scroll to position [557, 0]
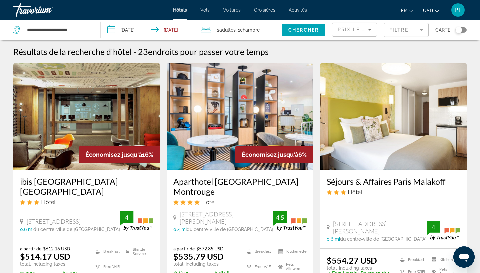
click at [376, 156] on img "Main content" at bounding box center [393, 116] width 147 height 107
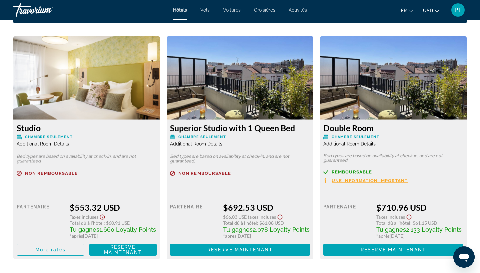
scroll to position [908, 0]
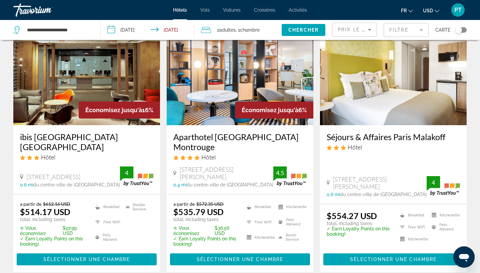
scroll to position [44, 0]
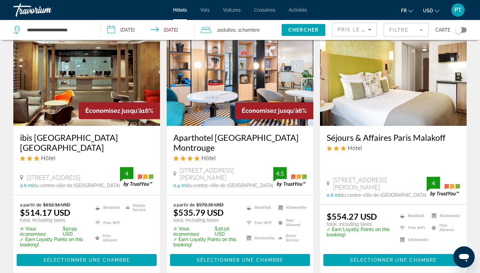
click at [129, 106] on div "Économisez jusqu'à 16%" at bounding box center [119, 110] width 81 height 17
click at [61, 110] on img "Main content" at bounding box center [86, 72] width 147 height 107
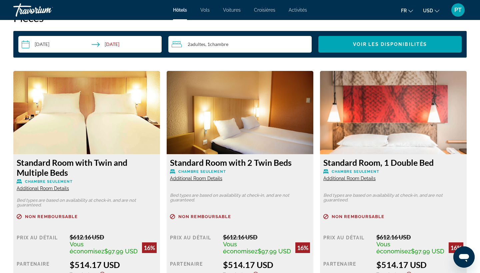
scroll to position [874, 0]
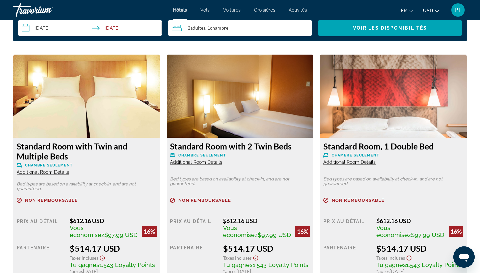
click at [376, 139] on div "Standard Room, 1 Double Bed Chambre seulement Additional Room Details Bed types…" at bounding box center [393, 216] width 147 height 157
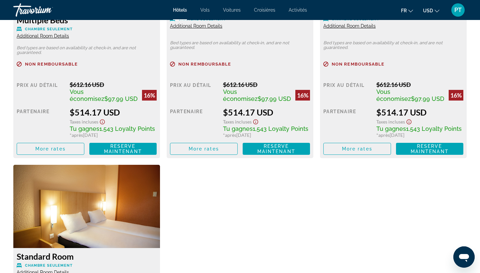
scroll to position [1082, 0]
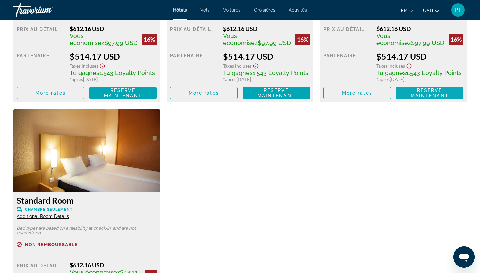
click at [410, 95] on span "Reserve maintenant Plus disponible" at bounding box center [430, 93] width 57 height 11
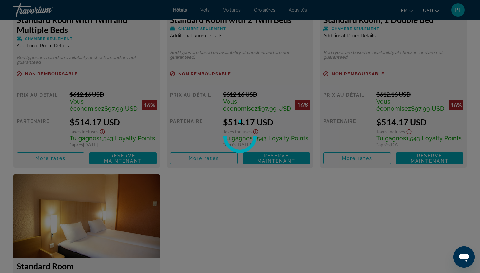
scroll to position [947, 0]
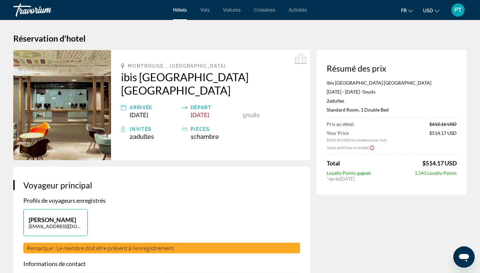
click at [75, 119] on img "Main content" at bounding box center [62, 105] width 98 height 110
click at [57, 112] on img "Main content" at bounding box center [62, 105] width 98 height 110
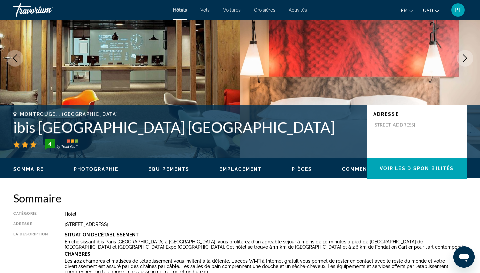
scroll to position [153, 0]
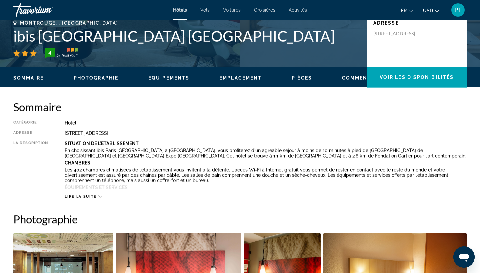
click at [309, 79] on span "Pièces" at bounding box center [302, 77] width 20 height 5
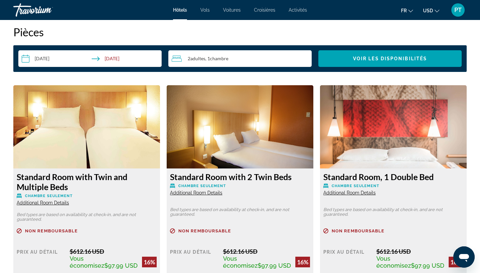
scroll to position [868, 0]
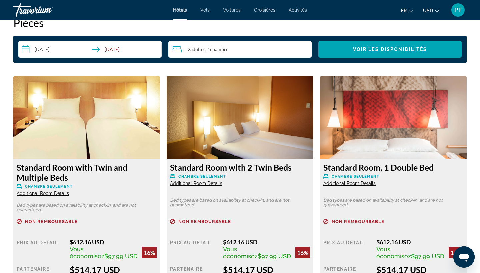
drag, startPoint x: 360, startPoint y: 163, endPoint x: 360, endPoint y: 172, distance: 8.3
click at [360, 163] on h3 "Standard Room, 1 Double Bed" at bounding box center [393, 168] width 140 height 10
click at [361, 184] on span "Additional Room Details" at bounding box center [349, 183] width 52 height 5
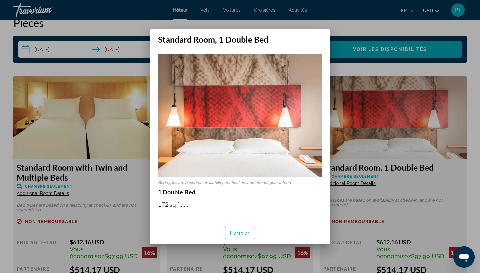
scroll to position [0, 0]
click at [231, 104] on img at bounding box center [240, 115] width 164 height 123
click at [240, 237] on span "button" at bounding box center [240, 233] width 30 height 16
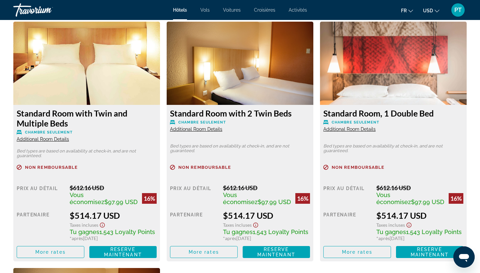
scroll to position [922, 0]
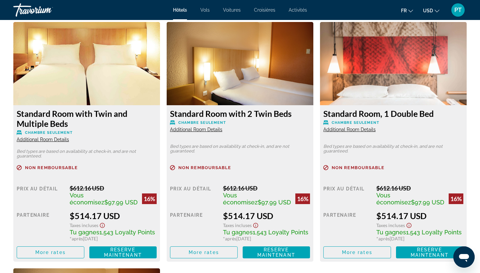
click at [399, 85] on img "Main content" at bounding box center [393, 63] width 147 height 83
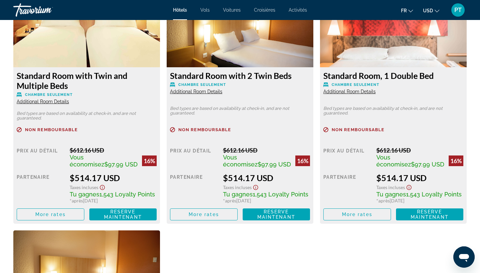
scroll to position [970, 0]
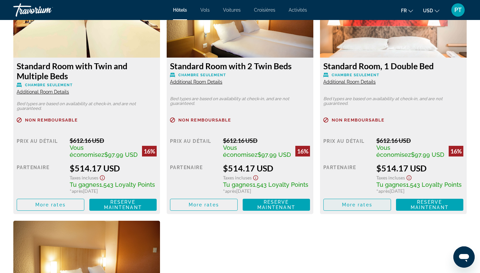
click at [367, 206] on span "More rates" at bounding box center [357, 204] width 30 height 5
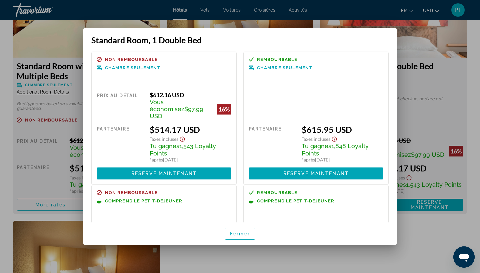
scroll to position [0, 0]
click at [58, 5] on div at bounding box center [240, 136] width 480 height 273
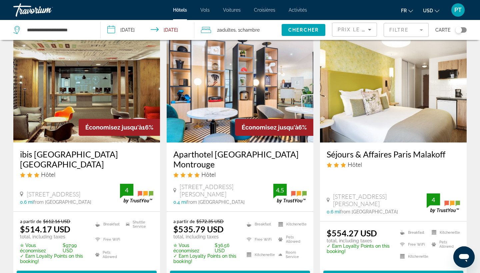
scroll to position [28, 0]
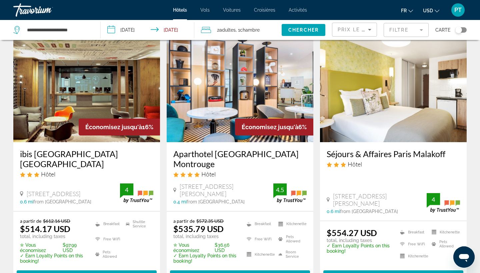
click at [386, 82] on img "Main content" at bounding box center [393, 89] width 147 height 107
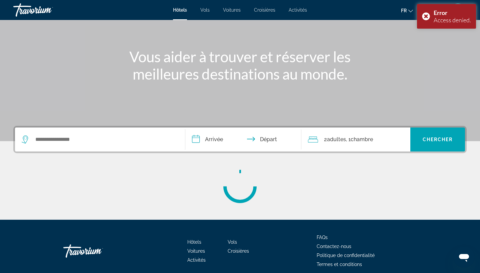
scroll to position [59, 0]
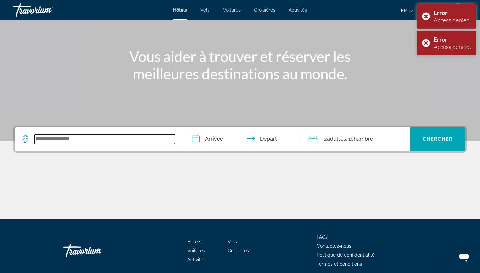
click at [142, 135] on input "Search widget" at bounding box center [105, 139] width 140 height 10
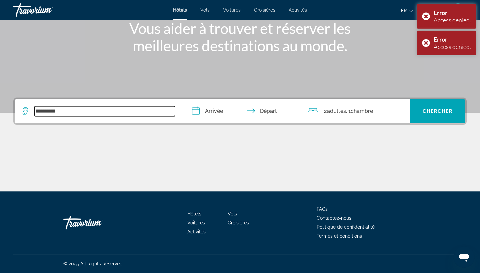
type input "*********"
click at [217, 113] on input "**********" at bounding box center [244, 112] width 119 height 26
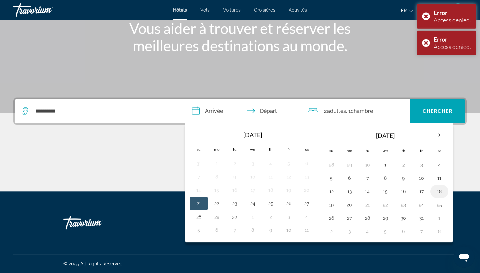
click at [442, 195] on button "18" at bounding box center [439, 191] width 11 height 9
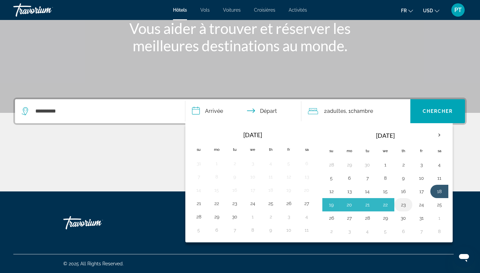
click at [406, 204] on button "23" at bounding box center [403, 204] width 11 height 9
type input "**********"
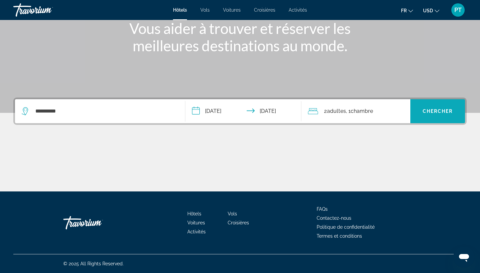
click at [443, 122] on span "Search widget" at bounding box center [438, 111] width 55 height 24
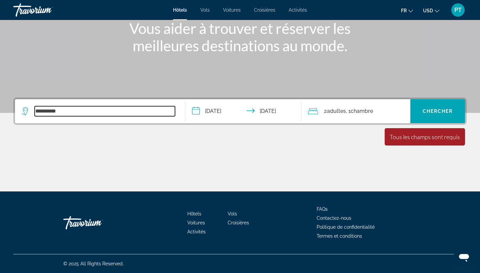
click at [75, 115] on input "*********" at bounding box center [105, 111] width 140 height 10
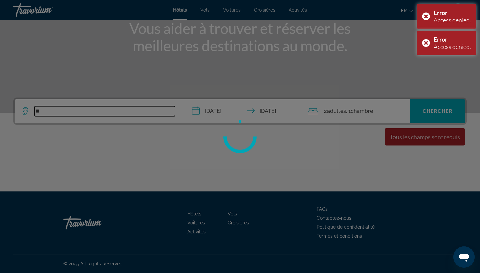
type input "*"
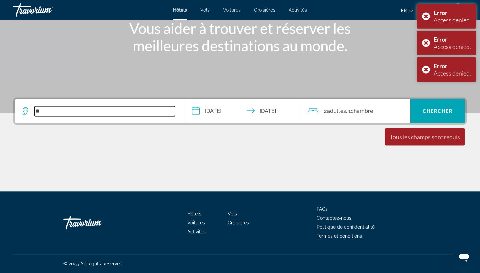
type input "*"
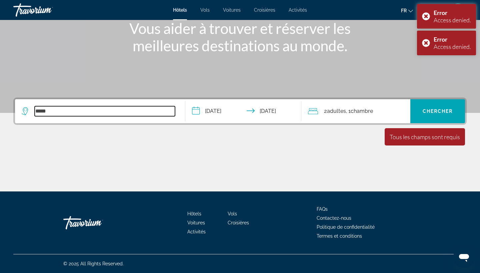
click at [54, 113] on input "*****" at bounding box center [105, 111] width 140 height 10
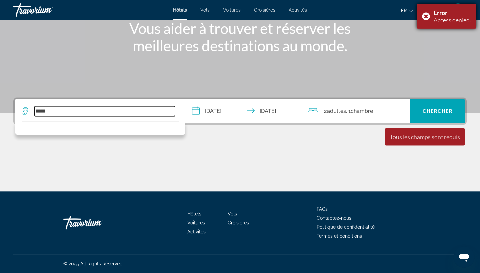
type input "*****"
click at [428, 16] on div "Error Access denied." at bounding box center [446, 16] width 59 height 25
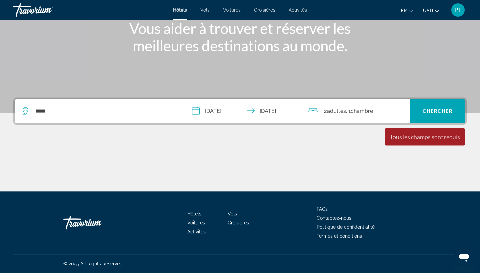
click at [413, 13] on button "fr English Español Français Italiano Português русский" at bounding box center [407, 11] width 12 height 10
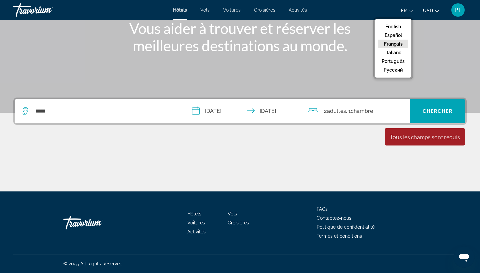
click at [397, 46] on button "Français" at bounding box center [393, 44] width 30 height 9
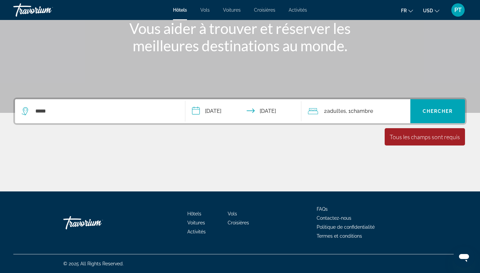
click at [439, 11] on icon "Change currency" at bounding box center [437, 11] width 5 height 5
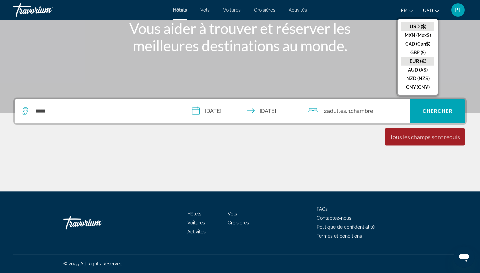
click at [426, 64] on button "EUR (€)" at bounding box center [418, 61] width 33 height 9
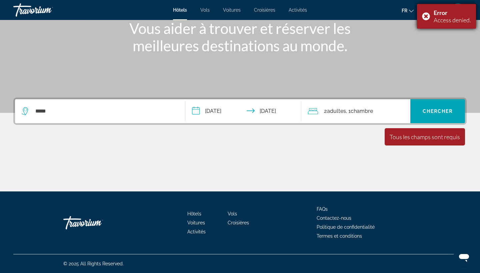
click at [426, 20] on div "Error Access denied." at bounding box center [446, 16] width 59 height 25
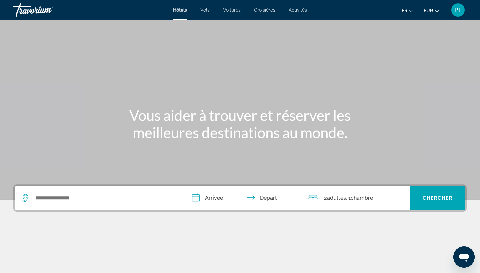
click at [97, 204] on div "Search widget" at bounding box center [100, 198] width 157 height 24
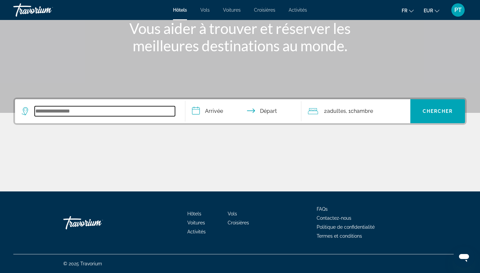
click at [103, 110] on input "Search widget" at bounding box center [105, 111] width 140 height 10
type input "*****"
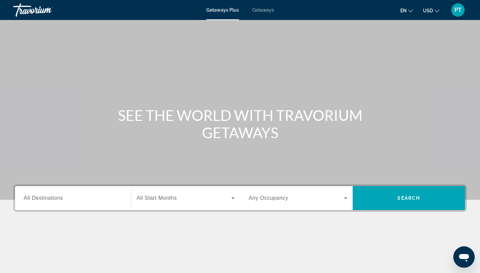
click at [409, 11] on icon "Change language" at bounding box center [411, 11] width 5 height 5
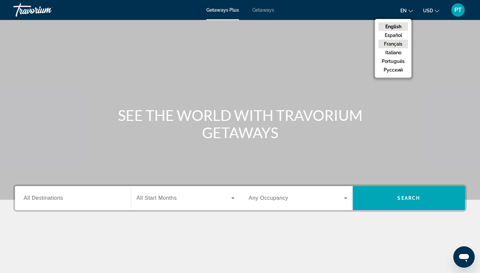
click at [401, 46] on button "Français" at bounding box center [393, 44] width 30 height 9
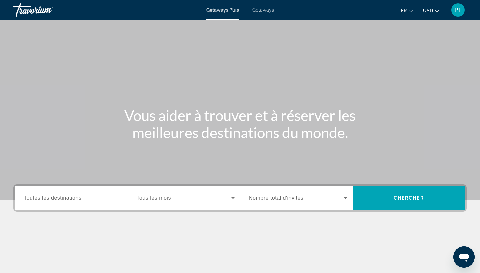
click at [412, 12] on button "fr English Español Français Italiano Português русский" at bounding box center [407, 11] width 12 height 10
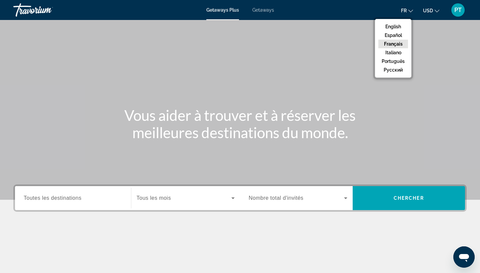
drag, startPoint x: 402, startPoint y: 42, endPoint x: 433, endPoint y: 11, distance: 43.9
click at [402, 42] on button "Français" at bounding box center [393, 44] width 30 height 9
click at [433, 11] on span "USD" at bounding box center [428, 10] width 10 height 5
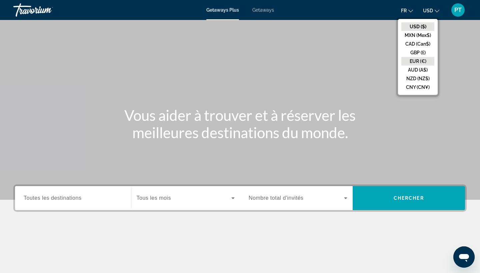
click at [420, 60] on button "EUR (€)" at bounding box center [418, 61] width 33 height 9
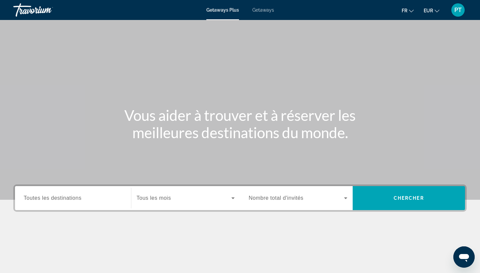
click at [58, 199] on span "Toutes les destinations" at bounding box center [53, 198] width 58 height 6
click at [58, 199] on input "Destination Toutes les destinations" at bounding box center [73, 199] width 99 height 8
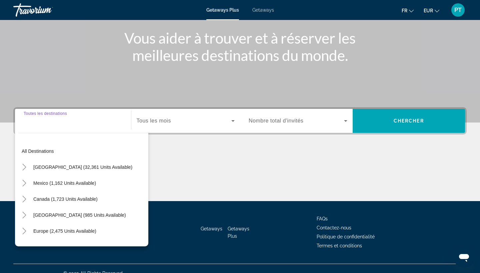
scroll to position [87, 0]
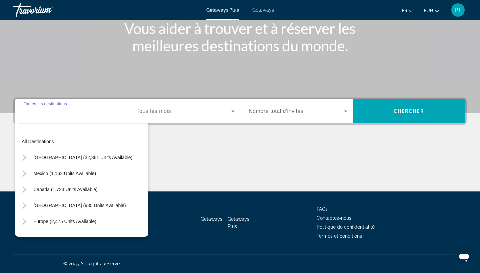
click at [48, 113] on input "Destination Toutes les destinations" at bounding box center [73, 112] width 99 height 8
click at [49, 112] on input "Destination Toutes les destinations" at bounding box center [73, 112] width 99 height 8
click at [48, 104] on div "Destination Toutes les destinations" at bounding box center [73, 111] width 99 height 19
click at [48, 105] on div "Destination Toutes les destinations" at bounding box center [73, 111] width 99 height 19
click at [48, 111] on input "Destination Toutes les destinations" at bounding box center [73, 112] width 99 height 8
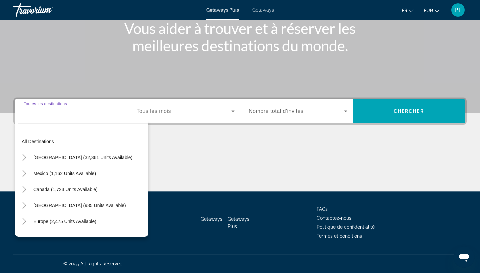
click at [55, 116] on div "Search widget" at bounding box center [73, 111] width 99 height 19
click at [122, 84] on div "Main content" at bounding box center [240, 13] width 480 height 200
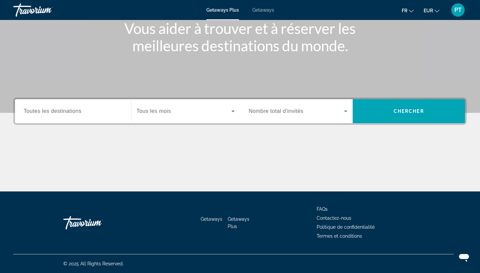
click at [104, 115] on div "Search widget" at bounding box center [73, 111] width 99 height 19
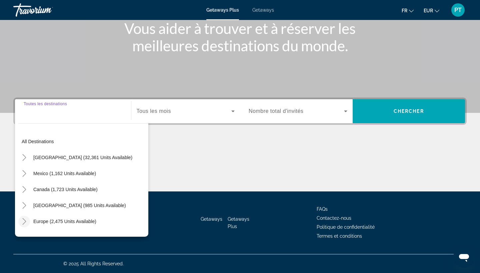
click at [26, 221] on icon "Toggle Europe (2,475 units available)" at bounding box center [24, 221] width 4 height 7
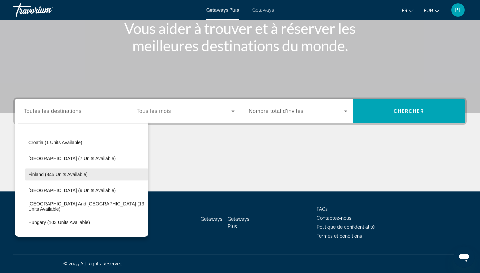
scroll to position [161, 0]
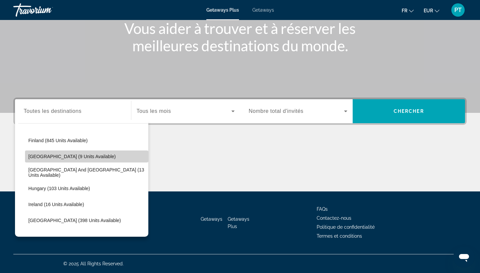
click at [70, 158] on span "[GEOGRAPHIC_DATA] (9 units available)" at bounding box center [71, 156] width 87 height 5
type input "**********"
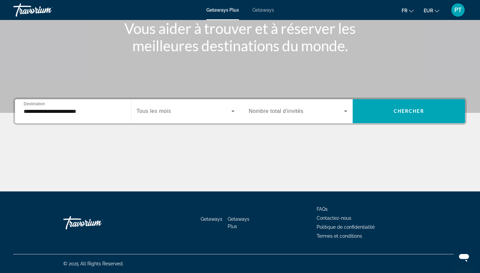
click at [290, 113] on span "Nombre total d'invités" at bounding box center [276, 111] width 55 height 6
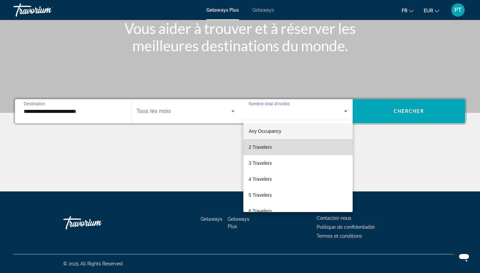
click at [286, 147] on mat-option "2 Travelers" at bounding box center [297, 147] width 109 height 16
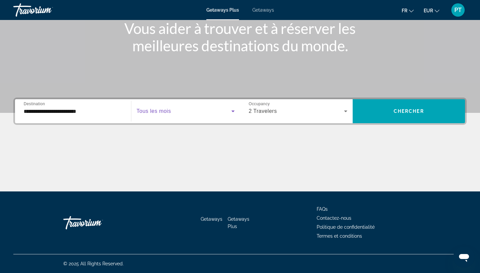
click at [192, 113] on span "Search widget" at bounding box center [184, 111] width 95 height 8
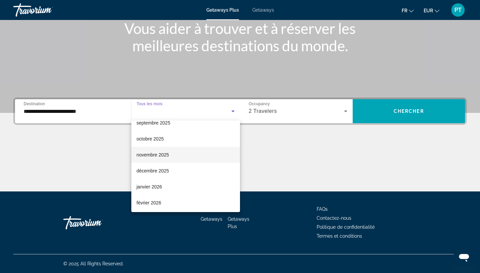
scroll to position [21, 0]
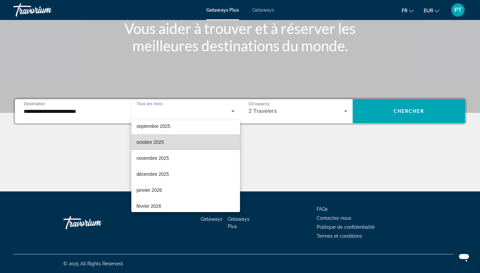
click at [178, 146] on mat-option "octobre 2025" at bounding box center [185, 142] width 109 height 16
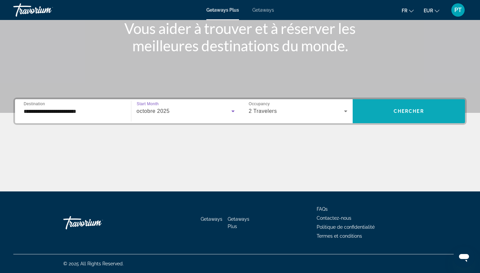
click at [429, 112] on span "Search widget" at bounding box center [409, 111] width 113 height 16
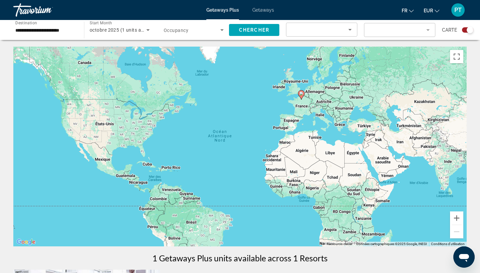
click at [265, 10] on span "Getaways" at bounding box center [263, 9] width 22 height 5
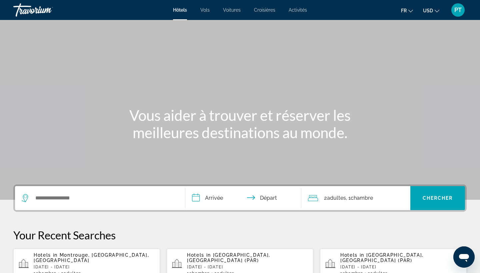
click at [427, 13] on button "USD USD ($) MXN (Mex$) CAD (Can$) GBP (£) EUR (€) AUD (A$) NZD (NZ$) CNY (CN¥)" at bounding box center [431, 11] width 16 height 10
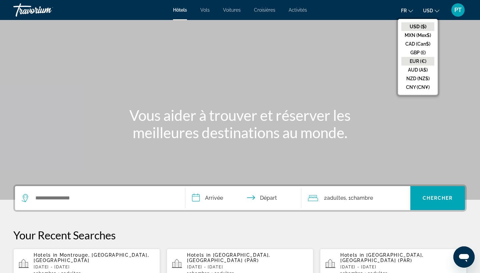
click at [418, 59] on button "EUR (€)" at bounding box center [418, 61] width 33 height 9
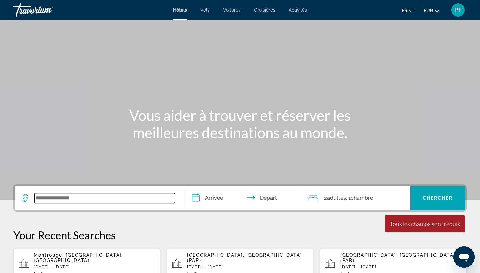
click at [79, 199] on input "Search widget" at bounding box center [105, 198] width 140 height 10
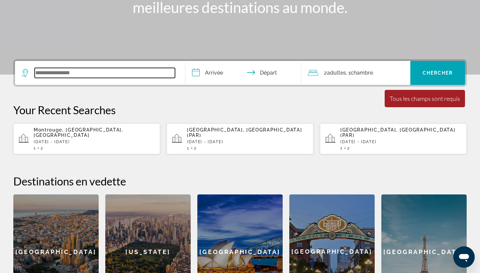
scroll to position [163, 0]
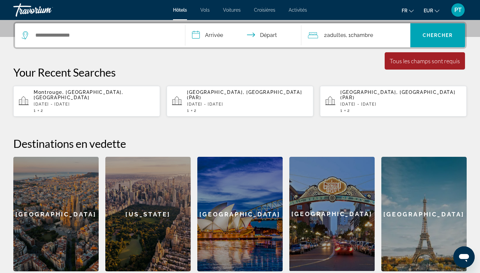
click at [62, 108] on div "1 2" at bounding box center [94, 110] width 121 height 5
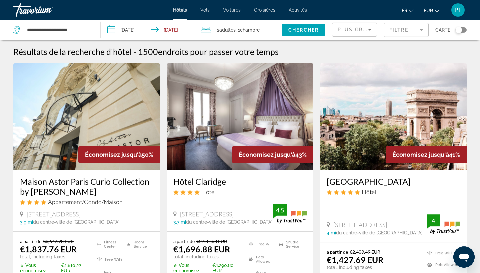
click at [370, 34] on div "Plus grandes économies" at bounding box center [355, 32] width 34 height 19
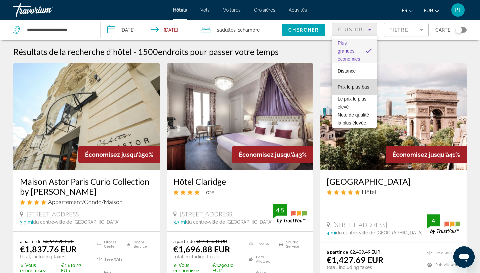
click at [358, 85] on span "Prix le plus bas" at bounding box center [354, 86] width 32 height 5
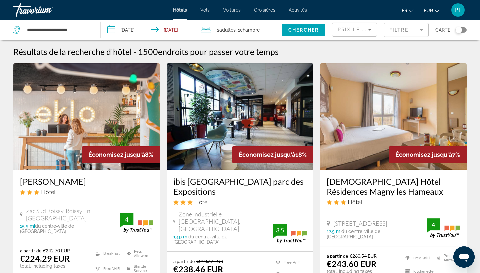
click at [417, 33] on mat-form-field "Filtre" at bounding box center [406, 30] width 45 height 14
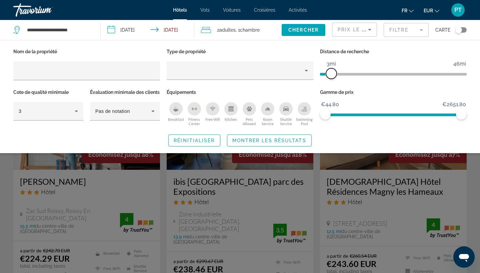
drag, startPoint x: 411, startPoint y: 71, endPoint x: 330, endPoint y: 69, distance: 80.0
click at [330, 69] on span "ngx-slider" at bounding box center [331, 73] width 11 height 11
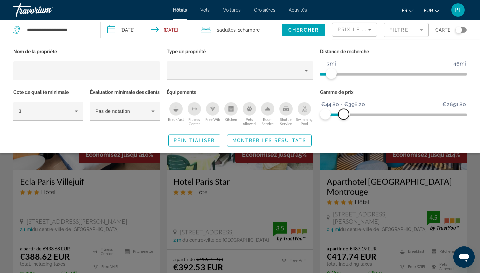
drag, startPoint x: 462, startPoint y: 116, endPoint x: 344, endPoint y: 113, distance: 118.4
click at [344, 113] on span "ngx-slider-max" at bounding box center [343, 114] width 11 height 11
click at [298, 144] on span "Search widget" at bounding box center [269, 141] width 84 height 16
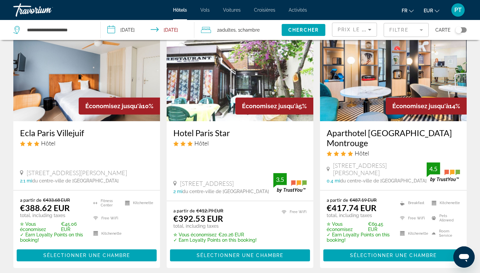
scroll to position [49, 0]
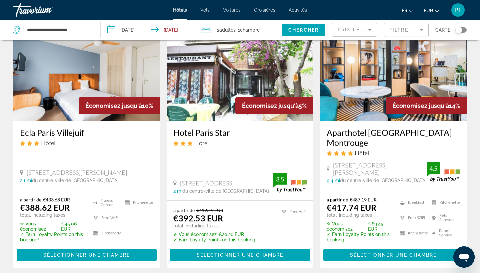
click at [390, 130] on h3 "Aparthotel Adagio Paris Montrouge" at bounding box center [393, 138] width 133 height 20
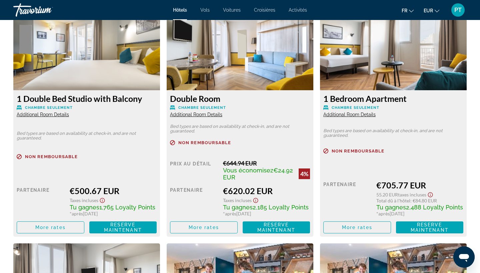
scroll to position [1182, 0]
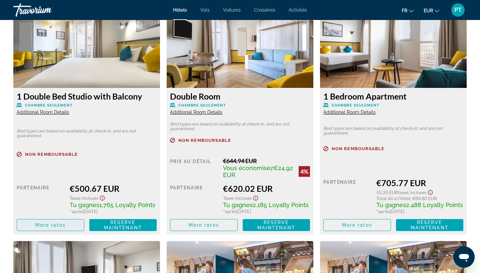
click at [49, 227] on span "More rates" at bounding box center [50, 225] width 30 height 5
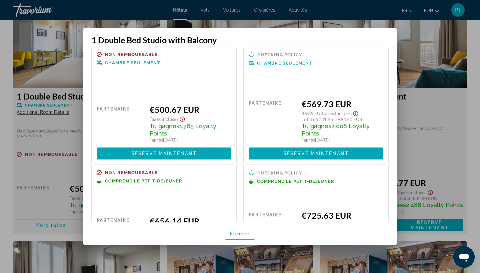
scroll to position [8, 0]
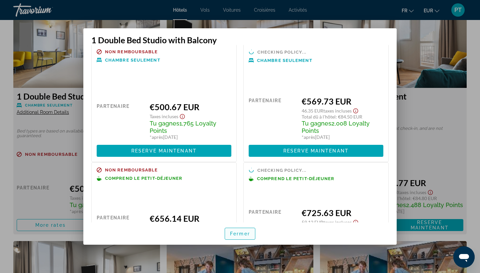
click at [240, 235] on span "Fermer" at bounding box center [240, 233] width 20 height 5
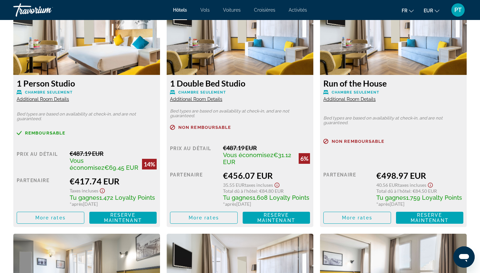
scroll to position [954, 0]
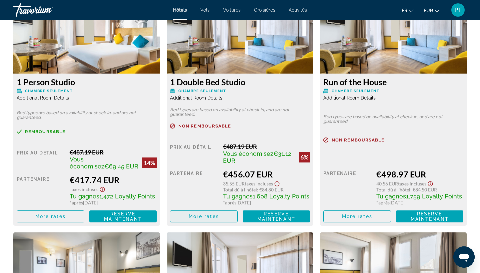
click at [193, 216] on span "More rates" at bounding box center [204, 216] width 30 height 5
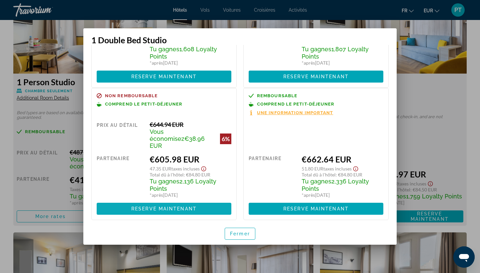
scroll to position [95, 0]
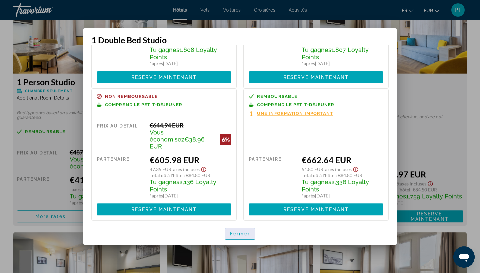
click at [235, 231] on span "Fermer" at bounding box center [240, 233] width 20 height 5
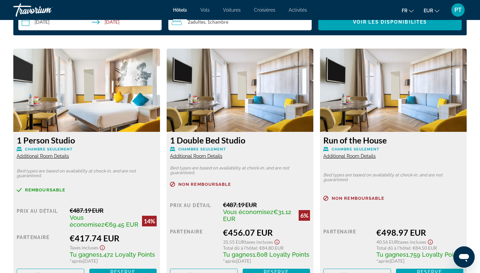
scroll to position [892, 0]
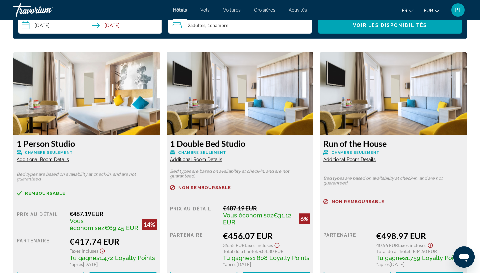
click at [357, 160] on span "Additional Room Details" at bounding box center [349, 159] width 52 height 5
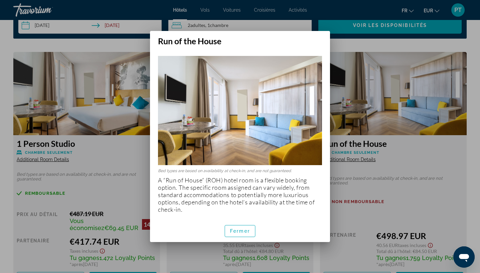
scroll to position [0, 0]
click at [226, 227] on span "button" at bounding box center [240, 231] width 30 height 16
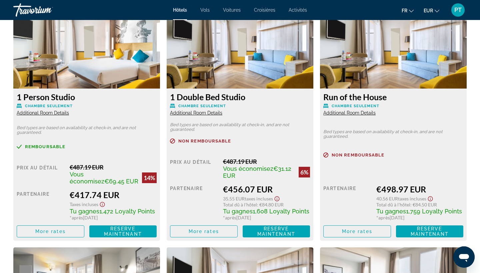
scroll to position [935, 0]
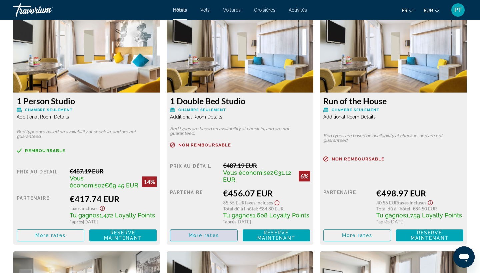
click at [216, 237] on span "More rates" at bounding box center [204, 235] width 30 height 5
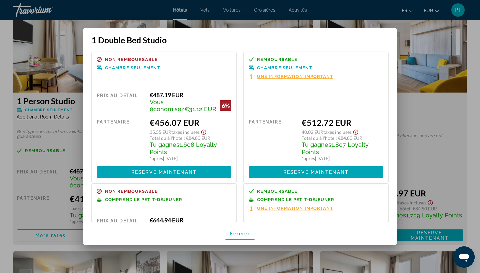
scroll to position [0, 0]
click at [301, 79] on span "Une information important" at bounding box center [295, 76] width 76 height 4
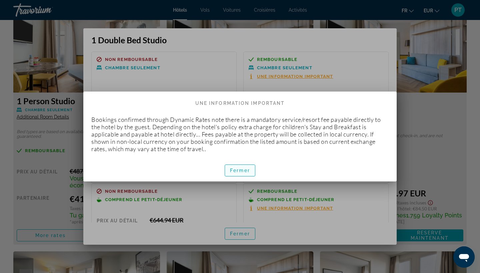
click at [239, 173] on span "Fermer" at bounding box center [240, 170] width 20 height 5
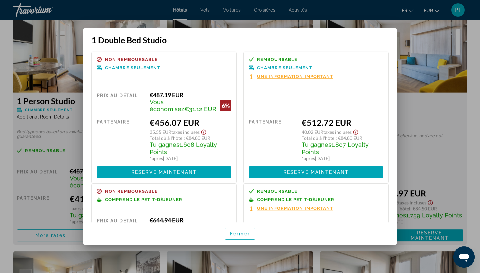
click at [78, 107] on div at bounding box center [240, 136] width 480 height 273
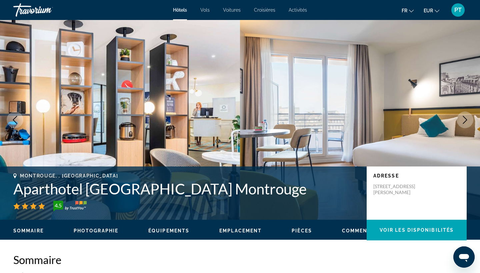
scroll to position [935, 0]
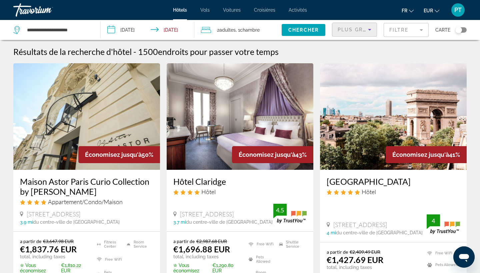
click at [353, 29] on span "Plus grandes économies" at bounding box center [378, 29] width 80 height 5
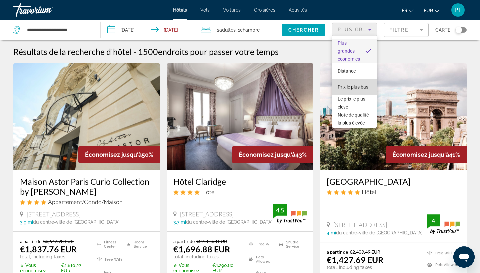
click at [355, 90] on span "Prix le plus bas" at bounding box center [353, 87] width 31 height 8
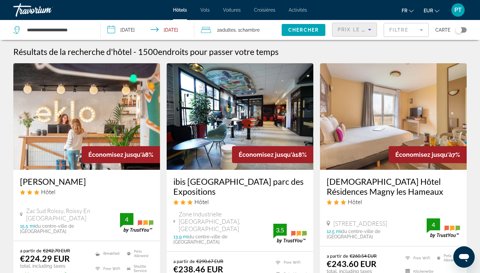
click at [400, 35] on mat-form-field "Filtre" at bounding box center [406, 30] width 45 height 14
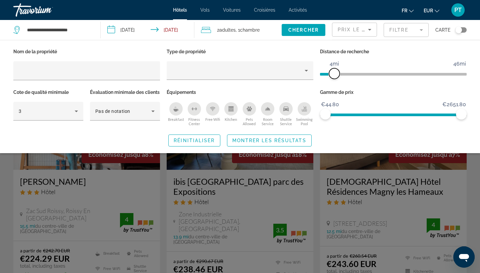
drag, startPoint x: 413, startPoint y: 75, endPoint x: 334, endPoint y: 78, distance: 78.8
click at [334, 78] on span "ngx-slider" at bounding box center [334, 73] width 11 height 11
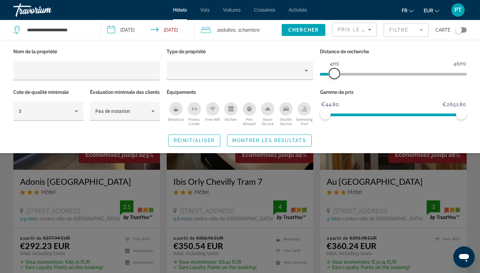
drag, startPoint x: 333, startPoint y: 72, endPoint x: 328, endPoint y: 72, distance: 4.7
click at [329, 72] on span "ngx-slider" at bounding box center [334, 73] width 11 height 11
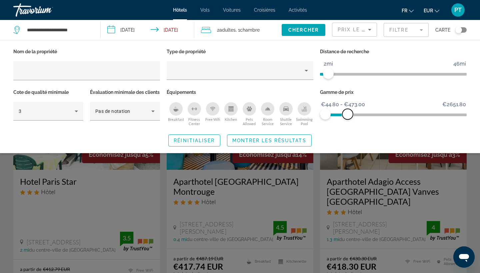
drag, startPoint x: 462, startPoint y: 111, endPoint x: 348, endPoint y: 112, distance: 114.1
click at [348, 112] on span "ngx-slider-max" at bounding box center [347, 114] width 11 height 11
click at [284, 143] on span "Montrer les résultats" at bounding box center [269, 140] width 74 height 5
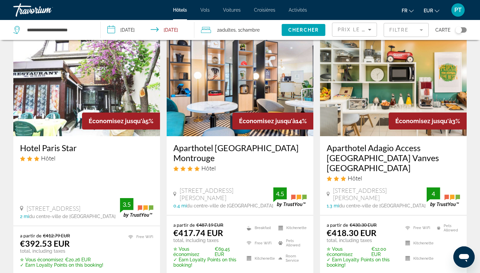
scroll to position [29, 0]
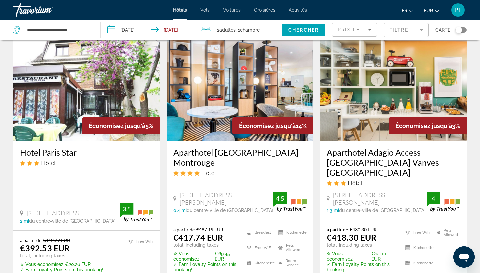
click at [131, 110] on img "Main content" at bounding box center [86, 87] width 147 height 107
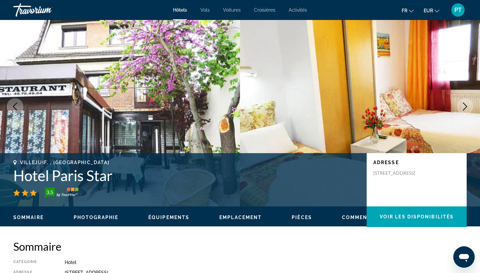
scroll to position [20, 0]
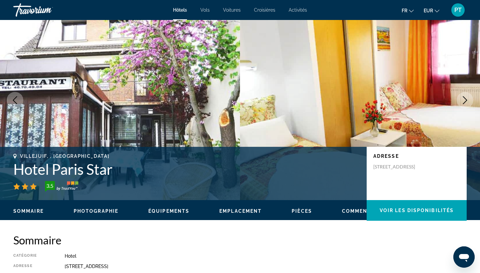
click at [462, 98] on icon "Next image" at bounding box center [465, 100] width 8 height 8
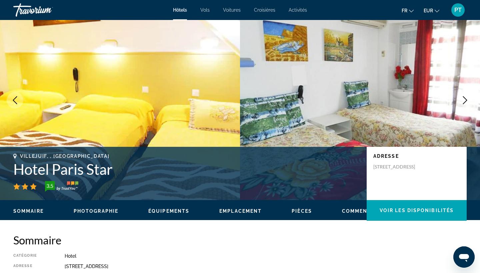
click at [462, 98] on icon "Next image" at bounding box center [465, 100] width 8 height 8
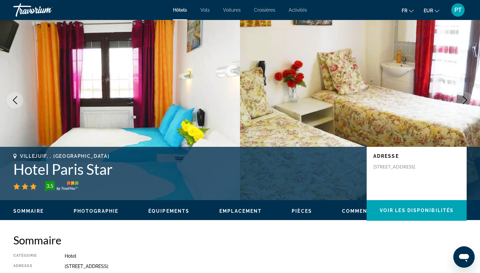
click at [462, 99] on icon "Next image" at bounding box center [465, 100] width 8 height 8
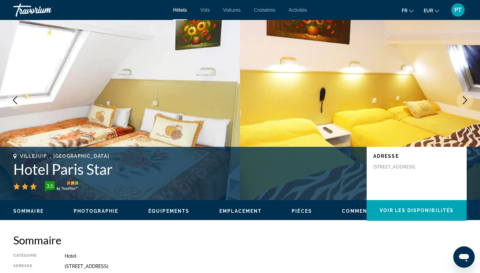
click at [462, 99] on icon "Next image" at bounding box center [465, 100] width 8 height 8
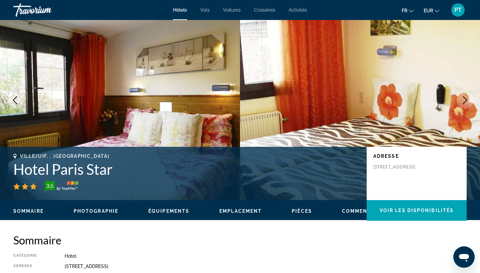
click at [460, 100] on button "Next image" at bounding box center [465, 100] width 17 height 17
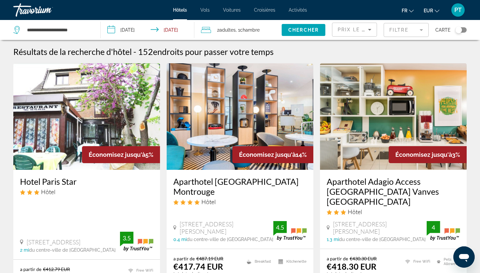
click at [381, 139] on img "Main content" at bounding box center [393, 116] width 147 height 107
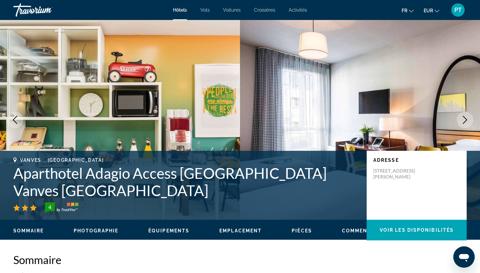
click at [242, 226] on div "Sommaire Photographie Équipements Emplacement Pièces Commentaires Voir les disp…" at bounding box center [240, 230] width 480 height 21
click at [241, 235] on div "Sommaire Photographie Équipements Emplacement Pièces Commentaires Voir les disp…" at bounding box center [240, 230] width 480 height 21
click at [243, 231] on span "Emplacement" at bounding box center [240, 230] width 42 height 5
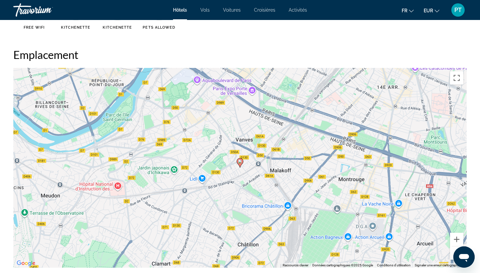
scroll to position [611, 0]
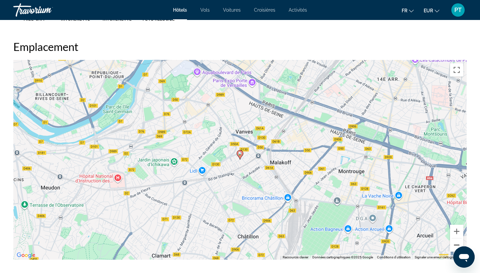
click at [457, 244] on button "Zoom arrière" at bounding box center [456, 245] width 13 height 13
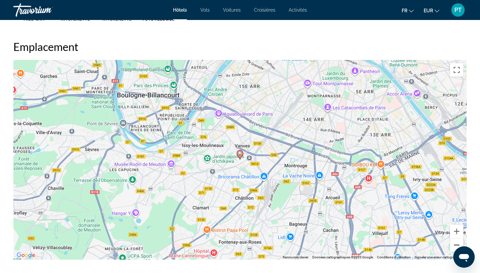
click at [455, 246] on button "Zoom arrière" at bounding box center [456, 245] width 13 height 13
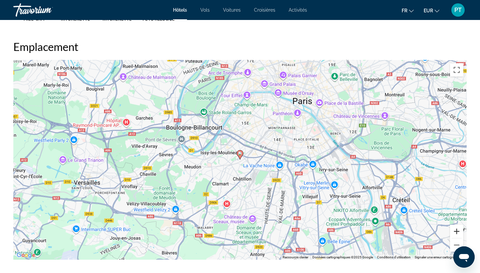
click at [458, 235] on button "Zoom avant" at bounding box center [456, 231] width 13 height 13
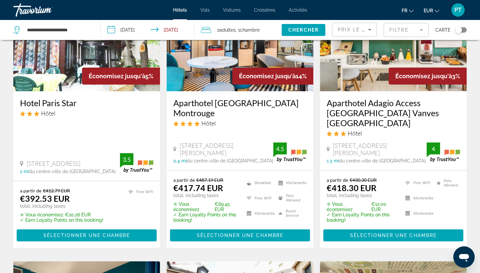
scroll to position [80, 0]
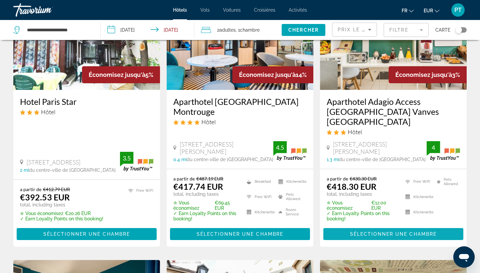
click at [376, 232] on span "Sélectionner une chambre" at bounding box center [393, 234] width 87 height 5
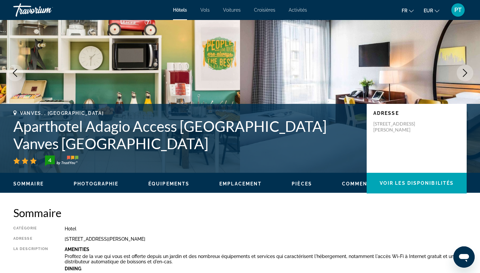
scroll to position [33, 0]
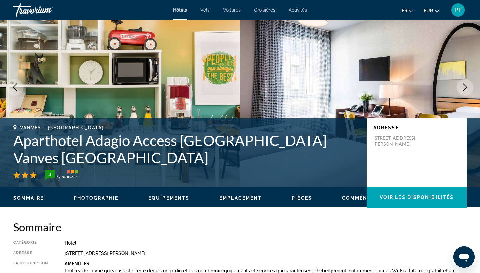
click at [462, 87] on icon "Next image" at bounding box center [465, 87] width 8 height 8
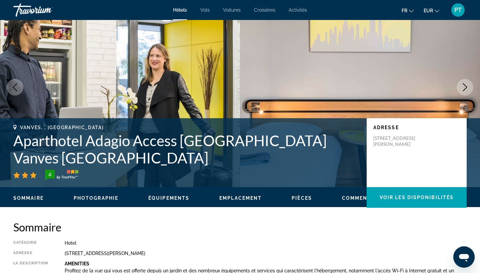
click at [462, 87] on icon "Next image" at bounding box center [465, 87] width 8 height 8
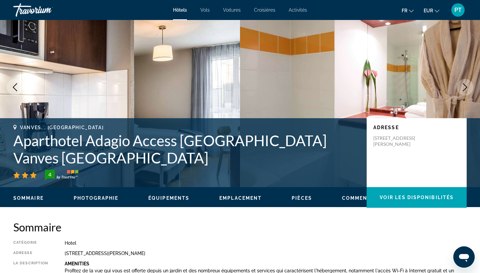
click at [462, 87] on icon "Next image" at bounding box center [465, 87] width 8 height 8
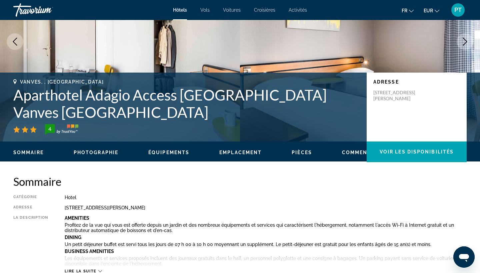
scroll to position [78, 0]
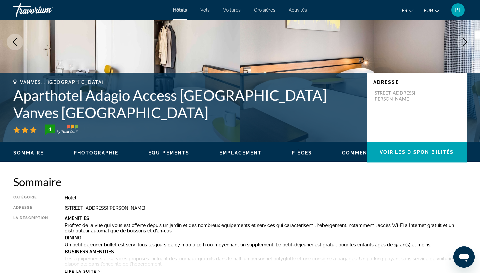
click at [467, 46] on button "Next image" at bounding box center [465, 42] width 17 height 17
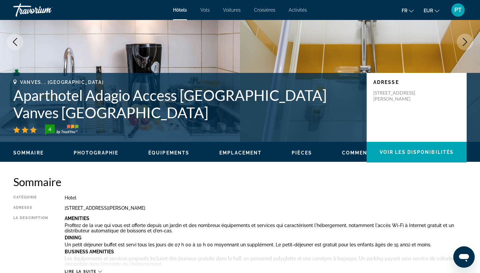
click at [467, 46] on button "Next image" at bounding box center [465, 42] width 17 height 17
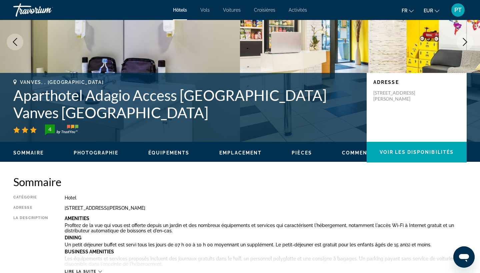
click at [466, 47] on button "Next image" at bounding box center [465, 42] width 17 height 17
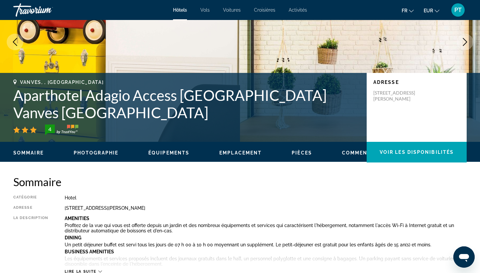
click at [466, 47] on button "Next image" at bounding box center [465, 42] width 17 height 17
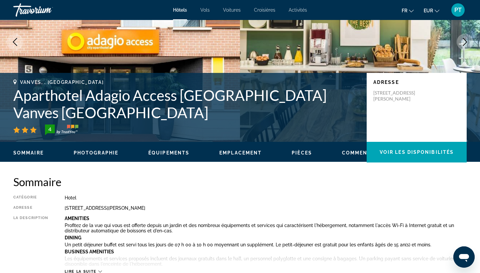
click at [466, 47] on button "Next image" at bounding box center [465, 42] width 17 height 17
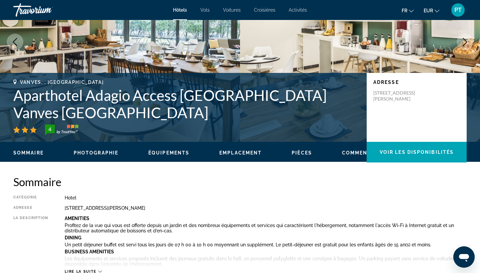
click at [466, 47] on button "Next image" at bounding box center [465, 42] width 17 height 17
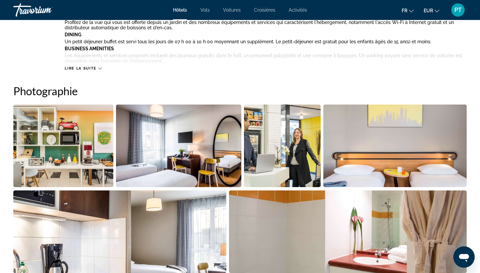
scroll to position [295, 0]
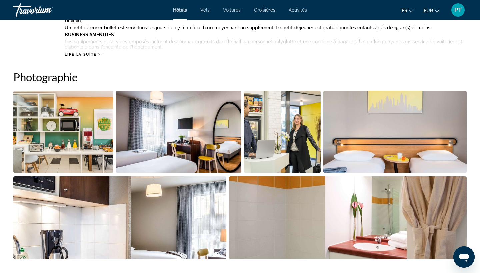
click at [220, 145] on img "Open full-screen image slider" at bounding box center [178, 132] width 125 height 83
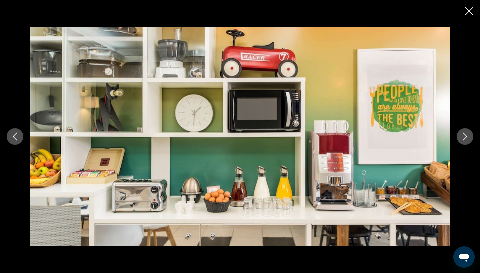
click at [469, 137] on icon "Next image" at bounding box center [465, 137] width 8 height 8
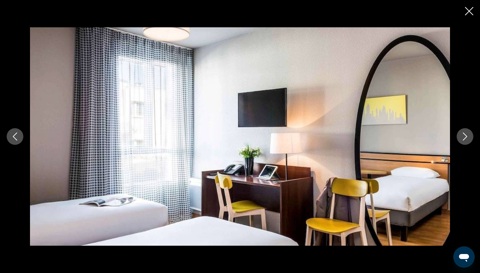
click at [469, 137] on icon "Next image" at bounding box center [465, 137] width 8 height 8
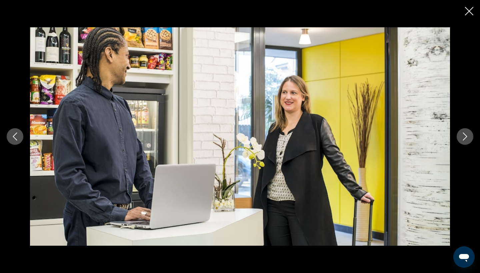
click at [469, 137] on icon "Next image" at bounding box center [465, 137] width 8 height 8
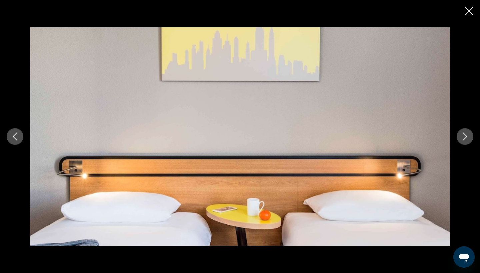
click at [469, 137] on icon "Next image" at bounding box center [465, 137] width 8 height 8
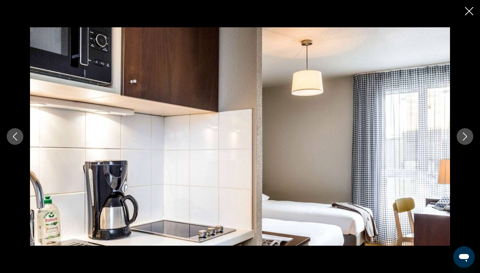
click at [469, 137] on icon "Next image" at bounding box center [465, 137] width 8 height 8
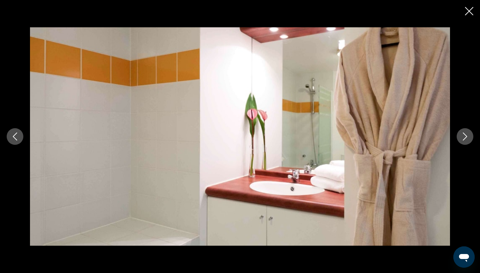
click at [469, 137] on icon "Next image" at bounding box center [465, 137] width 8 height 8
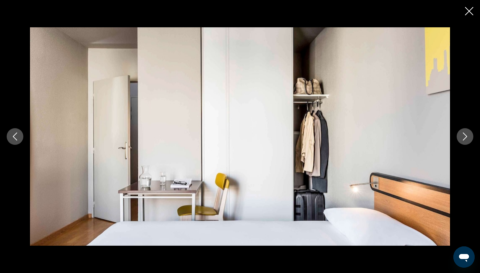
click at [469, 136] on icon "Next image" at bounding box center [465, 137] width 8 height 8
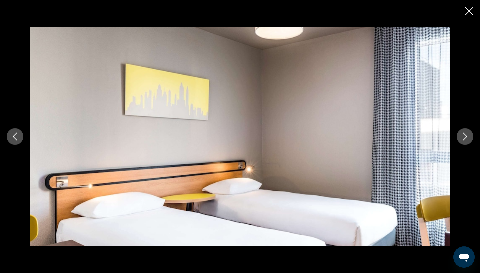
click at [469, 136] on icon "Next image" at bounding box center [465, 137] width 8 height 8
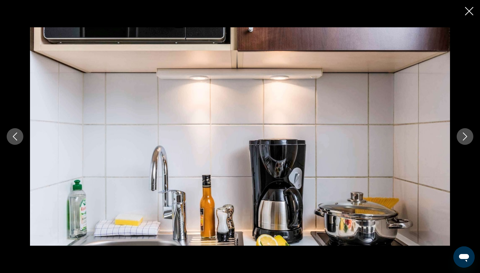
click at [469, 136] on icon "Next image" at bounding box center [465, 137] width 8 height 8
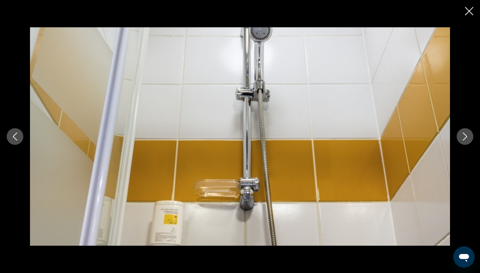
click at [469, 136] on icon "Next image" at bounding box center [465, 137] width 8 height 8
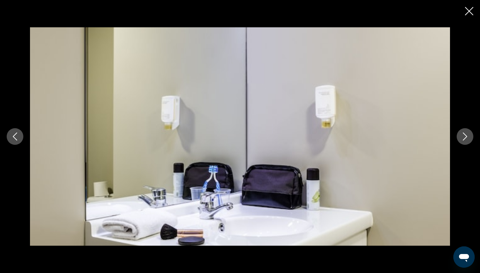
click at [469, 136] on icon "Next image" at bounding box center [465, 137] width 8 height 8
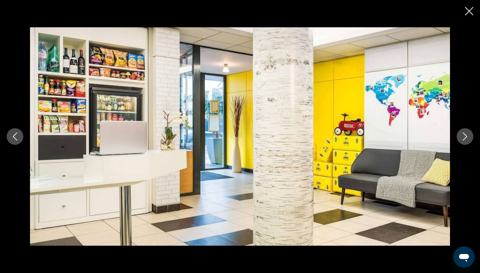
click at [469, 135] on button "Next image" at bounding box center [465, 136] width 17 height 17
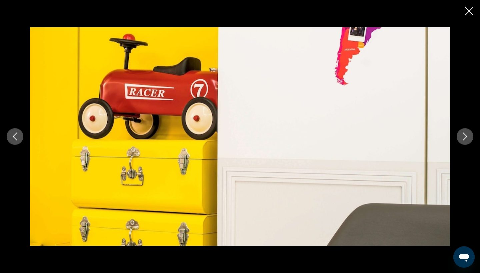
click at [470, 135] on button "Next image" at bounding box center [465, 136] width 17 height 17
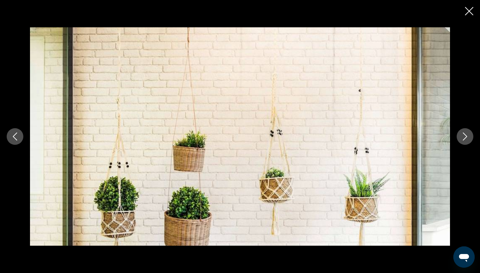
click at [470, 135] on button "Next image" at bounding box center [465, 136] width 17 height 17
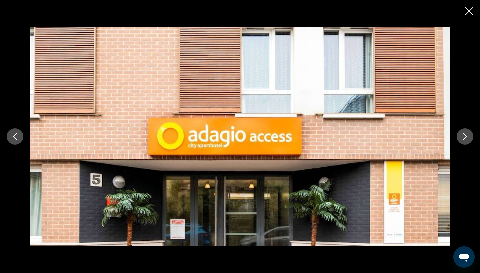
click at [470, 135] on button "Next image" at bounding box center [465, 136] width 17 height 17
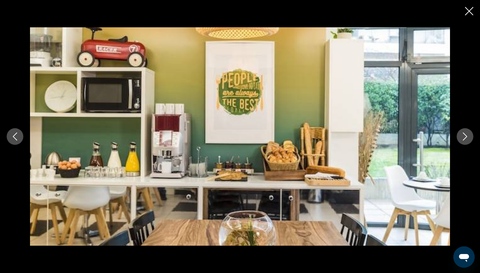
click at [470, 135] on button "Next image" at bounding box center [465, 136] width 17 height 17
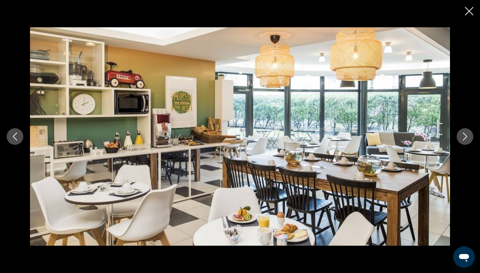
click at [470, 135] on button "Next image" at bounding box center [465, 136] width 17 height 17
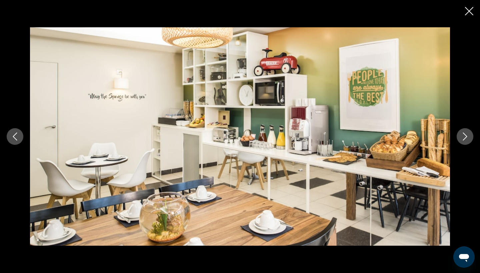
click at [470, 135] on button "Next image" at bounding box center [465, 136] width 17 height 17
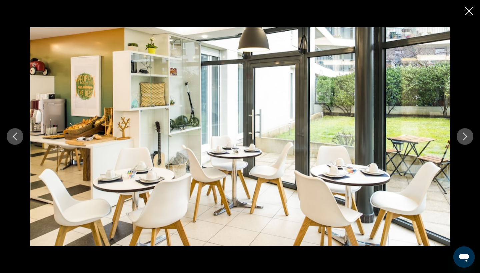
click at [467, 14] on icon "Close slideshow" at bounding box center [469, 11] width 8 height 8
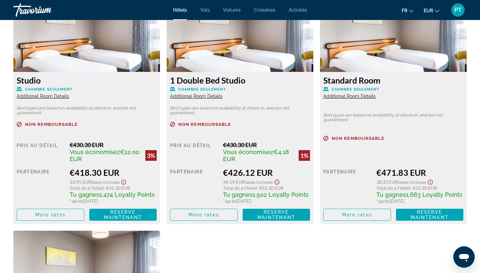
scroll to position [950, 0]
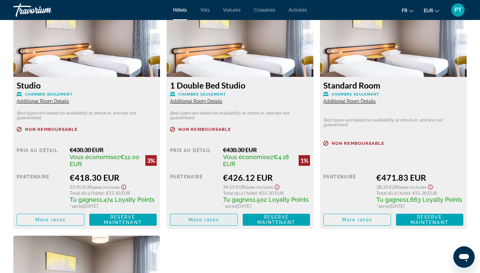
click at [203, 221] on span "More rates" at bounding box center [204, 219] width 30 height 5
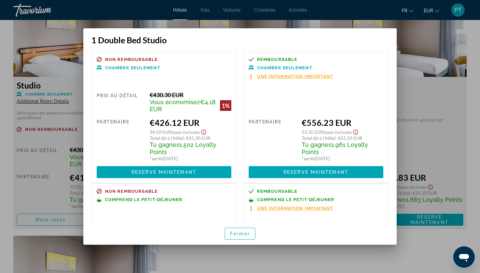
scroll to position [0, 0]
click at [70, 71] on div at bounding box center [240, 136] width 480 height 273
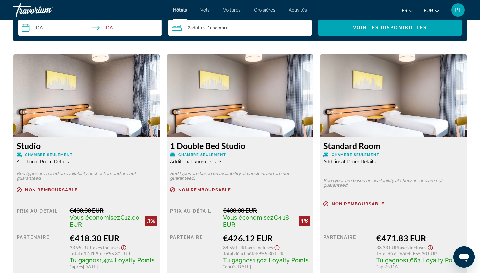
scroll to position [890, 0]
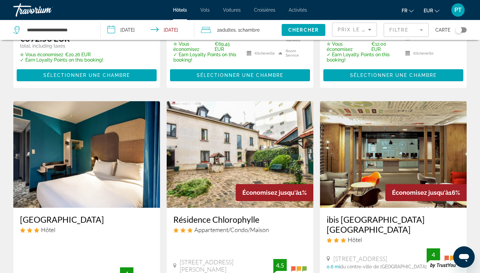
scroll to position [243, 0]
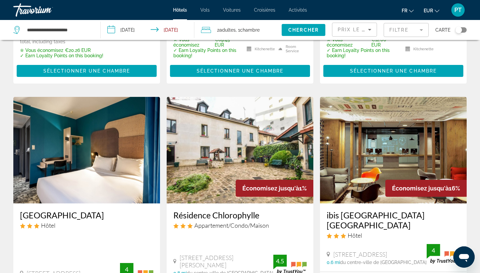
click at [218, 171] on img "Main content" at bounding box center [240, 150] width 147 height 107
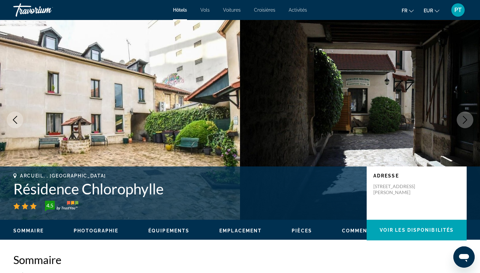
click at [466, 121] on icon "Next image" at bounding box center [465, 120] width 4 height 8
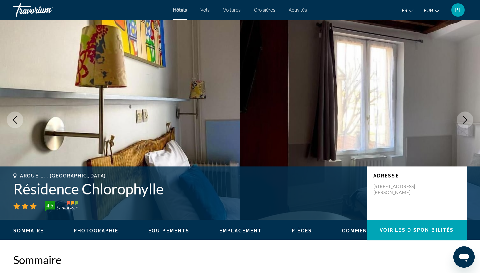
click at [466, 121] on icon "Next image" at bounding box center [465, 120] width 4 height 8
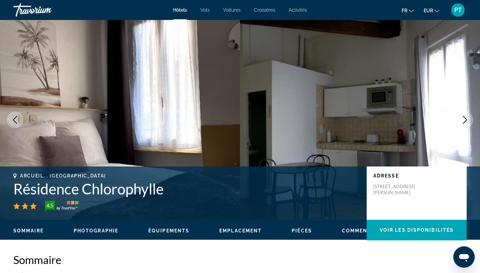
click at [466, 121] on icon "Next image" at bounding box center [465, 120] width 4 height 8
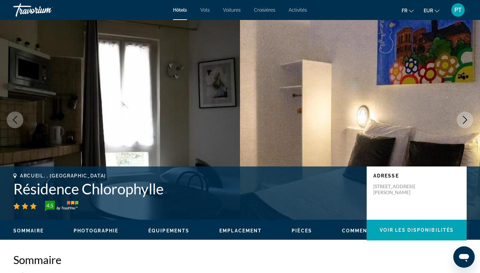
click at [466, 121] on icon "Next image" at bounding box center [465, 120] width 4 height 8
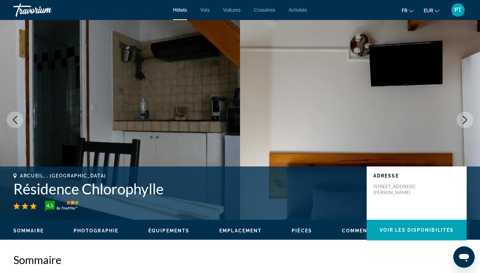
click at [466, 121] on icon "Next image" at bounding box center [465, 120] width 4 height 8
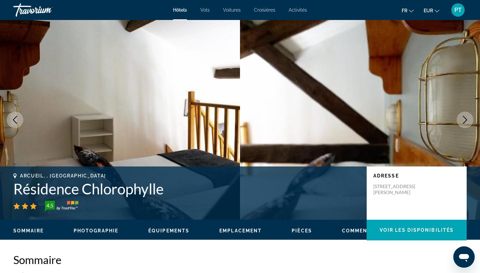
click at [466, 121] on icon "Next image" at bounding box center [465, 120] width 4 height 8
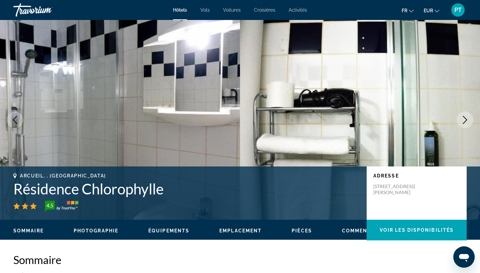
click at [466, 121] on icon "Next image" at bounding box center [465, 120] width 4 height 8
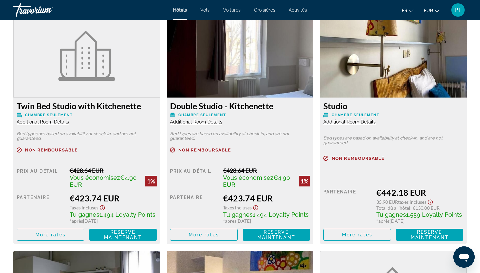
scroll to position [902, 0]
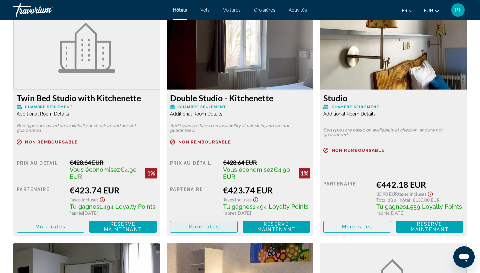
click at [202, 228] on span "More rates" at bounding box center [204, 226] width 30 height 5
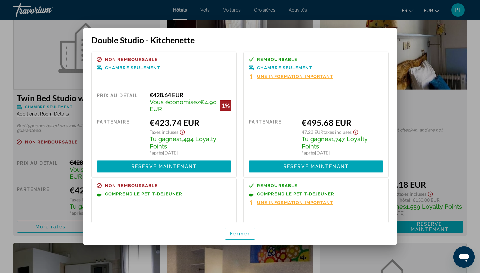
click at [413, 142] on div at bounding box center [240, 136] width 480 height 273
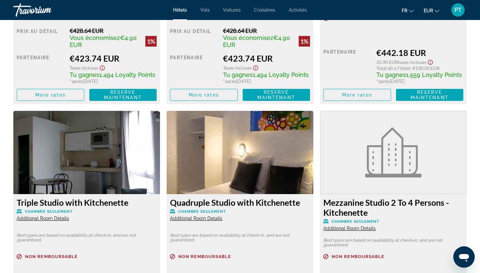
scroll to position [1034, 0]
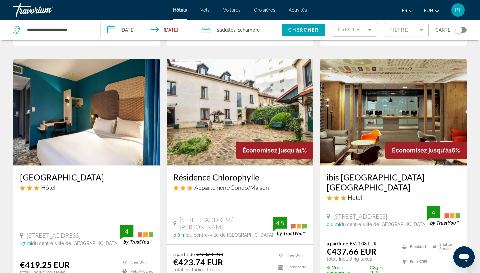
scroll to position [283, 0]
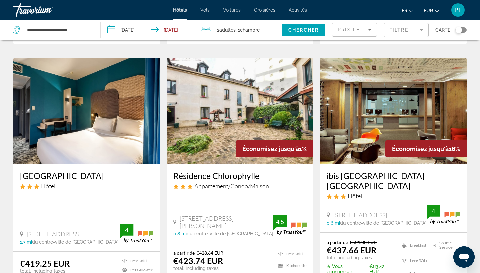
click at [348, 108] on img "Main content" at bounding box center [393, 111] width 147 height 107
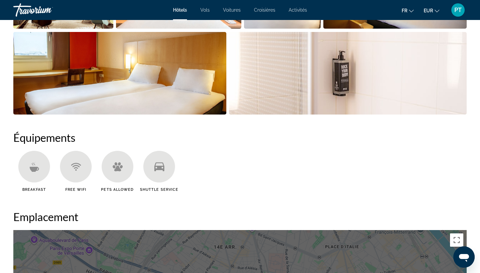
scroll to position [231, 0]
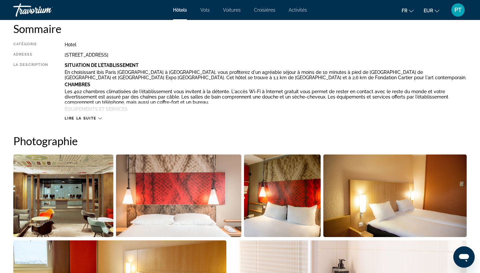
click at [66, 176] on img "Open full-screen image slider" at bounding box center [63, 196] width 100 height 83
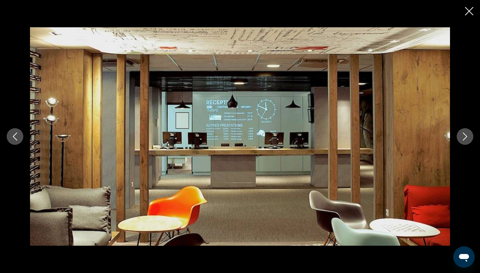
click at [464, 140] on icon "Next image" at bounding box center [465, 137] width 8 height 8
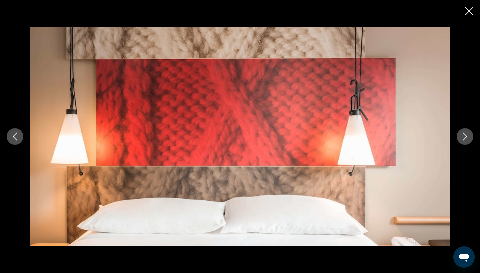
click at [464, 140] on icon "Next image" at bounding box center [465, 137] width 8 height 8
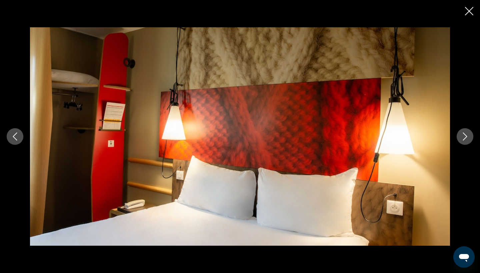
click at [464, 140] on icon "Next image" at bounding box center [465, 137] width 4 height 8
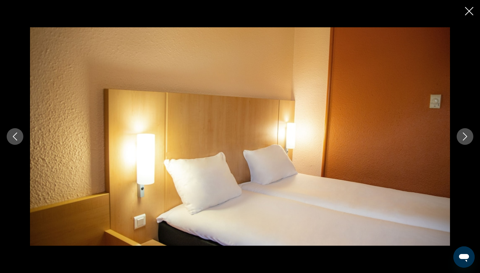
click at [464, 140] on icon "Next image" at bounding box center [465, 137] width 4 height 8
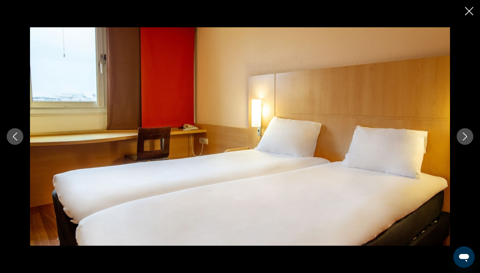
click at [464, 140] on icon "Next image" at bounding box center [465, 137] width 4 height 8
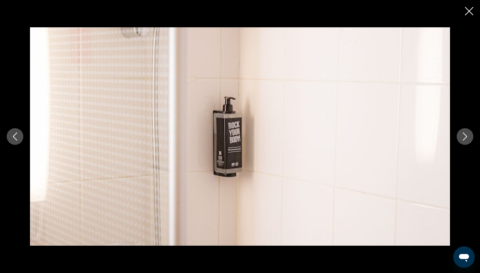
click at [464, 140] on icon "Next image" at bounding box center [465, 137] width 4 height 8
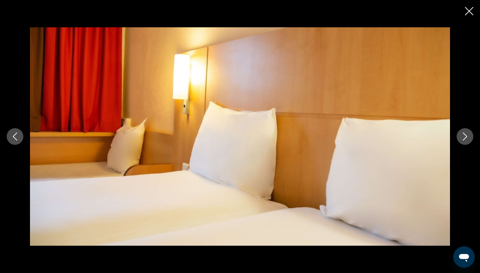
click at [464, 140] on icon "Next image" at bounding box center [465, 137] width 4 height 8
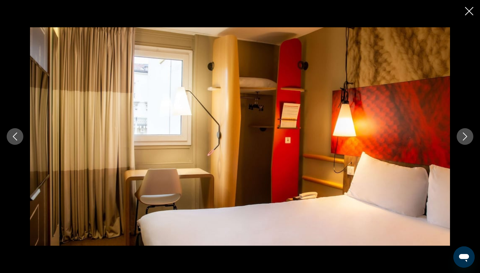
click at [464, 140] on icon "Next image" at bounding box center [465, 137] width 4 height 8
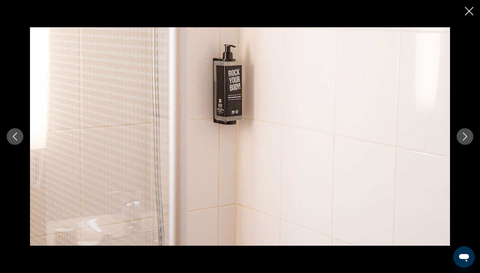
click at [464, 140] on icon "Next image" at bounding box center [465, 137] width 4 height 8
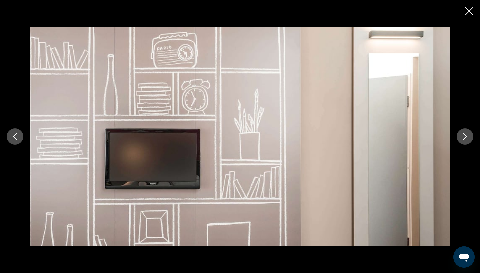
click at [463, 140] on icon "Next image" at bounding box center [465, 137] width 4 height 8
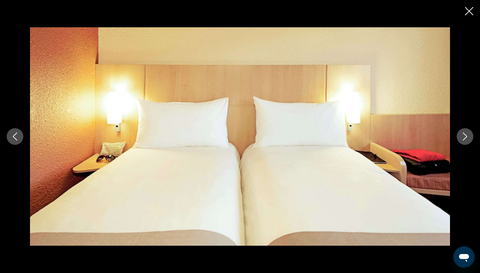
click at [463, 140] on icon "Next image" at bounding box center [465, 137] width 4 height 8
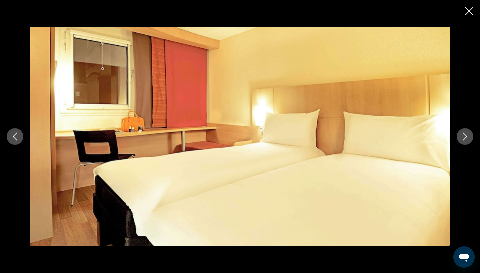
click at [463, 140] on icon "Next image" at bounding box center [465, 137] width 4 height 8
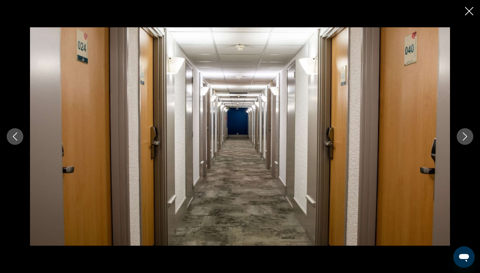
click at [463, 140] on icon "Next image" at bounding box center [465, 137] width 4 height 8
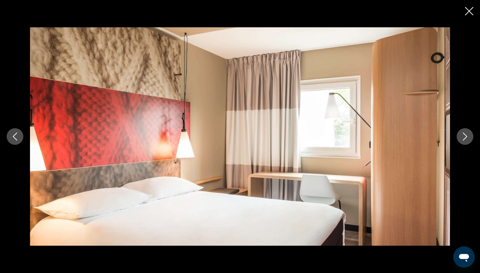
click at [463, 140] on icon "Next image" at bounding box center [465, 137] width 4 height 8
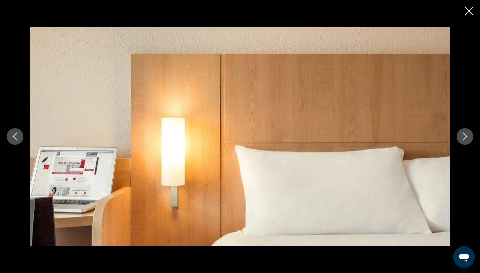
click at [463, 140] on icon "Next image" at bounding box center [465, 137] width 4 height 8
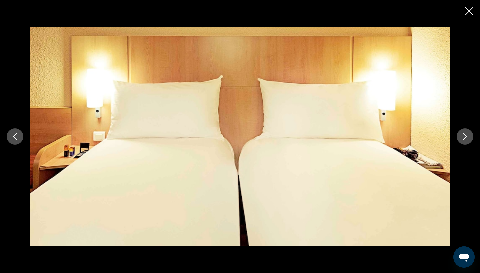
click at [463, 140] on icon "Next image" at bounding box center [465, 137] width 4 height 8
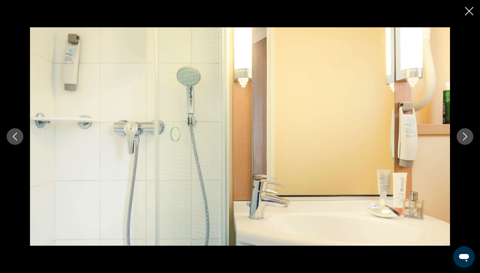
click at [463, 140] on icon "Next image" at bounding box center [465, 137] width 4 height 8
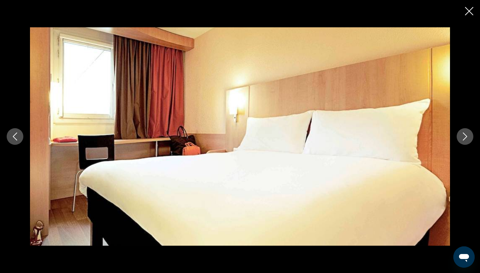
click at [469, 14] on icon "Close slideshow" at bounding box center [469, 11] width 8 height 8
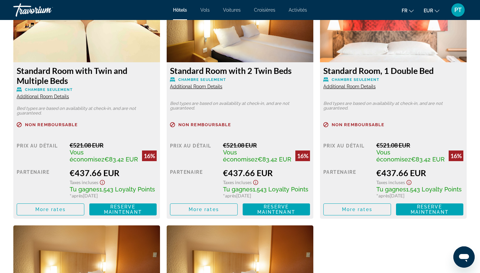
scroll to position [968, 0]
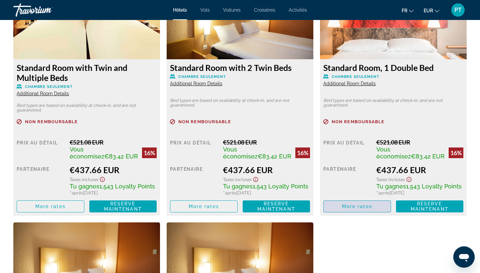
click at [355, 212] on span "Main content" at bounding box center [357, 207] width 67 height 16
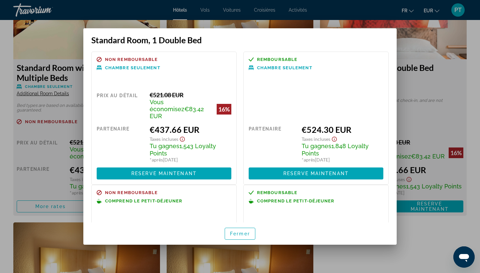
scroll to position [0, 0]
click at [471, 84] on div at bounding box center [240, 136] width 480 height 273
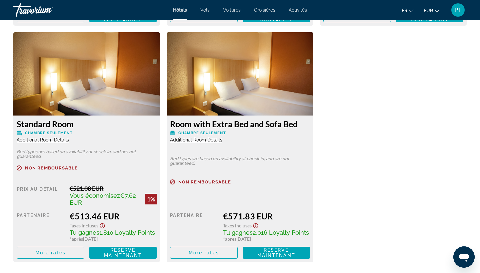
scroll to position [1159, 0]
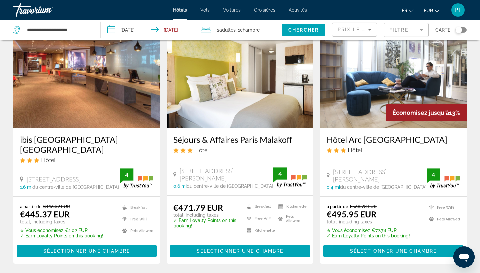
scroll to position [585, 0]
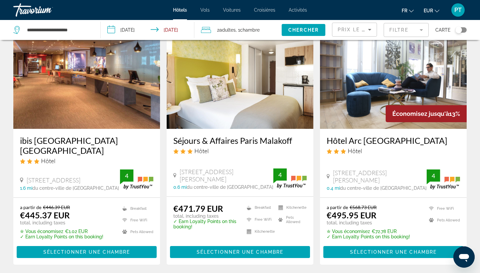
click at [97, 129] on div "ibis Paris Porte d'Italie Hôtel 13 Rue Du Val De Marne, Gentilly 1.6 mi du cent…" at bounding box center [86, 163] width 147 height 68
click at [95, 136] on h3 "ibis Paris Porte d'Italie" at bounding box center [86, 146] width 133 height 20
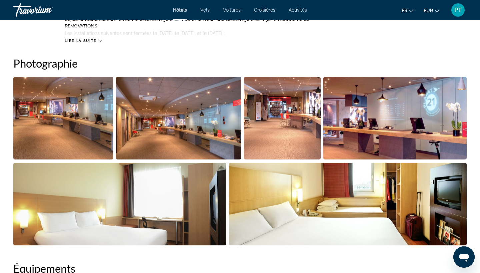
scroll to position [326, 0]
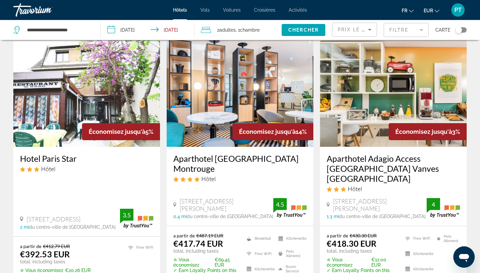
scroll to position [23, 0]
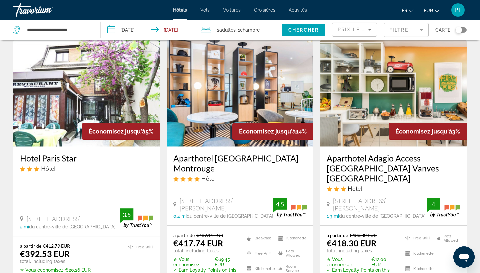
click at [208, 159] on h3 "Aparthotel Adagio Paris Montrouge" at bounding box center [239, 163] width 133 height 20
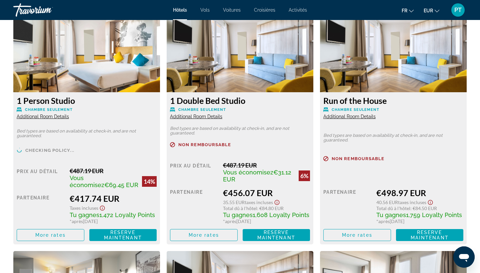
scroll to position [936, 0]
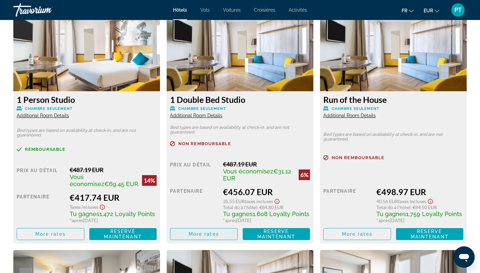
click at [212, 234] on span "More rates" at bounding box center [204, 234] width 30 height 5
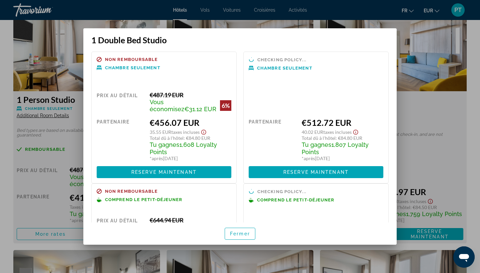
scroll to position [0, 0]
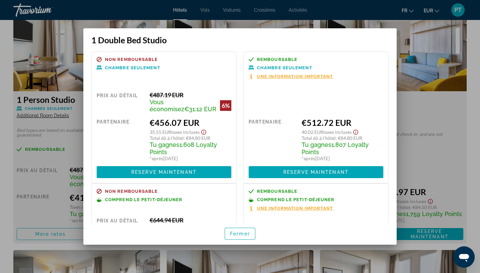
click at [411, 117] on div at bounding box center [240, 136] width 480 height 273
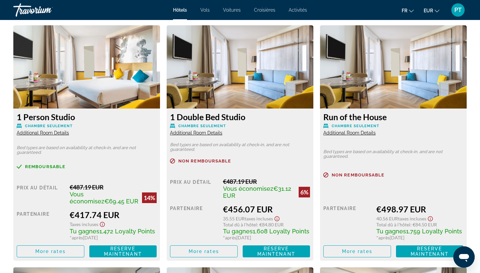
scroll to position [909, 0]
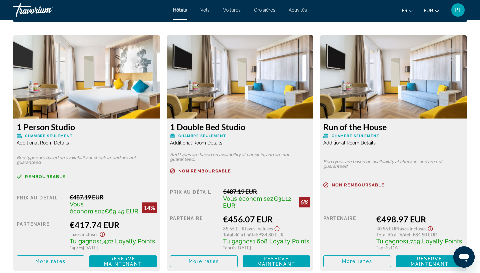
click at [225, 100] on img "Main content" at bounding box center [240, 76] width 147 height 83
click at [224, 128] on h3 "1 Double Bed Studio" at bounding box center [240, 127] width 140 height 10
click at [203, 141] on span "Additional Room Details" at bounding box center [196, 142] width 52 height 5
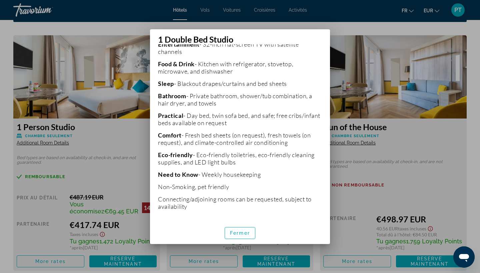
scroll to position [191, 0]
click at [191, 210] on p "Connecting/adjoining rooms can be requested, subject to availability" at bounding box center [240, 203] width 164 height 15
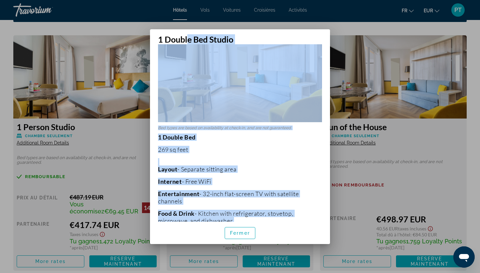
scroll to position [25, 0]
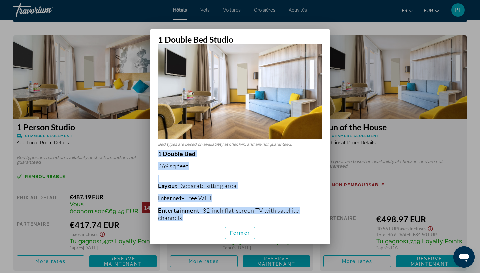
drag, startPoint x: 190, startPoint y: 209, endPoint x: 155, endPoint y: 154, distance: 64.5
click at [155, 154] on div "Bed types are based on availability at check-in, and are not guaranteed. 1 Doub…" at bounding box center [240, 133] width 180 height 178
copy p "1 Double Bed 269 sq feet Layout - Separate sitting area Internet - Free WiFi En…"
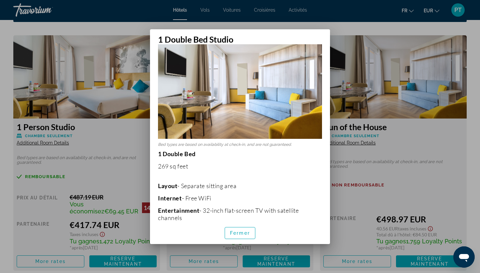
click at [387, 150] on div at bounding box center [240, 136] width 480 height 273
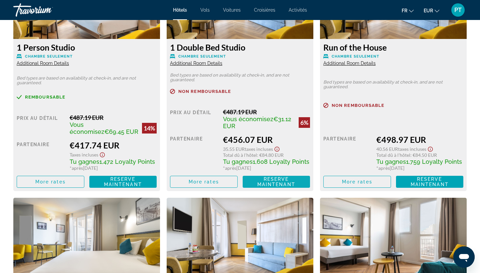
scroll to position [986, 0]
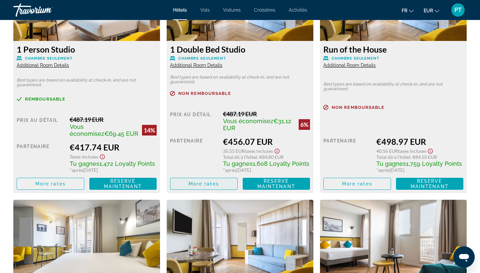
click at [207, 187] on span "More rates" at bounding box center [204, 183] width 30 height 5
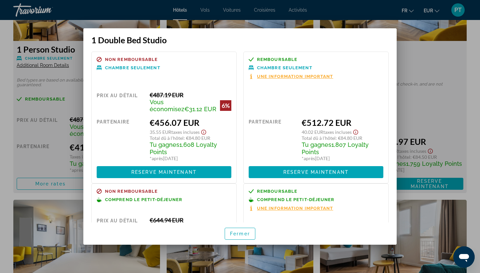
scroll to position [0, 0]
click at [127, 59] on span "Non remboursable" at bounding box center [131, 59] width 53 height 4
click at [181, 86] on div "Non remboursable Chambre seulement Prix au détail €487.19 EUR Vous économisez €…" at bounding box center [163, 118] width 145 height 132
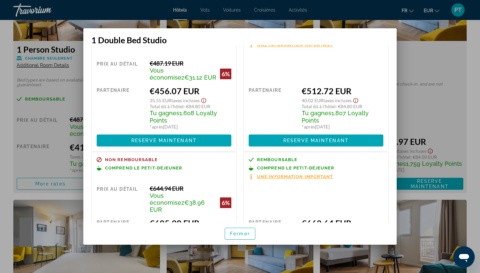
click at [180, 90] on div "€456.07 EUR" at bounding box center [191, 91] width 82 height 10
drag, startPoint x: 164, startPoint y: 87, endPoint x: 155, endPoint y: 87, distance: 9.0
click at [155, 87] on div "€456.07 EUR" at bounding box center [191, 91] width 82 height 10
click at [185, 89] on div "€456.07 EUR" at bounding box center [191, 91] width 82 height 10
drag, startPoint x: 178, startPoint y: 89, endPoint x: 159, endPoint y: 88, distance: 19.7
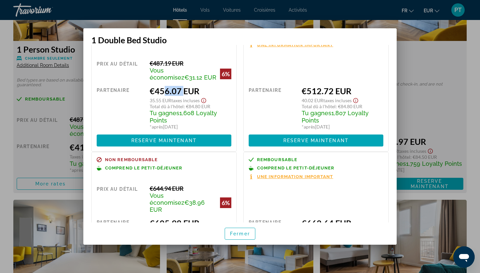
click at [158, 88] on div "€456.07 EUR" at bounding box center [191, 91] width 82 height 10
click at [222, 103] on div "35.55 EUR Taxes incluses" at bounding box center [191, 100] width 82 height 8
click at [49, 61] on div at bounding box center [240, 136] width 480 height 273
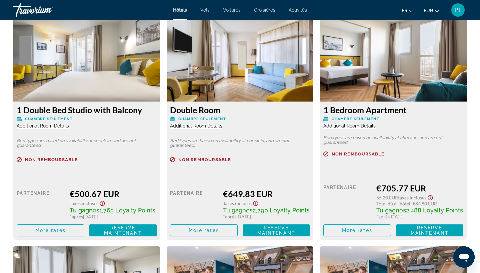
scroll to position [1169, 0]
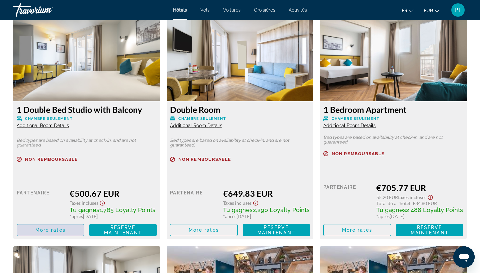
click at [61, 231] on span "More rates" at bounding box center [50, 230] width 30 height 5
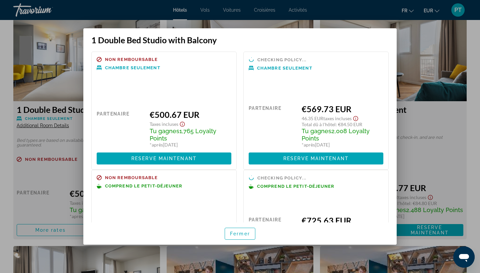
scroll to position [0, 0]
click at [451, 120] on div at bounding box center [240, 136] width 480 height 273
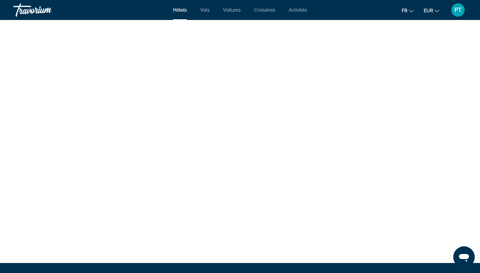
scroll to position [1733, 0]
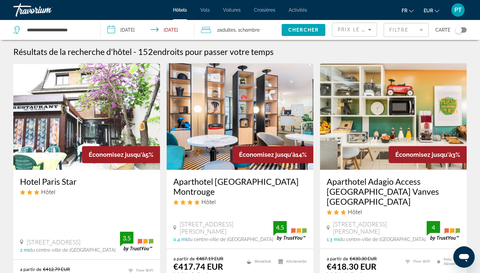
click at [456, 29] on div "Toggle map" at bounding box center [459, 30] width 7 height 7
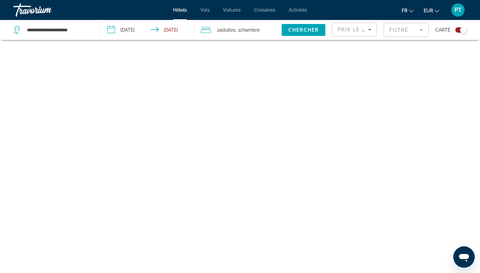
scroll to position [40, 0]
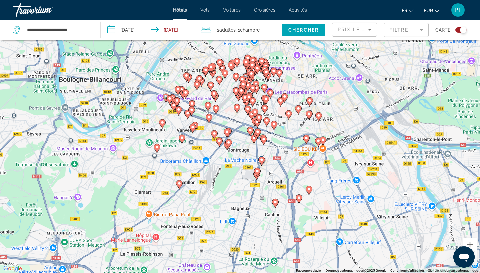
click at [397, 32] on mat-form-field "Filtre" at bounding box center [406, 30] width 45 height 14
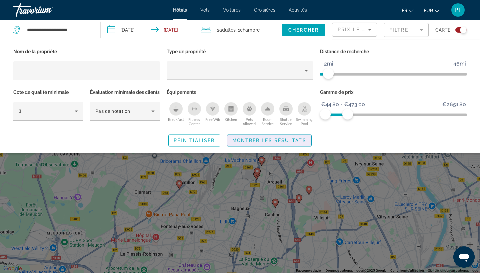
click at [277, 143] on span "Montrer les résultats" at bounding box center [269, 140] width 74 height 5
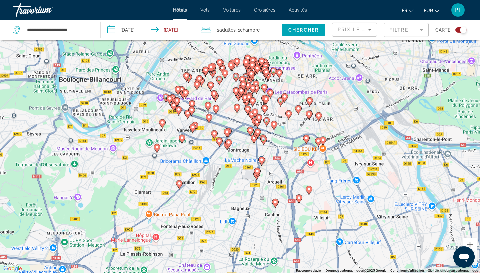
click at [250, 130] on image "Main content" at bounding box center [250, 130] width 4 height 4
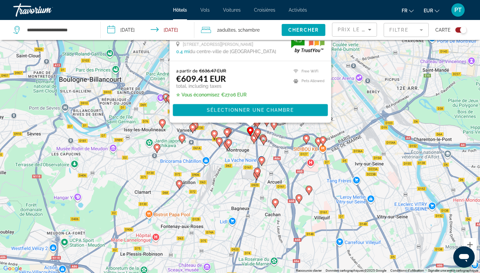
scroll to position [0, 0]
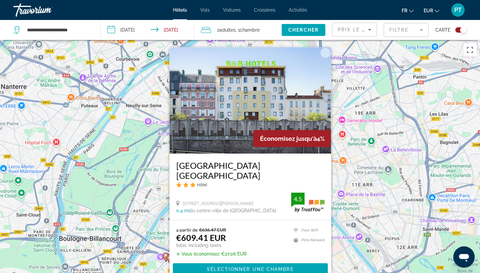
click at [326, 58] on button "Fermer" at bounding box center [326, 53] width 10 height 10
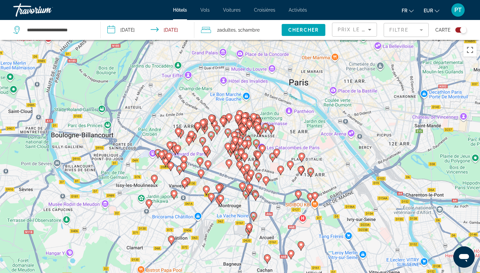
drag, startPoint x: 293, startPoint y: 188, endPoint x: 285, endPoint y: 83, distance: 104.7
click at [285, 83] on div "Pour activer le glissement avec le clavier, appuyez sur Alt+Entrée. Une fois ce…" at bounding box center [240, 176] width 480 height 273
click at [396, 33] on mat-form-field "Filtre" at bounding box center [406, 30] width 45 height 14
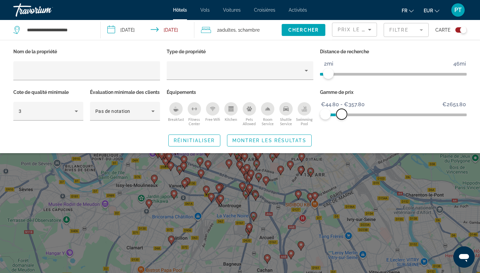
drag, startPoint x: 349, startPoint y: 113, endPoint x: 341, endPoint y: 112, distance: 7.4
click at [341, 112] on span "ngx-slider-max" at bounding box center [341, 114] width 11 height 11
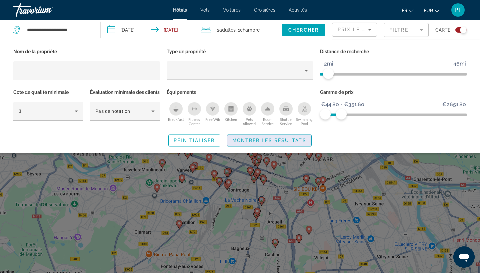
click at [292, 145] on span "Search widget" at bounding box center [269, 141] width 84 height 16
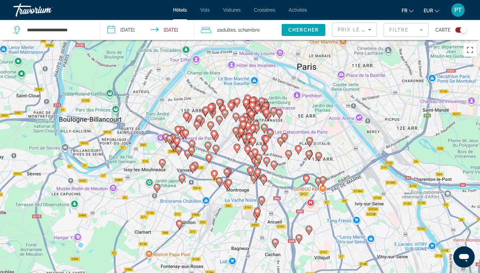
click at [249, 171] on image "Main content" at bounding box center [250, 170] width 4 height 4
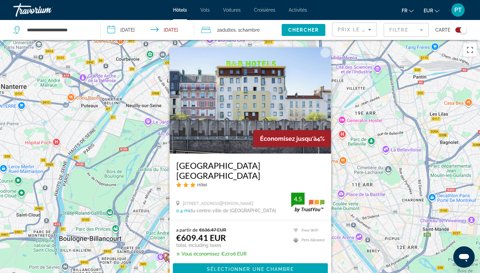
click at [354, 161] on div "Pour activer le glissement avec le clavier, appuyez sur Alt+Entrée. Une fois ce…" at bounding box center [240, 176] width 480 height 273
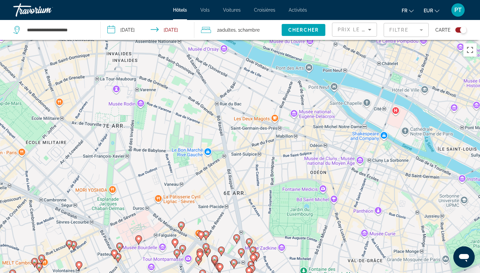
click at [282, 110] on div "Pour activer le glissement avec le clavier, appuyez sur Alt+Entrée. Une fois ce…" at bounding box center [240, 176] width 480 height 273
drag, startPoint x: 307, startPoint y: 202, endPoint x: 307, endPoint y: 58, distance: 144.1
click at [307, 58] on div "Pour activer le glissement avec le clavier, appuyez sur Alt+Entrée. Une fois ce…" at bounding box center [240, 176] width 480 height 273
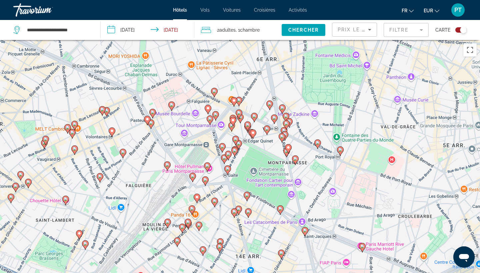
drag, startPoint x: 251, startPoint y: 142, endPoint x: 285, endPoint y: 8, distance: 138.2
click at [285, 8] on div "**********" at bounding box center [240, 136] width 480 height 273
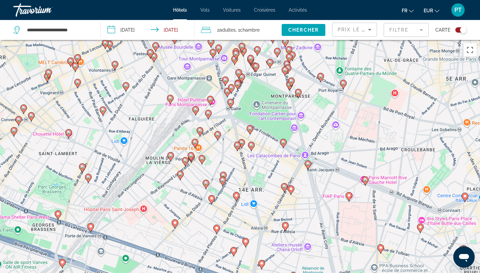
drag, startPoint x: 285, startPoint y: 208, endPoint x: 285, endPoint y: 78, distance: 130.4
click at [285, 139] on gmp-advanced-marker "Main content" at bounding box center [283, 144] width 7 height 10
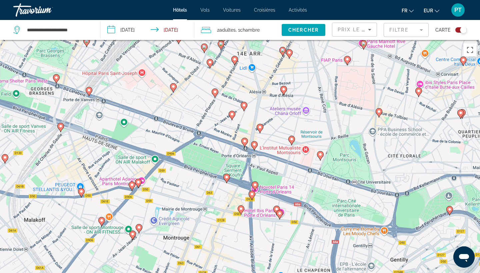
drag, startPoint x: 268, startPoint y: 137, endPoint x: 267, endPoint y: 83, distance: 53.7
click at [267, 83] on div "Pour activer le glissement avec le clavier, appuyez sur Alt+Entrée. Une fois ce…" at bounding box center [240, 176] width 480 height 273
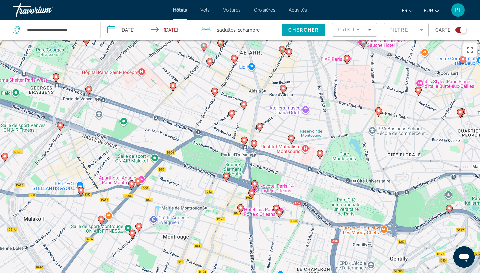
click at [242, 209] on image "Main content" at bounding box center [241, 208] width 4 height 4
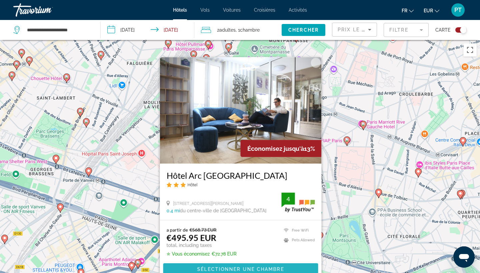
click at [265, 268] on span "Sélectionner une chambre" at bounding box center [240, 269] width 87 height 5
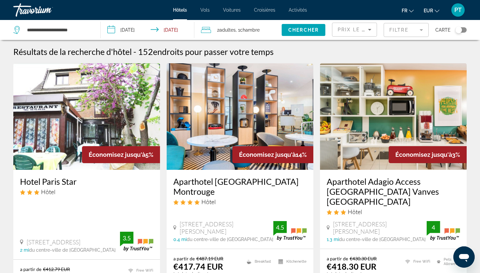
click at [421, 36] on mat-form-field "Filtre" at bounding box center [406, 30] width 45 height 14
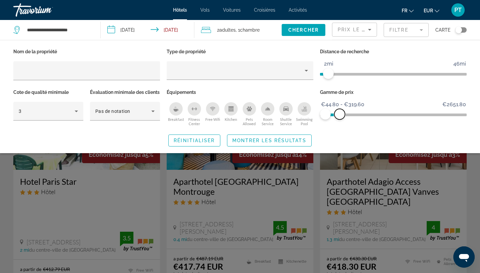
click at [340, 115] on span "ngx-slider-max" at bounding box center [339, 114] width 11 height 11
click at [292, 143] on span "Montrer les résultats" at bounding box center [269, 140] width 74 height 5
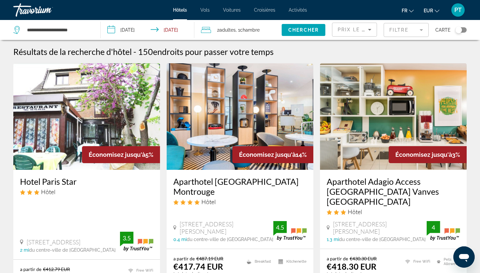
click at [458, 32] on div "Toggle map" at bounding box center [459, 30] width 7 height 7
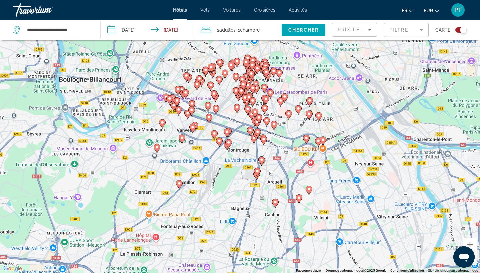
click at [455, 33] on button "Toggle map" at bounding box center [459, 30] width 16 height 6
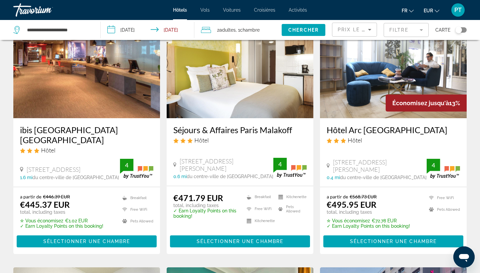
scroll to position [605, 0]
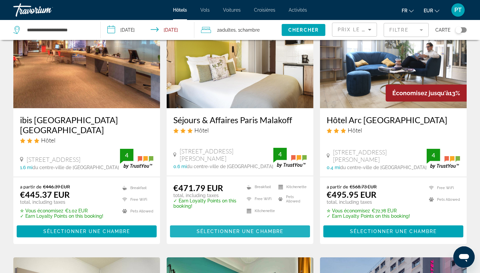
click at [209, 224] on span "Main content" at bounding box center [240, 232] width 140 height 16
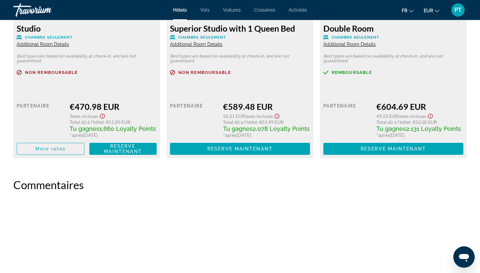
scroll to position [1008, 0]
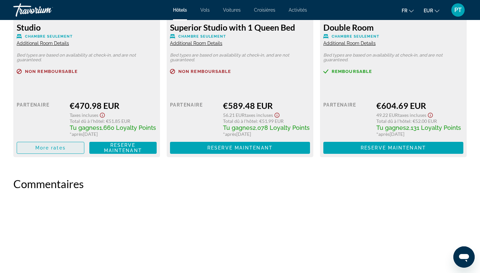
click at [57, 149] on span "More rates" at bounding box center [50, 147] width 30 height 5
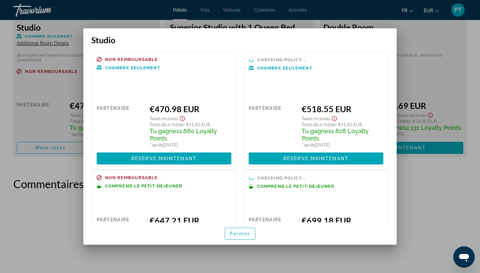
click at [23, 116] on div at bounding box center [240, 136] width 480 height 273
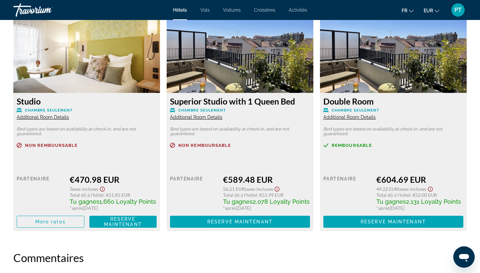
scroll to position [891, 0]
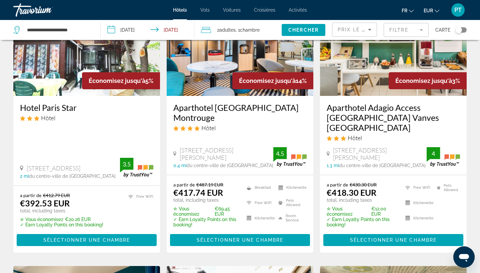
scroll to position [82, 0]
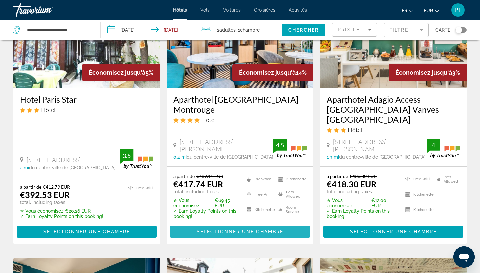
click at [258, 229] on span "Sélectionner une chambre" at bounding box center [240, 231] width 87 height 5
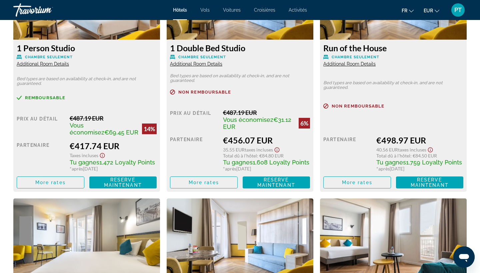
scroll to position [966, 0]
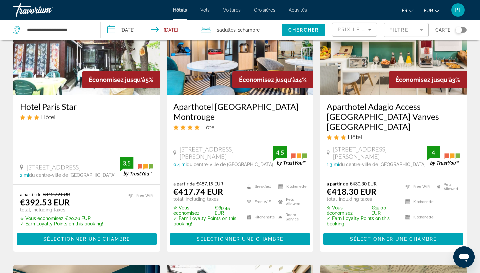
scroll to position [81, 0]
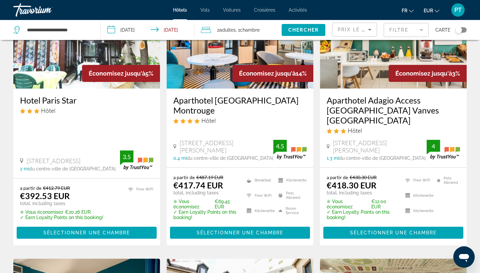
click at [368, 110] on h3 "Aparthotel Adagio Access Paris Vanves Porte de Châtillon" at bounding box center [393, 110] width 133 height 30
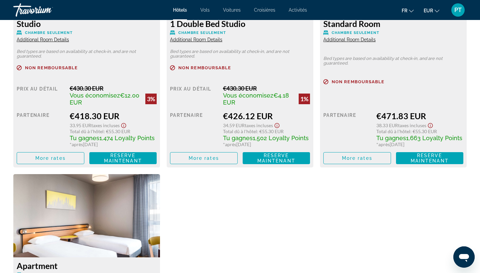
scroll to position [1012, 0]
click at [209, 160] on span "More rates" at bounding box center [204, 158] width 30 height 5
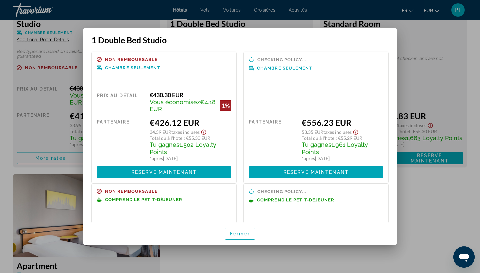
scroll to position [0, 0]
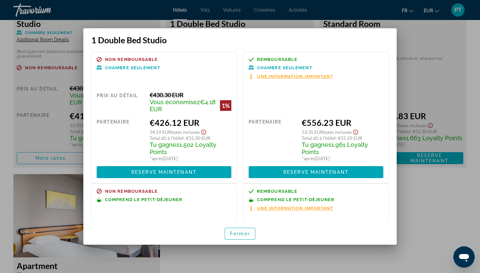
click at [202, 254] on div at bounding box center [240, 136] width 480 height 273
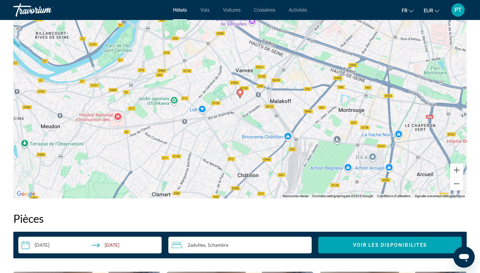
scroll to position [517, 0]
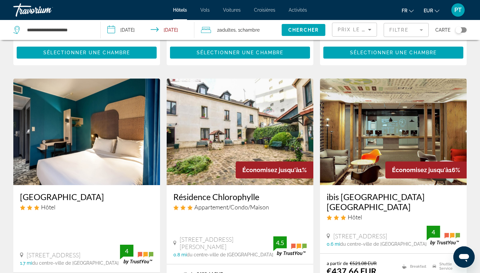
scroll to position [263, 0]
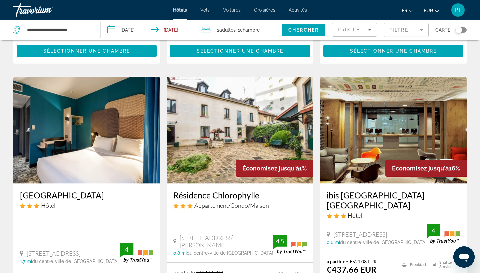
click at [80, 125] on img "Main content" at bounding box center [86, 130] width 147 height 107
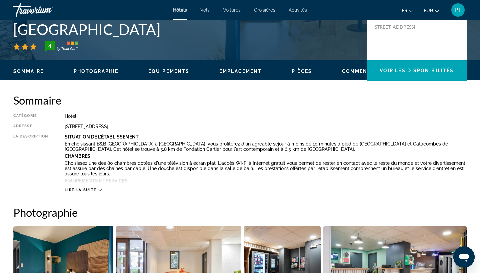
scroll to position [163, 0]
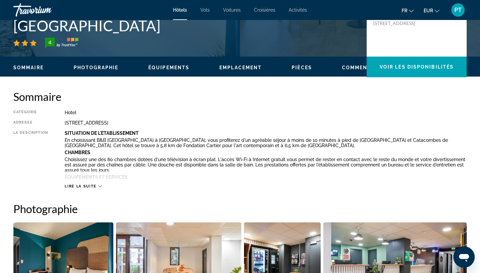
click at [237, 74] on div "Sommaire Photographie Équipements Emplacement Pièces Commentaires Voir les disp…" at bounding box center [240, 67] width 480 height 21
click at [237, 66] on span "Emplacement" at bounding box center [240, 67] width 42 height 5
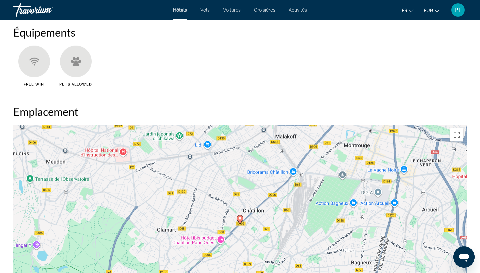
scroll to position [611, 0]
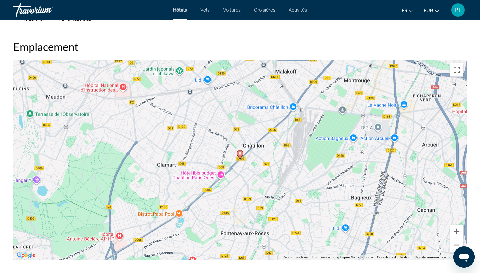
click at [453, 246] on button "Zoom arrière" at bounding box center [456, 245] width 13 height 13
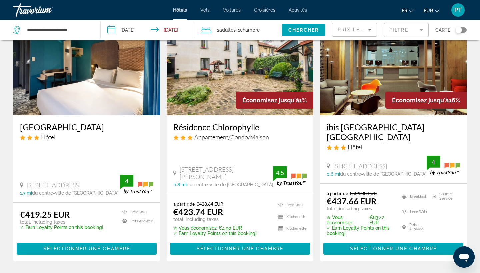
scroll to position [337, 0]
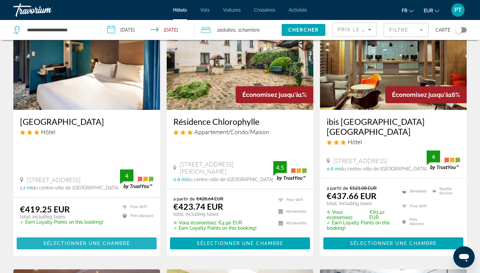
click at [76, 236] on span "Main content" at bounding box center [87, 244] width 140 height 16
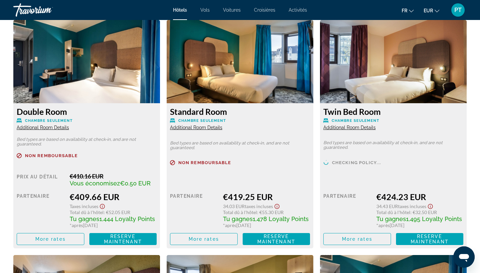
scroll to position [964, 0]
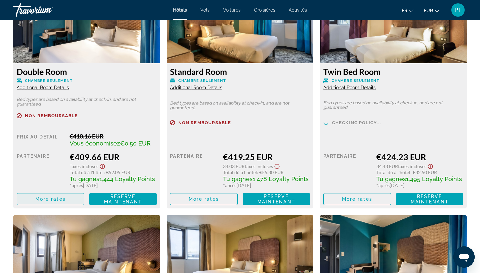
click at [68, 200] on span "Main content" at bounding box center [50, 199] width 67 height 16
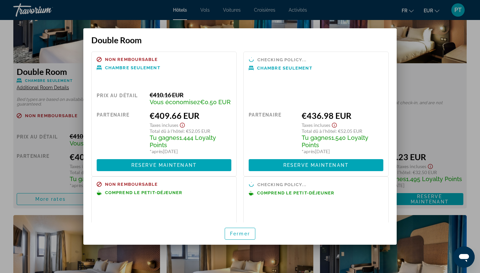
scroll to position [0, 0]
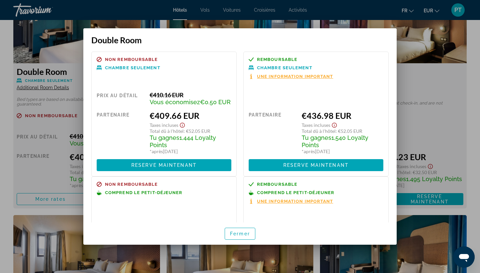
click at [69, 114] on div at bounding box center [240, 136] width 480 height 273
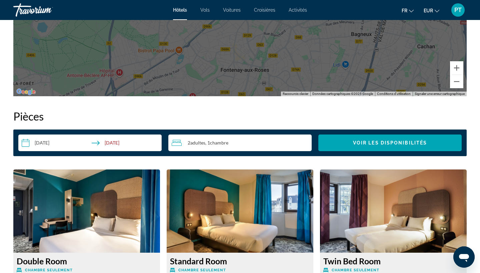
scroll to position [893, 0]
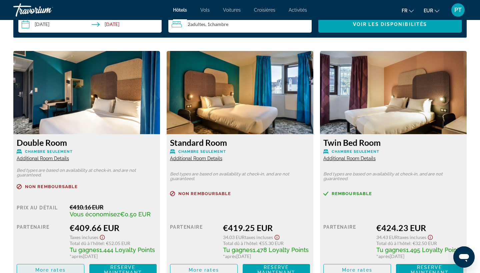
click at [63, 272] on span "More rates" at bounding box center [50, 270] width 30 height 5
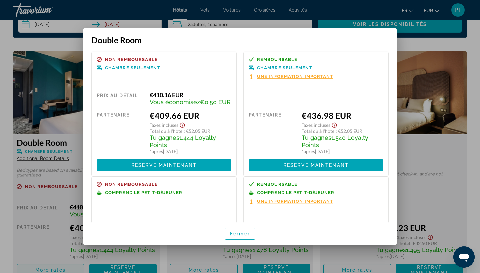
scroll to position [0, 0]
click at [79, 40] on div at bounding box center [240, 136] width 480 height 273
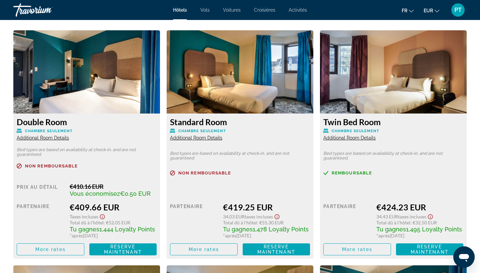
scroll to position [916, 0]
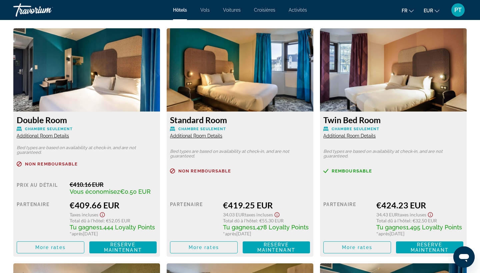
click at [109, 90] on img "Main content" at bounding box center [86, 69] width 147 height 83
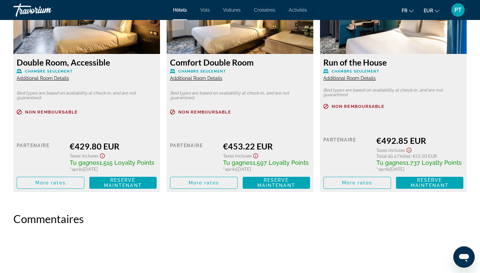
scroll to position [1181, 0]
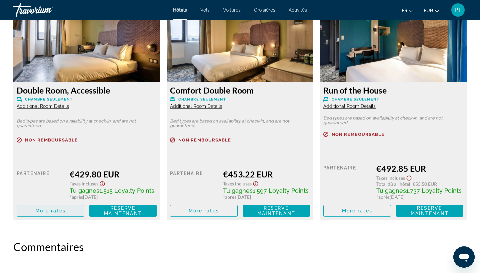
click at [54, 216] on span "Main content" at bounding box center [50, 211] width 67 height 16
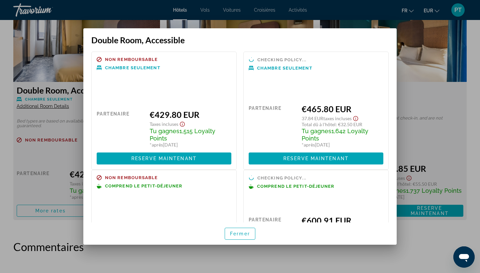
scroll to position [0, 0]
click at [50, 41] on div at bounding box center [240, 136] width 480 height 273
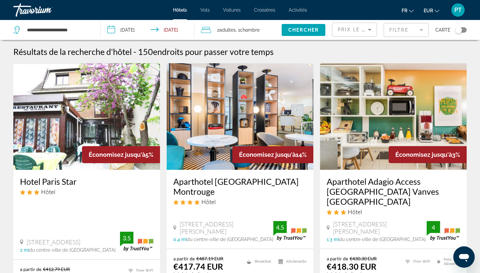
click at [397, 37] on mat-form-field "Filtre" at bounding box center [406, 30] width 45 height 14
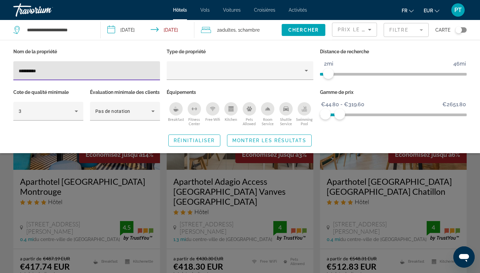
type input "**********"
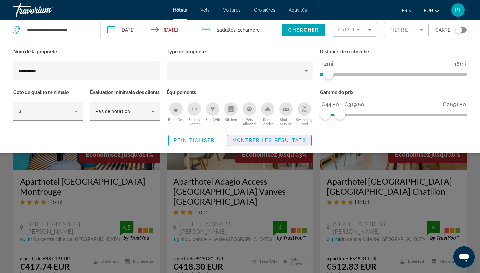
click at [266, 143] on span "Montrer les résultats" at bounding box center [269, 140] width 74 height 5
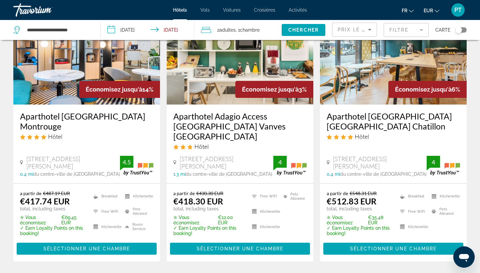
scroll to position [66, 0]
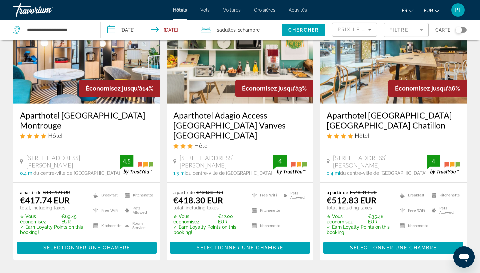
click at [111, 75] on img "Main content" at bounding box center [86, 50] width 147 height 107
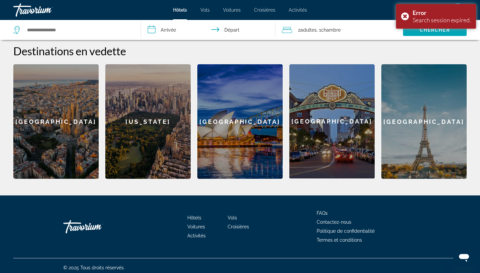
scroll to position [255, 0]
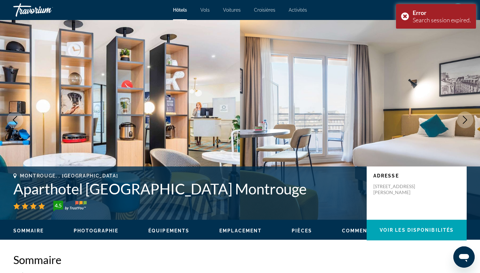
scroll to position [58, 0]
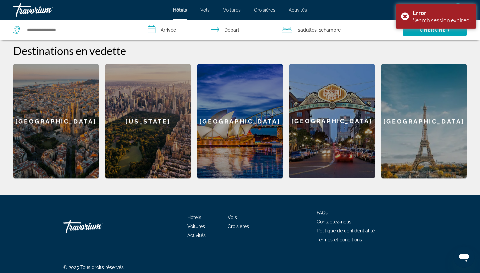
scroll to position [255, 0]
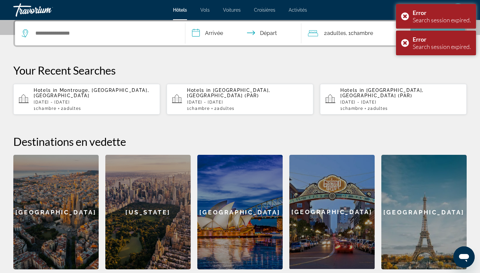
scroll to position [170, 0]
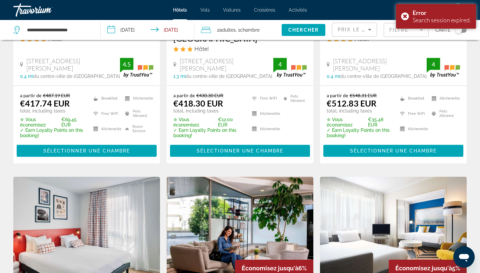
scroll to position [143, 0]
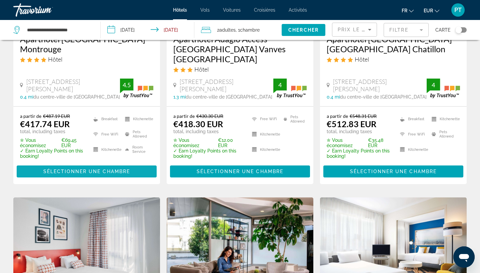
click at [118, 169] on span "Sélectionner une chambre" at bounding box center [86, 171] width 87 height 5
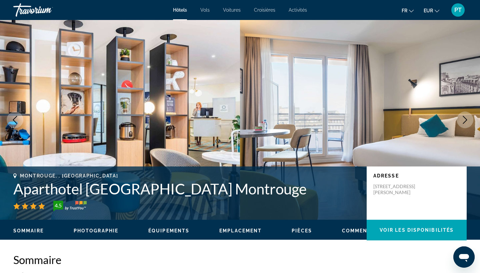
scroll to position [36, 0]
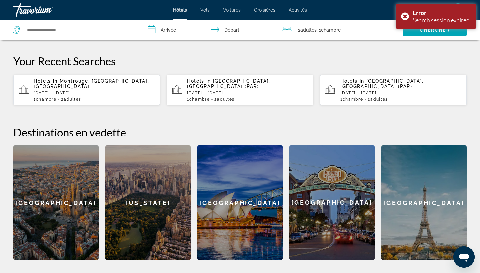
scroll to position [186, 0]
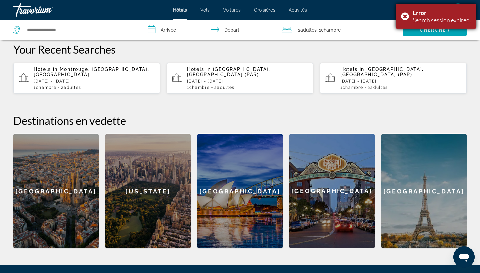
click at [404, 17] on div "Error Search session expired." at bounding box center [436, 16] width 80 height 25
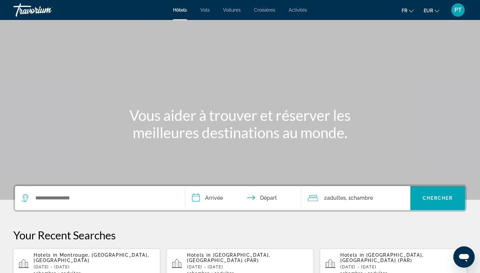
scroll to position [0, 0]
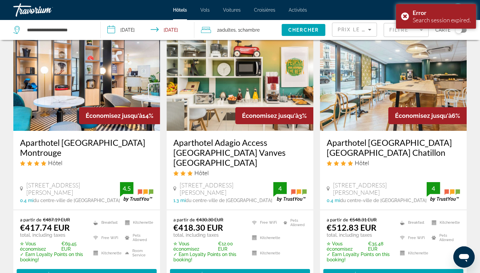
scroll to position [39, 0]
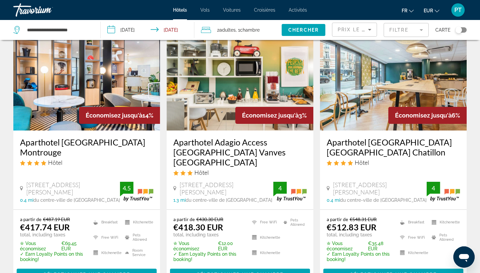
click at [467, 33] on app-hotels-search-filters "Prix le plus bas Filtre Carte" at bounding box center [406, 30] width 148 height 20
click at [463, 30] on div "Toggle map" at bounding box center [461, 29] width 11 height 5
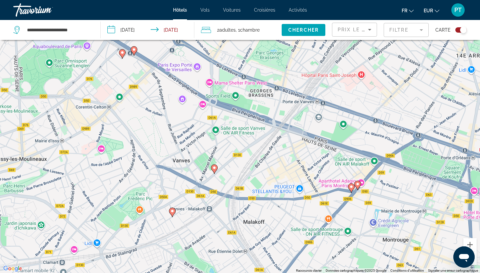
scroll to position [80, 0]
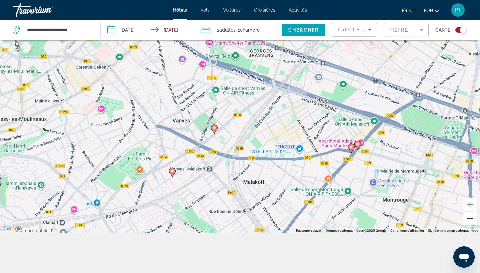
click at [471, 217] on button "Zoom arrière" at bounding box center [470, 218] width 13 height 13
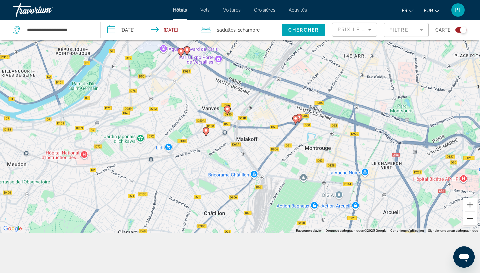
click at [471, 217] on button "Zoom arrière" at bounding box center [470, 218] width 13 height 13
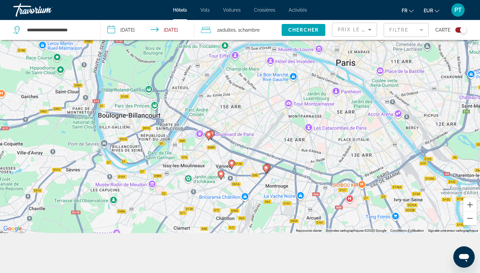
drag, startPoint x: 386, startPoint y: 160, endPoint x: 384, endPoint y: 223, distance: 63.1
click at [384, 224] on div "Pour activer le glissement avec le clavier, appuyez sur Alt+Entrée. Une fois ce…" at bounding box center [240, 96] width 480 height 273
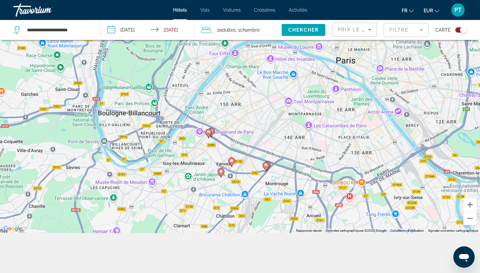
click at [213, 131] on icon "Main content" at bounding box center [211, 132] width 6 height 9
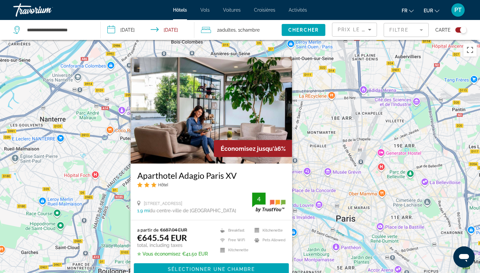
click at [289, 61] on button "Fermer" at bounding box center [287, 63] width 10 height 10
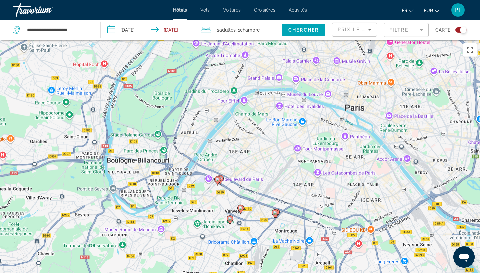
drag, startPoint x: 219, startPoint y: 233, endPoint x: 230, endPoint y: 115, distance: 118.6
click at [230, 115] on div "Pour activer le glissement avec le clavier, appuyez sur Alt+Entrée. Une fois ce…" at bounding box center [240, 176] width 480 height 273
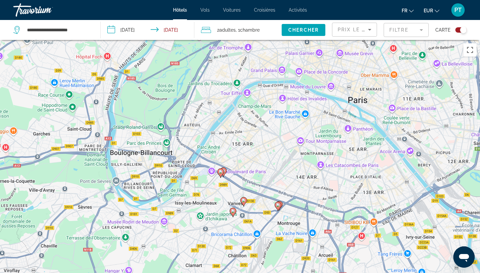
click at [220, 172] on image "Main content" at bounding box center [221, 172] width 4 height 4
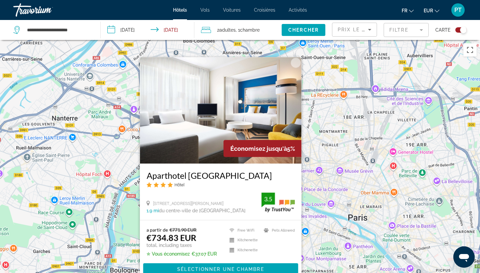
click at [300, 64] on button "Fermer" at bounding box center [296, 63] width 10 height 10
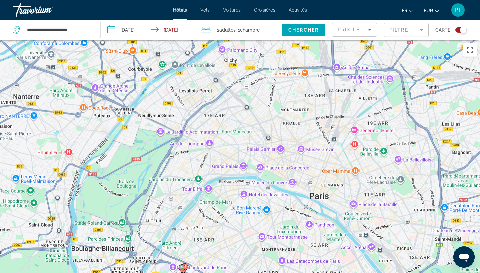
drag, startPoint x: 323, startPoint y: 124, endPoint x: 279, endPoint y: 97, distance: 52.4
click at [279, 97] on div "Pour activer le glissement avec le clavier, appuyez sur Alt+Entrée. Une fois ce…" at bounding box center [240, 176] width 480 height 273
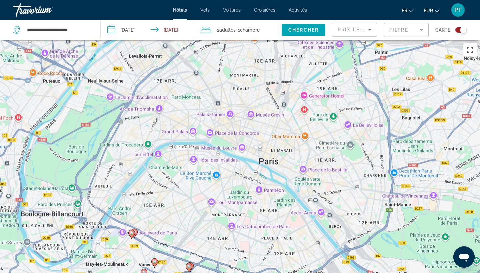
drag, startPoint x: 279, startPoint y: 97, endPoint x: 232, endPoint y: 61, distance: 58.5
click at [232, 61] on div "Pour activer le glissement avec le clavier, appuyez sur Alt+Entrée. Une fois ce…" at bounding box center [240, 176] width 480 height 273
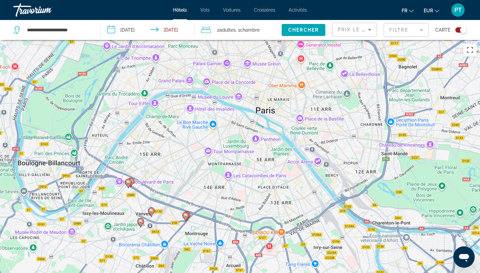
drag, startPoint x: 461, startPoint y: 224, endPoint x: 461, endPoint y: 181, distance: 42.4
click at [462, 182] on div "Pour activer le glissement avec le clavier, appuyez sur Alt+Entrée. Une fois ce…" at bounding box center [240, 176] width 480 height 273
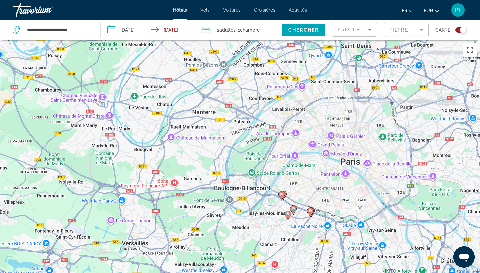
click at [308, 213] on icon "Main content" at bounding box center [310, 212] width 6 height 9
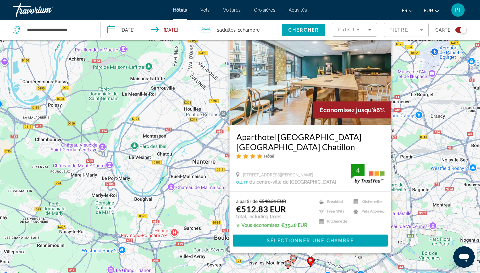
scroll to position [35, 0]
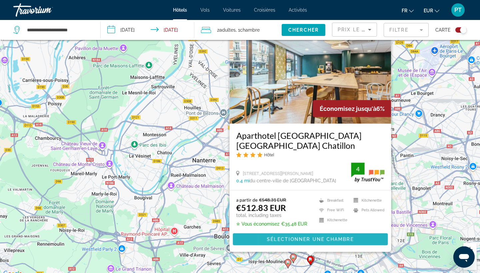
click at [280, 238] on span "Sélectionner une chambre" at bounding box center [310, 239] width 87 height 5
